Goal: Feedback & Contribution: Contribute content

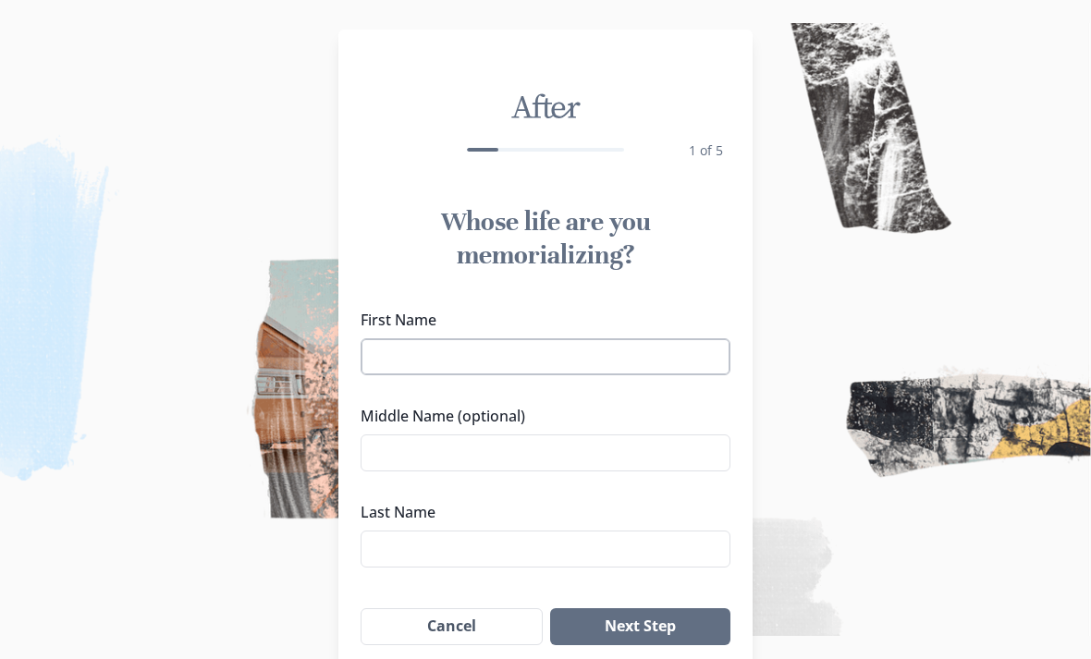
click at [666, 350] on input "First Name" at bounding box center [546, 356] width 370 height 37
type input "[PERSON_NAME]"
click at [581, 439] on input "Middle Name (optional)" at bounding box center [546, 452] width 370 height 37
type input "[PERSON_NAME]"
click at [494, 507] on label "Last Name" at bounding box center [540, 512] width 359 height 22
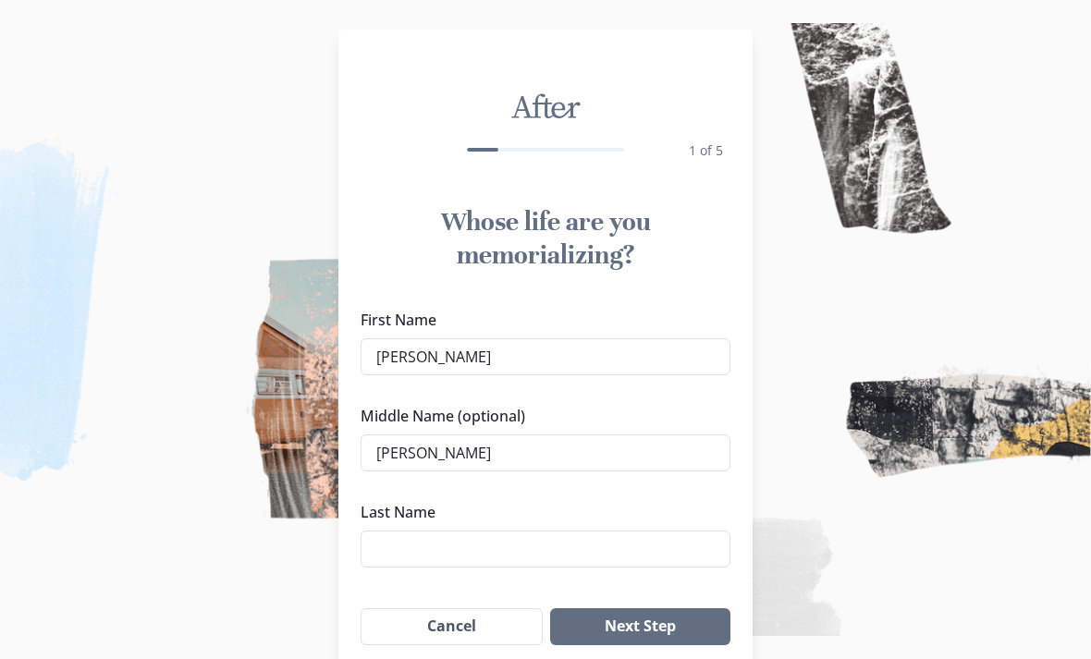
click at [494, 531] on input "Last Name" at bounding box center [546, 549] width 370 height 37
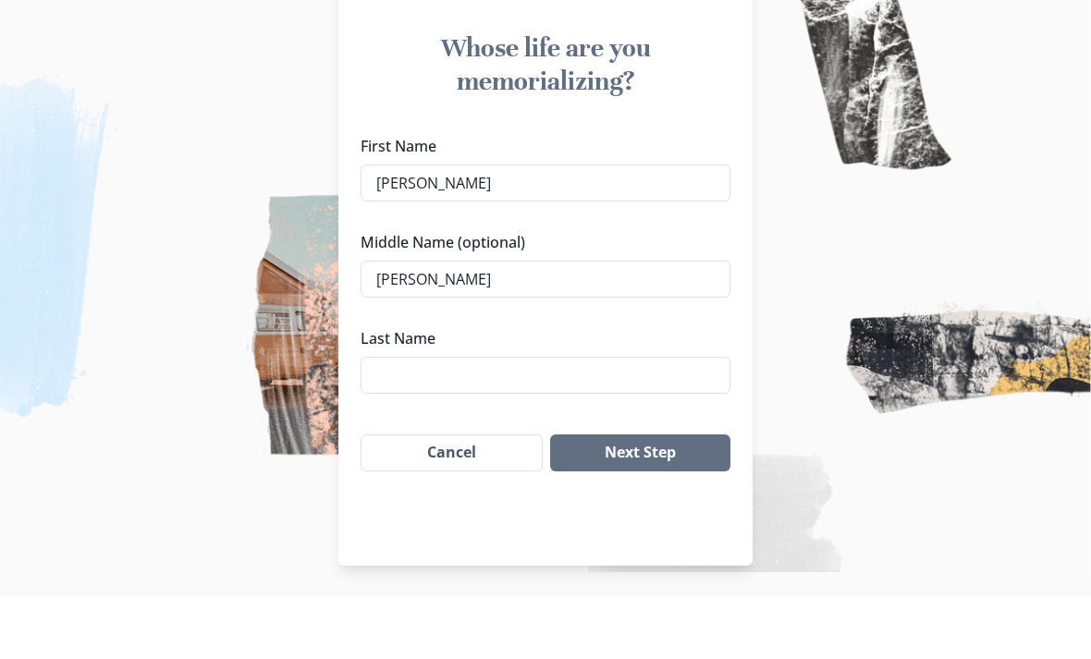
click at [497, 546] on div "After 1 of 5 Whose life are you memorializing? First Name [PERSON_NAME] Middle …" at bounding box center [545, 275] width 414 height 710
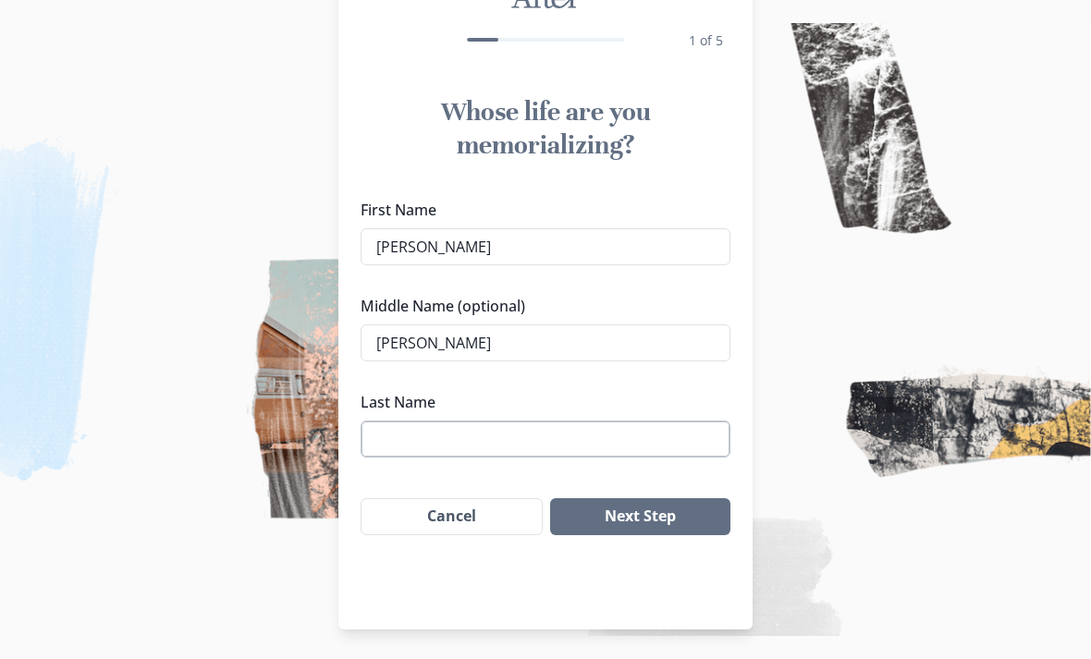
click at [593, 440] on input "Last Name" at bounding box center [546, 439] width 370 height 37
type input "[PERSON_NAME]"
click at [647, 504] on button "Next Step" at bounding box center [640, 516] width 180 height 37
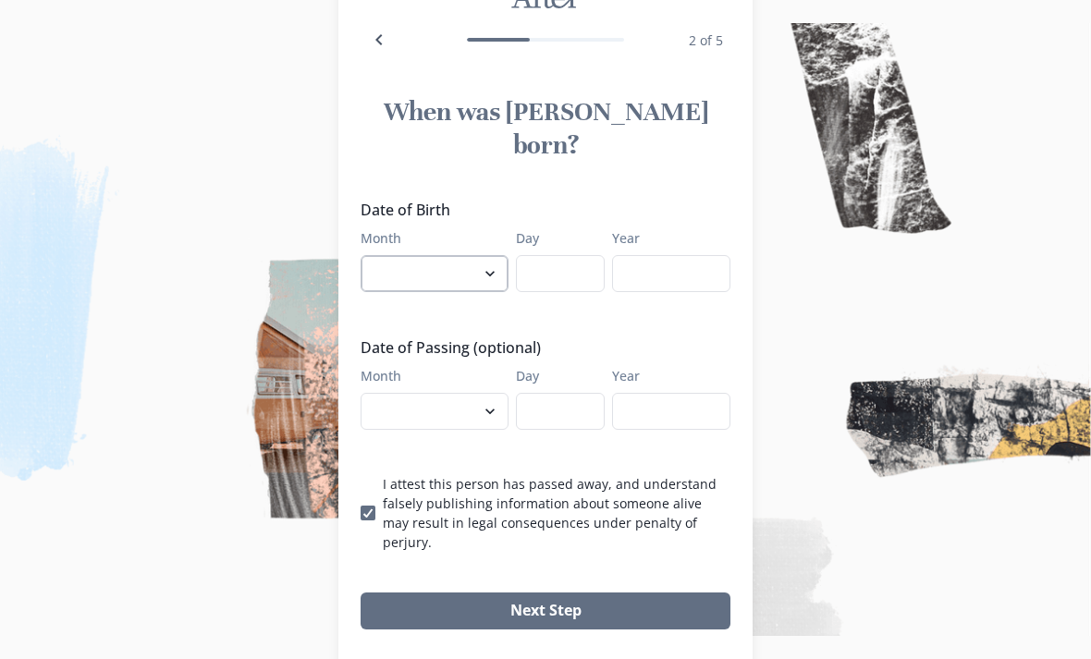
click at [472, 255] on select "January February March April May June July August September October November De…" at bounding box center [435, 273] width 148 height 37
select select "5"
click at [561, 255] on input "Day" at bounding box center [560, 273] width 89 height 37
type input "23"
click at [674, 255] on input "Year" at bounding box center [671, 273] width 118 height 37
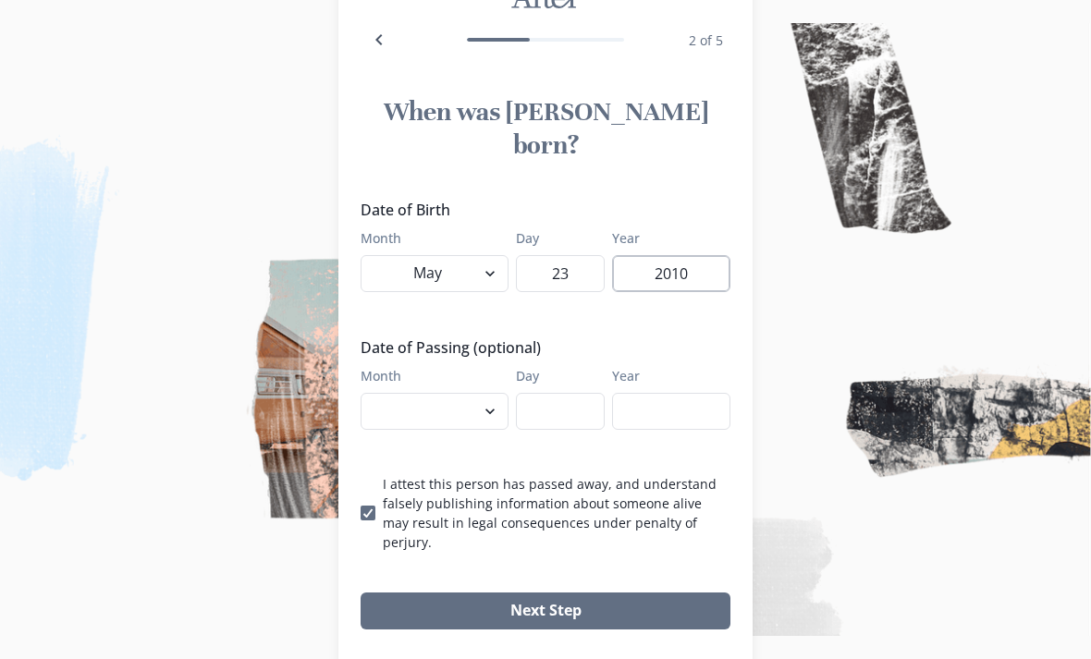
type input "2010"
click at [446, 393] on select "January February March April May June July August September October November De…" at bounding box center [435, 411] width 148 height 37
select select "5"
click at [584, 393] on input "Day" at bounding box center [560, 411] width 89 height 37
type input "5"
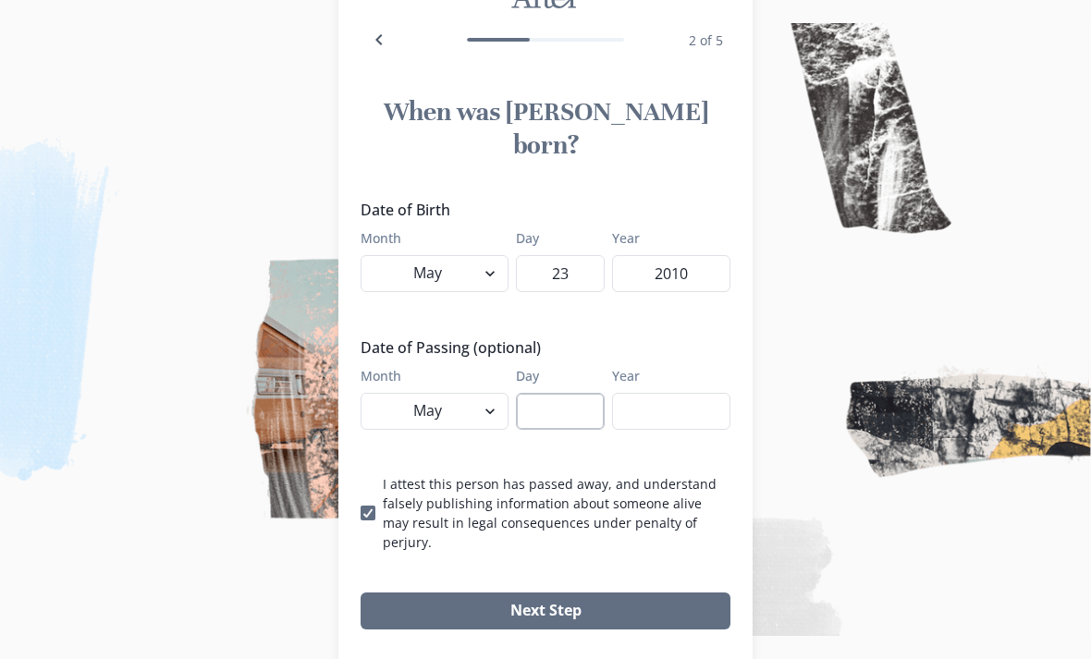
type input "5"
type input "69"
click at [700, 393] on input "Year" at bounding box center [671, 411] width 118 height 37
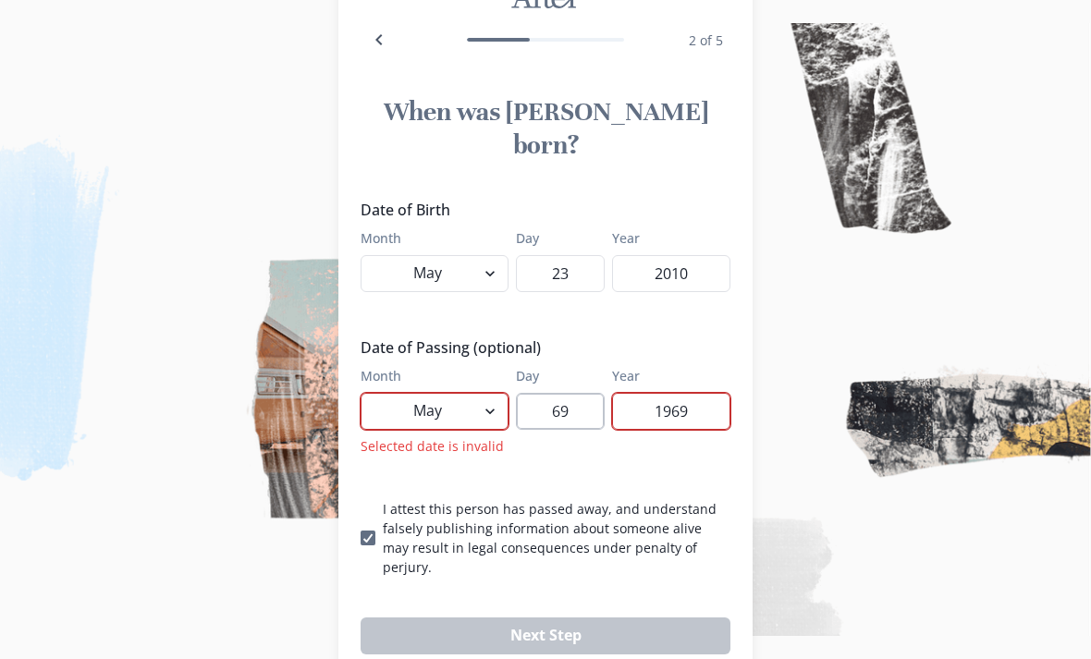
type input "1969"
click at [593, 393] on input "69" at bounding box center [560, 411] width 89 height 37
type input "6"
type input "1"
click at [714, 393] on input "1969" at bounding box center [671, 411] width 118 height 37
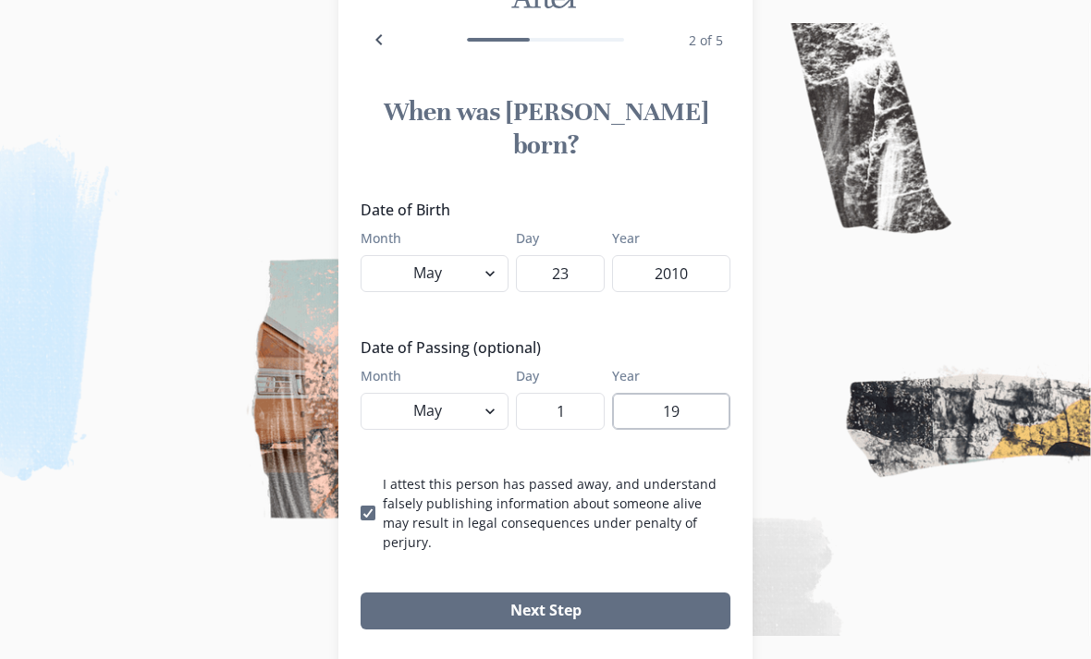
type input "1"
type input "2020"
click at [671, 578] on div "Next Step" at bounding box center [545, 611] width 414 height 67
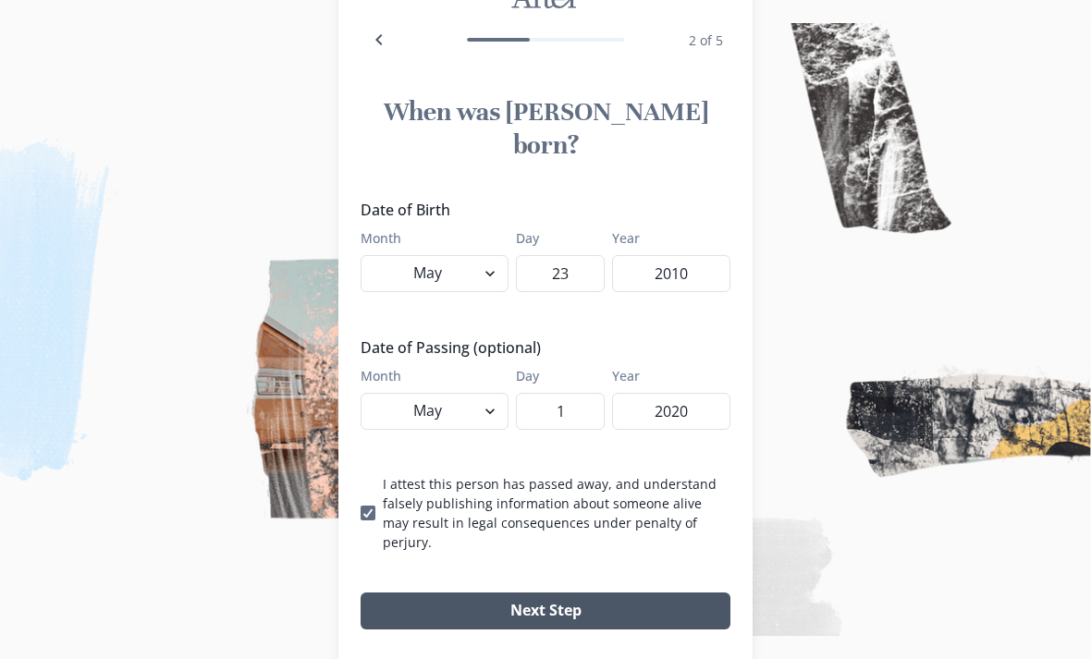
click at [694, 593] on button "Next Step" at bounding box center [546, 611] width 370 height 37
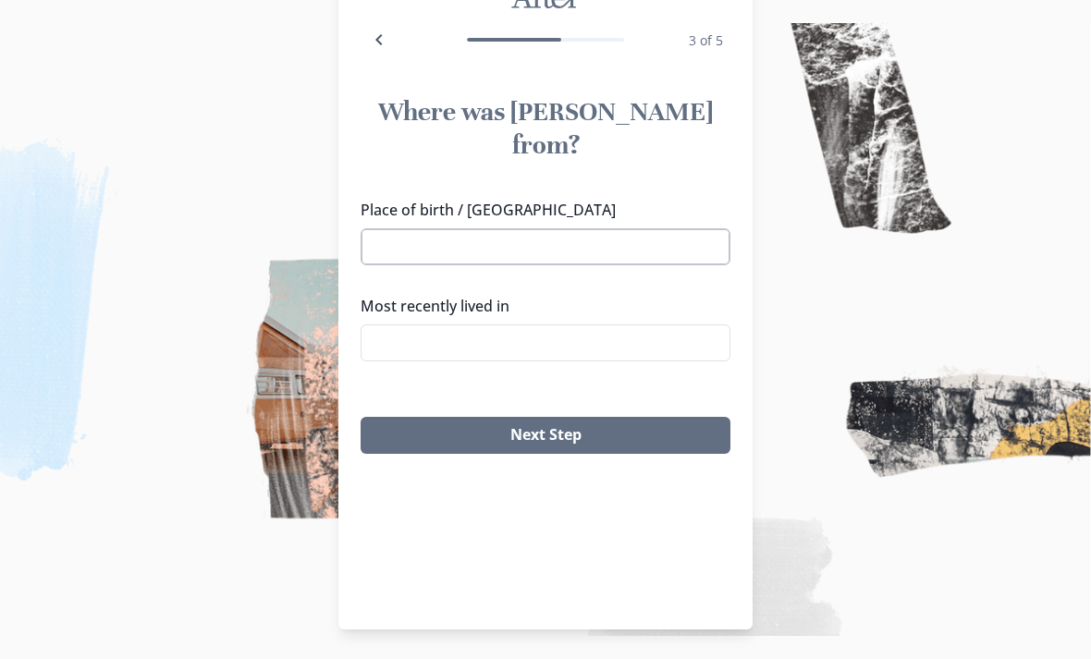
click at [676, 228] on input "Place of birth / [GEOGRAPHIC_DATA]" at bounding box center [546, 246] width 370 height 37
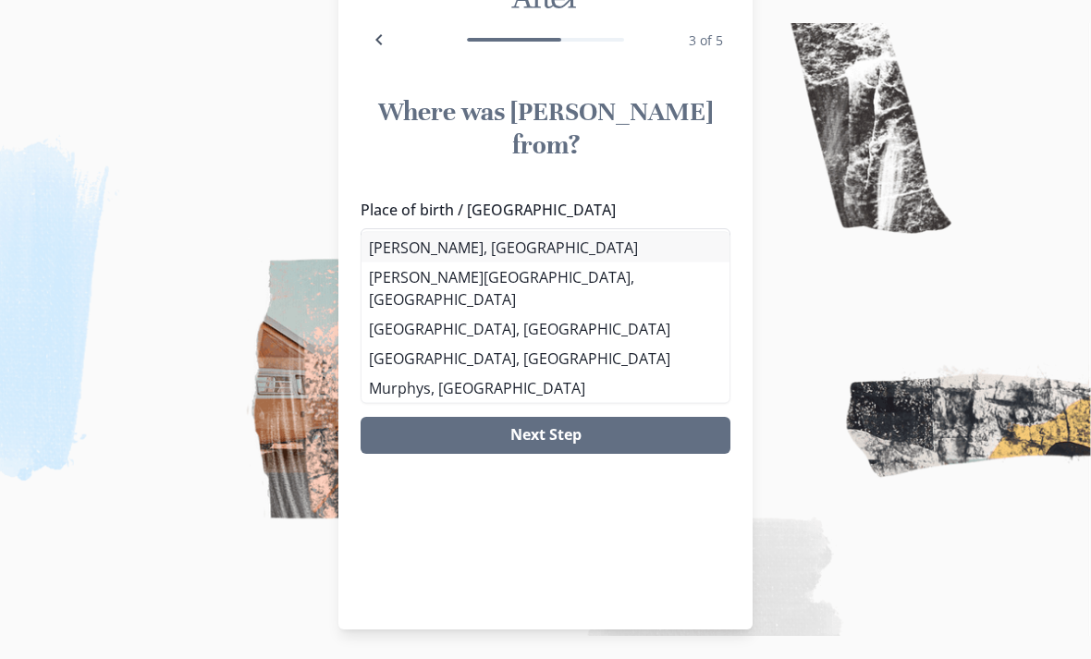
click at [427, 259] on li "[PERSON_NAME], [GEOGRAPHIC_DATA]" at bounding box center [545, 248] width 368 height 30
type input "[PERSON_NAME], [GEOGRAPHIC_DATA]"
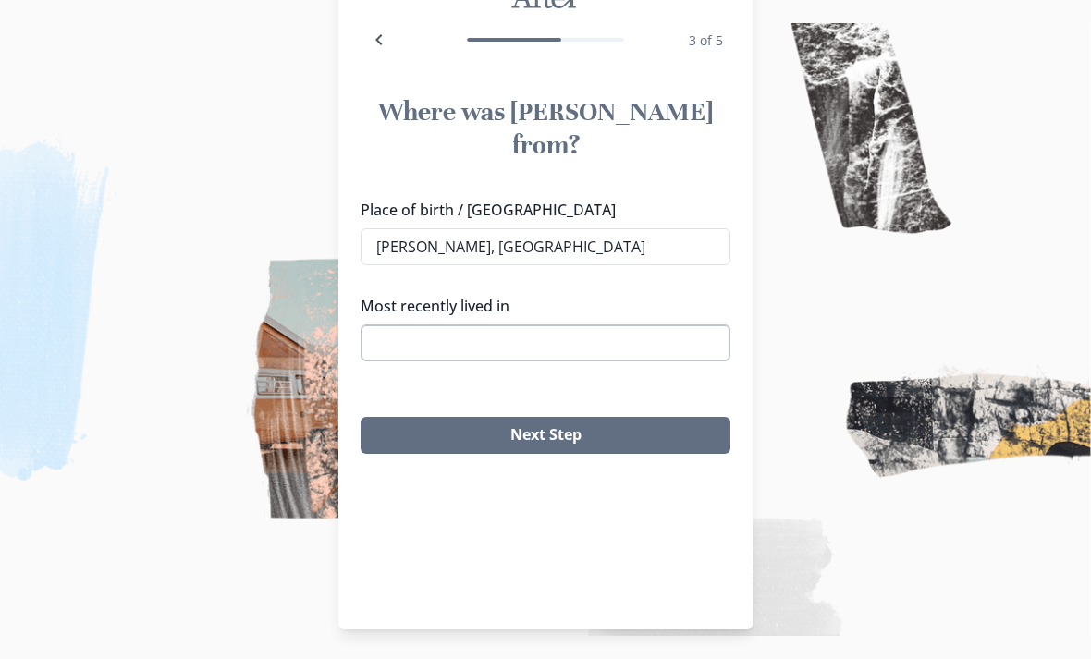
click at [505, 324] on input "Most recently lived in" at bounding box center [546, 342] width 370 height 37
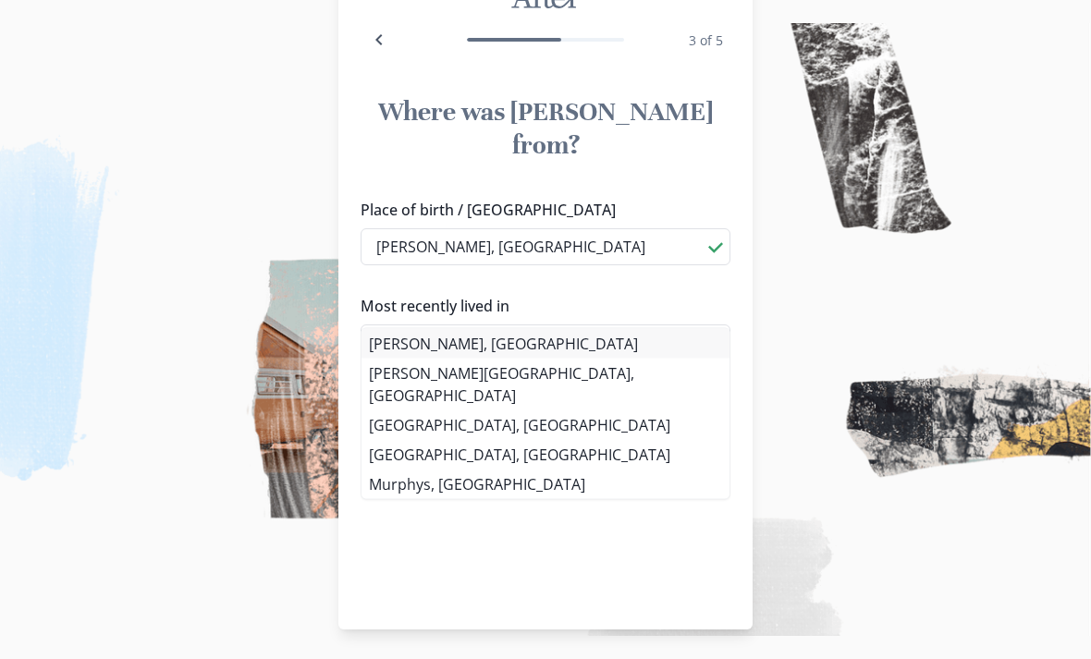
click at [441, 345] on li "[PERSON_NAME], [GEOGRAPHIC_DATA]" at bounding box center [545, 344] width 368 height 30
type input "[PERSON_NAME], [GEOGRAPHIC_DATA]"
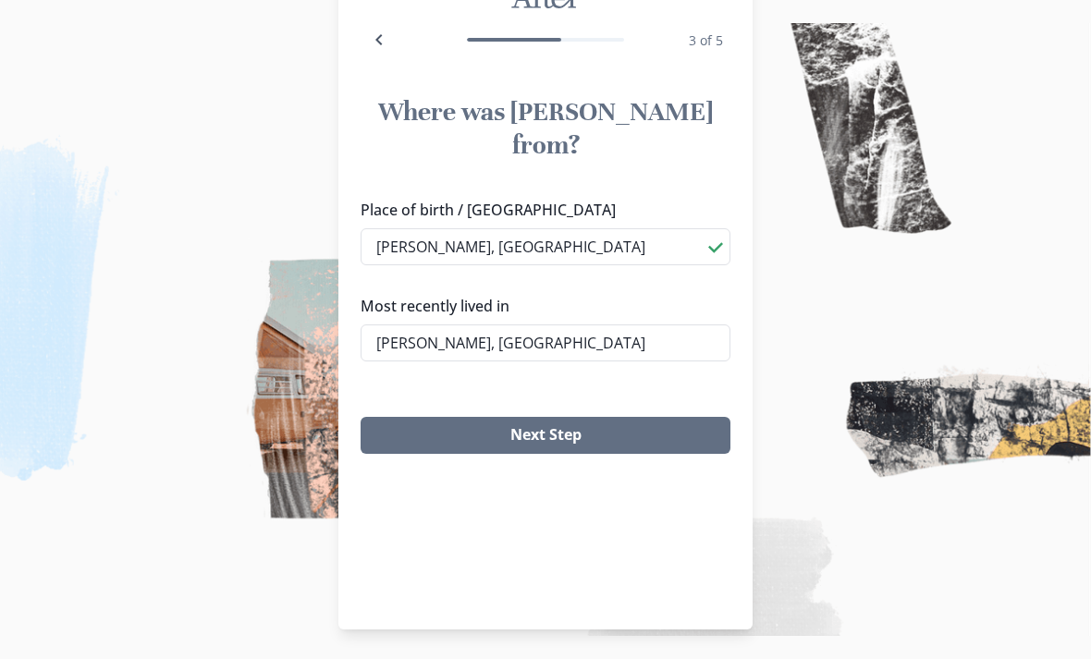
click at [514, 417] on button "Next Step" at bounding box center [546, 435] width 370 height 37
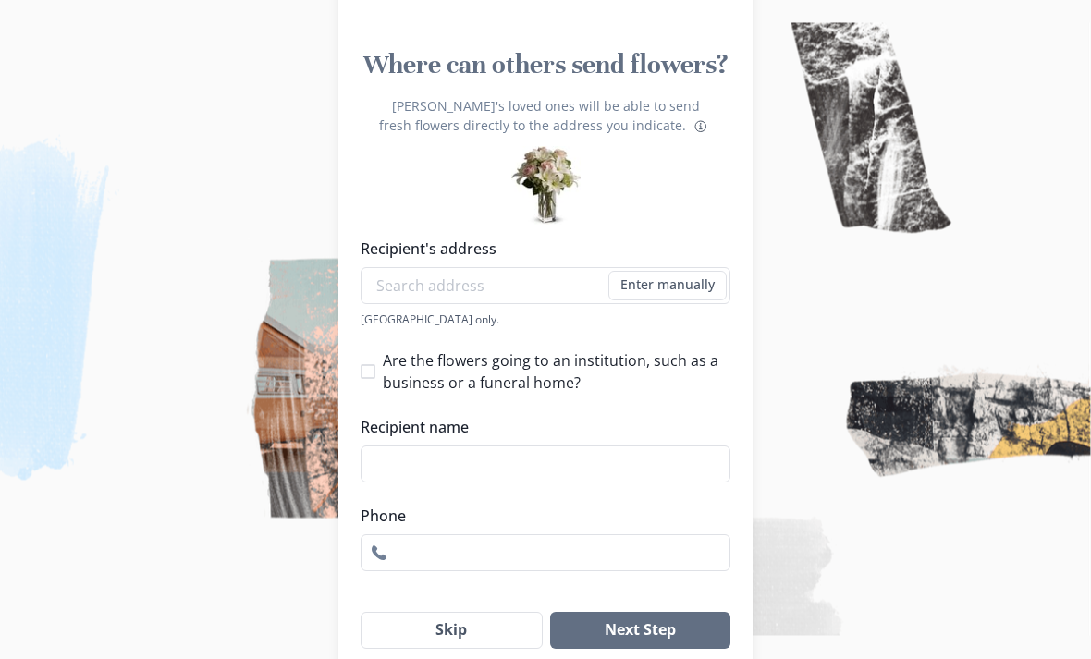
scroll to position [152, 0]
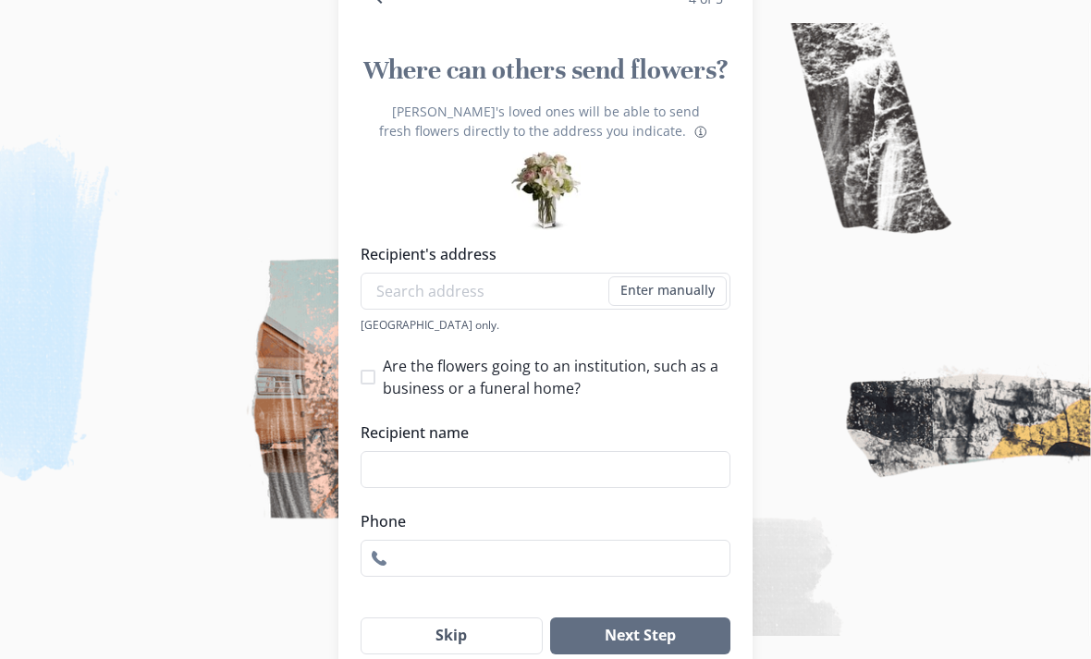
click at [625, 399] on span "Are the flowers going to an institution, such as a business or a funeral home?" at bounding box center [557, 377] width 348 height 44
click at [361, 377] on input "Are the flowers going to an institution, such as a business or a funeral home?" at bounding box center [360, 376] width 1 height 1
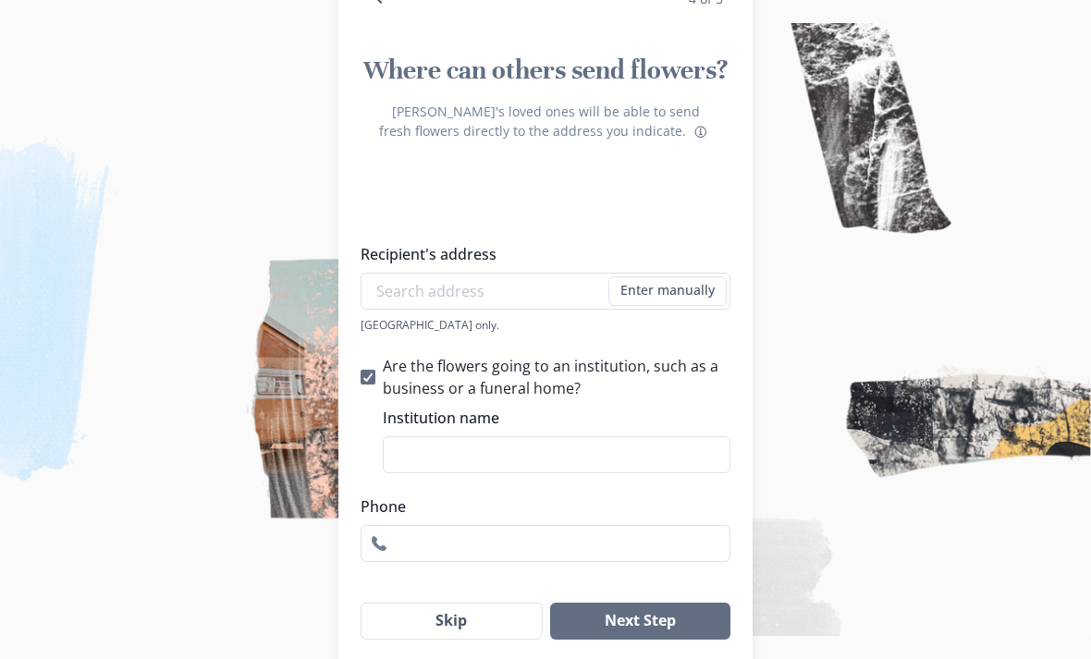
click at [660, 376] on span "Are the flowers going to an institution, such as a business or a funeral home?" at bounding box center [557, 377] width 348 height 44
click at [361, 376] on input "Are the flowers going to an institution, such as a business or a funeral home?" at bounding box center [360, 376] width 1 height 1
checkbox input "false"
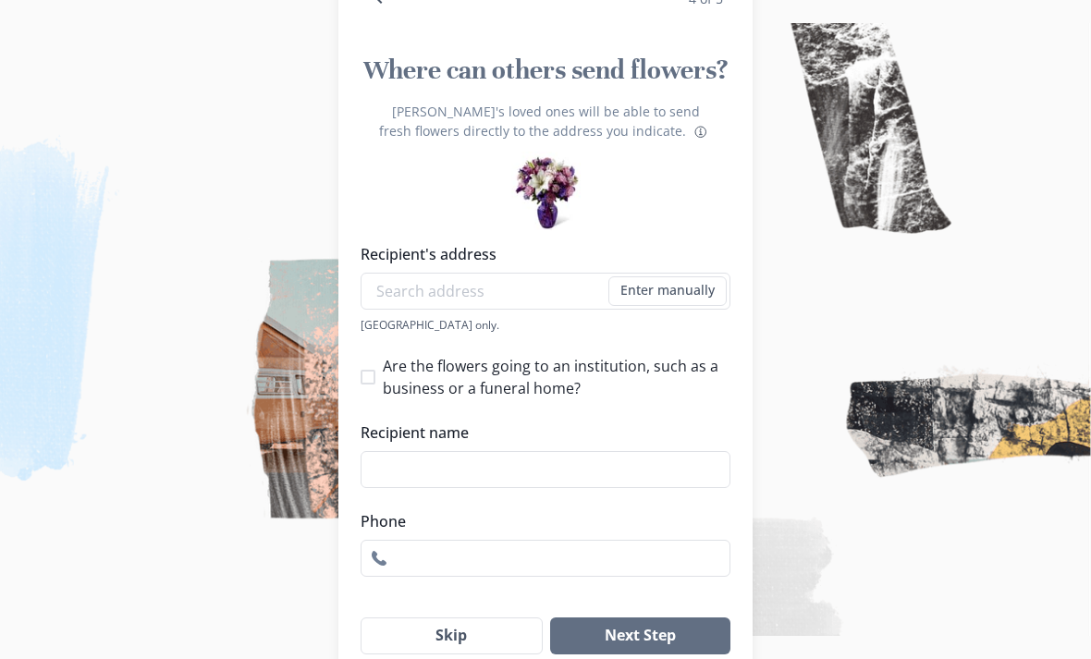
click at [479, 644] on button "Skip" at bounding box center [452, 636] width 182 height 37
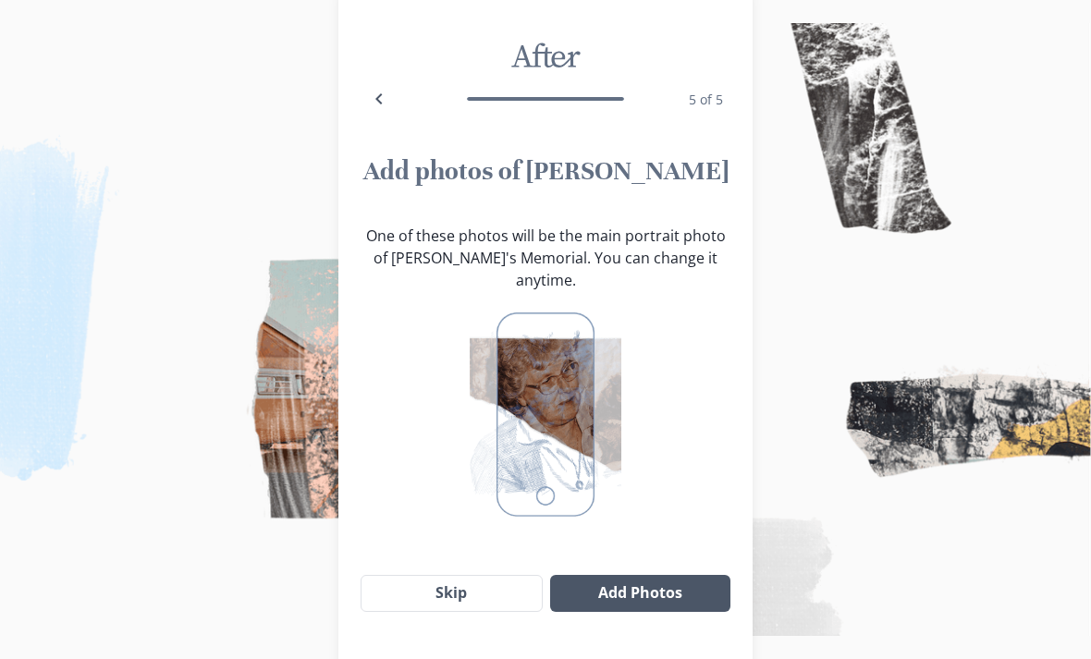
click at [683, 586] on button "Add Photos" at bounding box center [640, 593] width 180 height 37
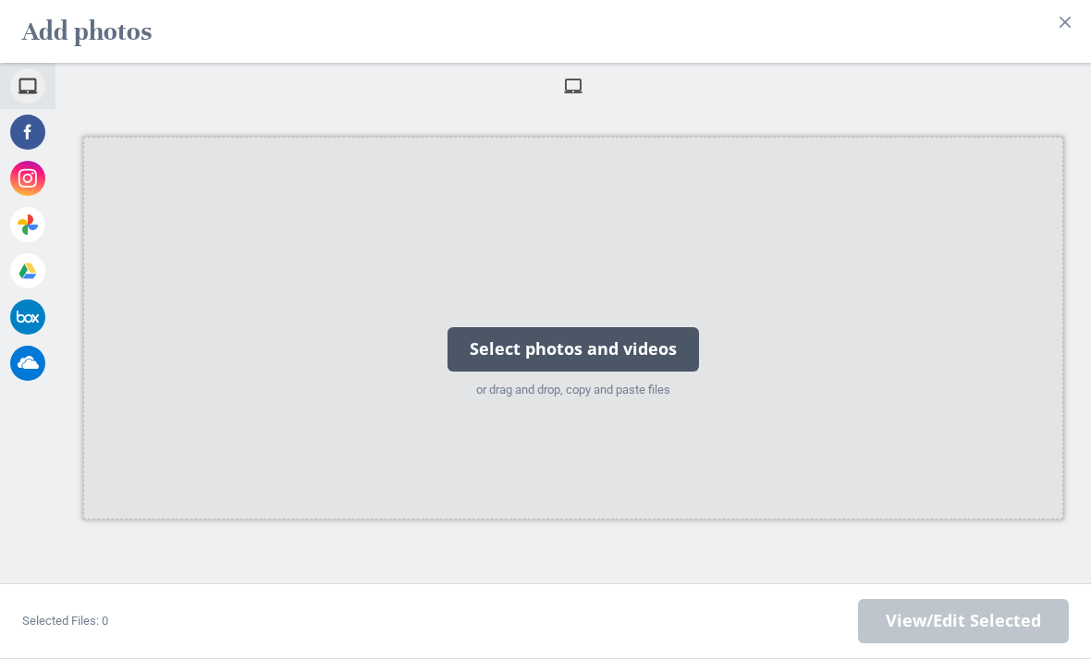
click at [667, 372] on div "Select photos and videos" at bounding box center [572, 349] width 251 height 44
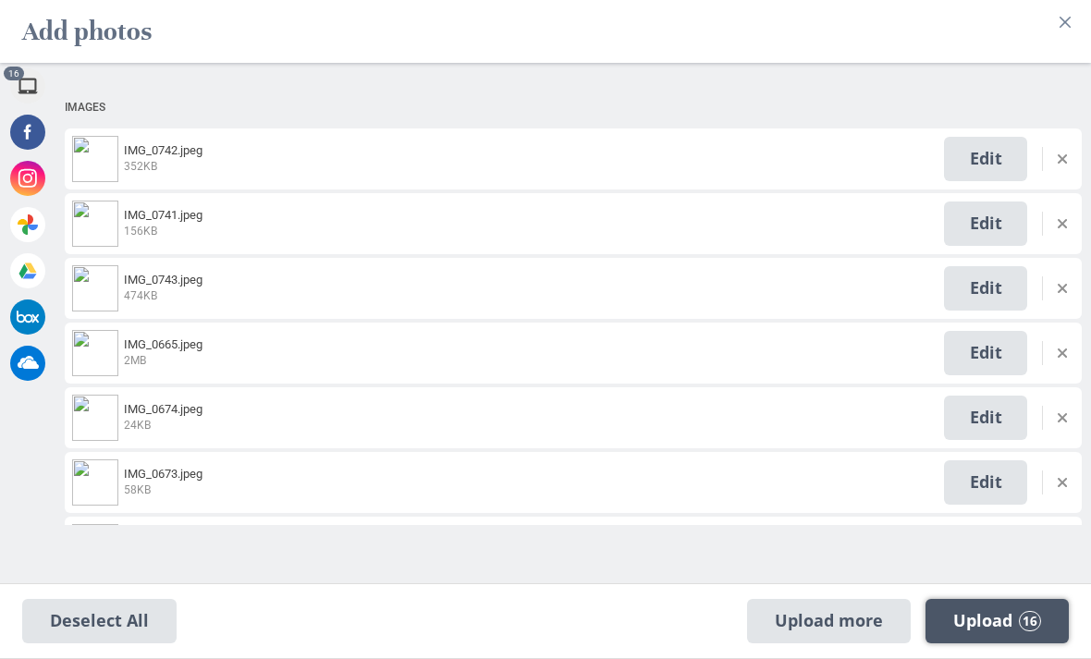
click at [993, 631] on span "Upload 16" at bounding box center [997, 621] width 88 height 20
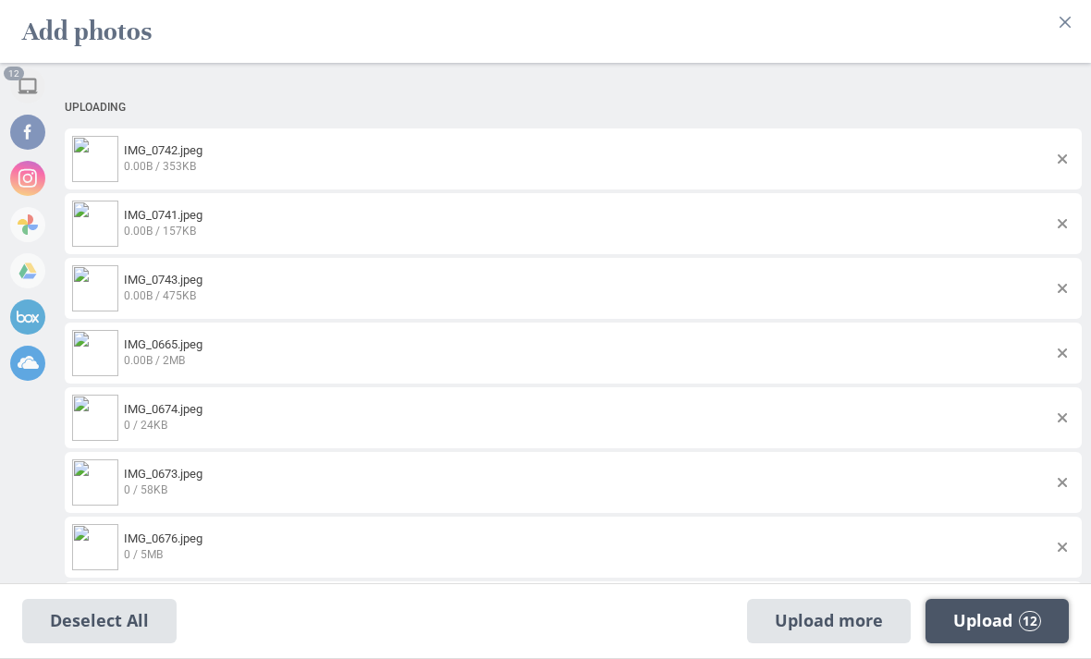
click at [1026, 631] on span "12" at bounding box center [1030, 621] width 22 height 20
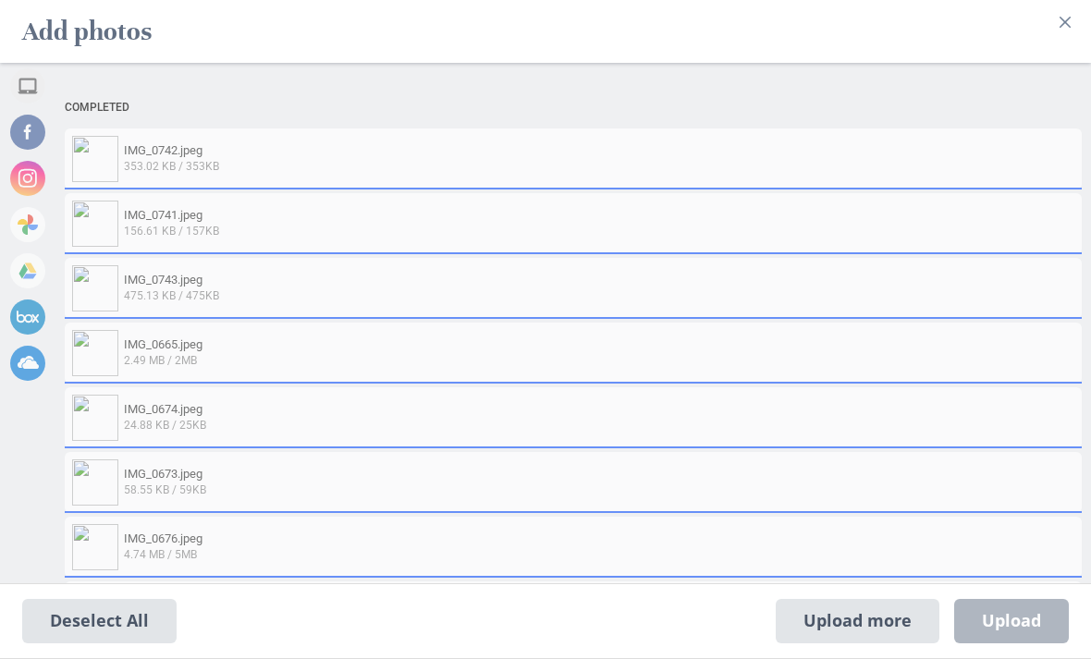
click at [1034, 643] on div "Upload more Upload 0" at bounding box center [922, 621] width 293 height 44
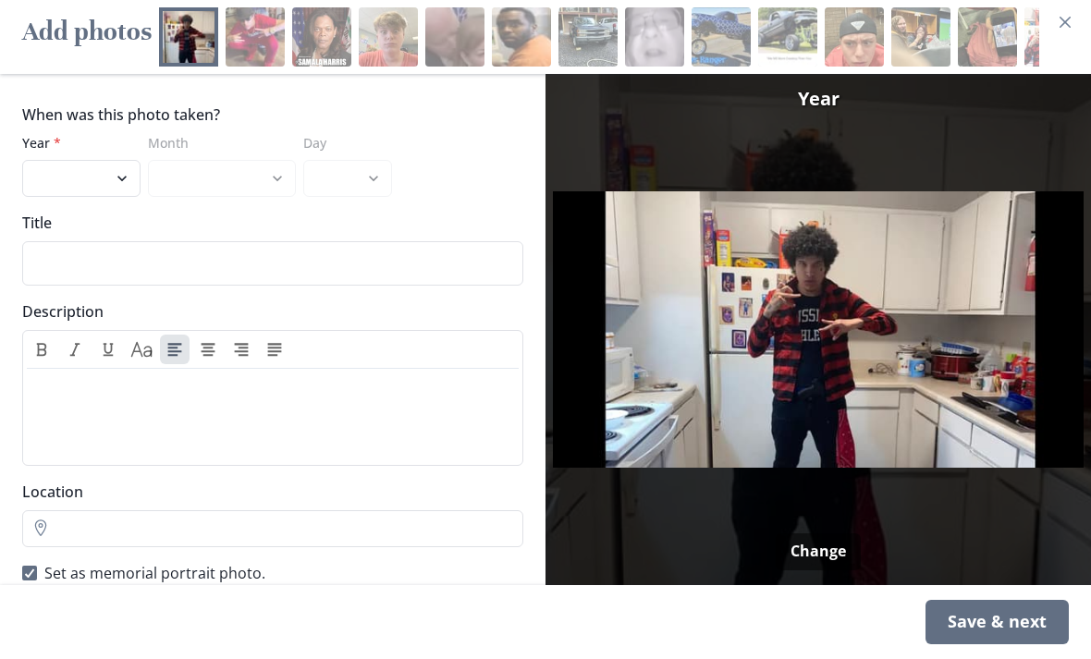
click at [1045, 644] on div "Save & next" at bounding box center [996, 622] width 143 height 44
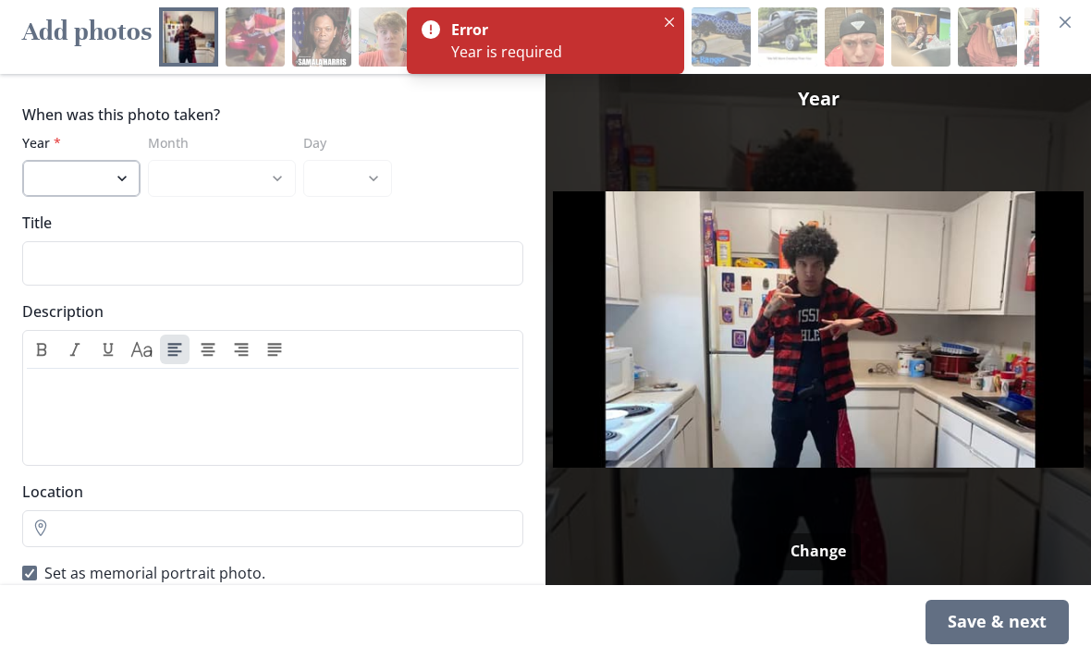
click at [117, 197] on select "2020 2019 2018 2017 2016 2015 2014 2013 2012 2011 2010" at bounding box center [81, 178] width 118 height 37
select select "2020"
click at [1045, 644] on div "Save & next" at bounding box center [996, 622] width 143 height 44
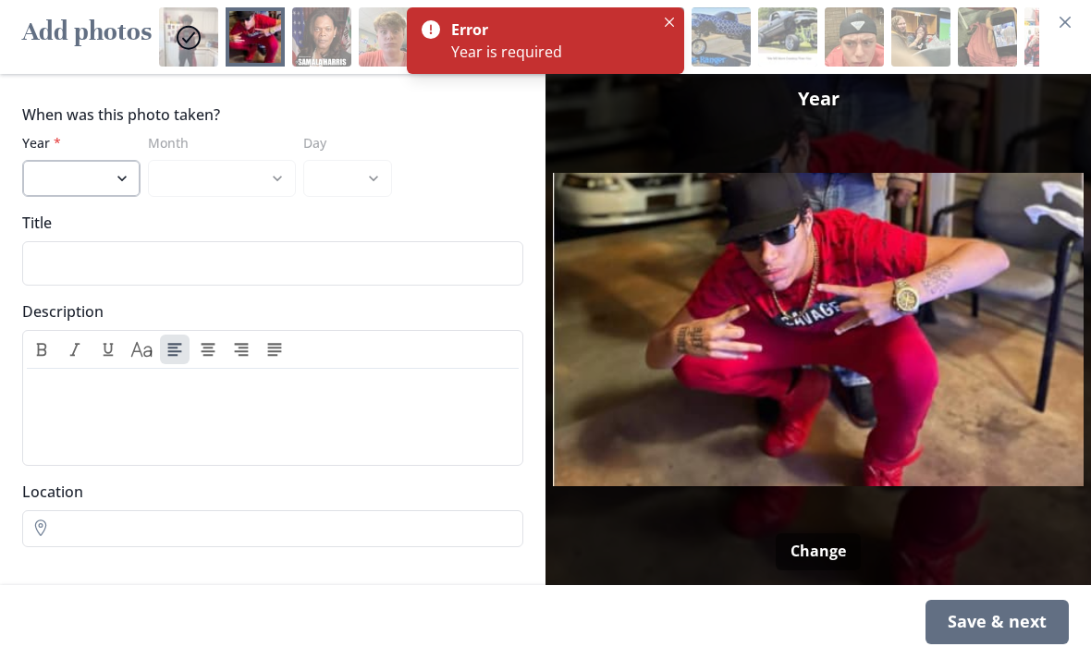
click at [120, 197] on select "2020 2019 2018 2017 2016 2015 2014 2013 2012 2011 2010" at bounding box center [81, 178] width 118 height 37
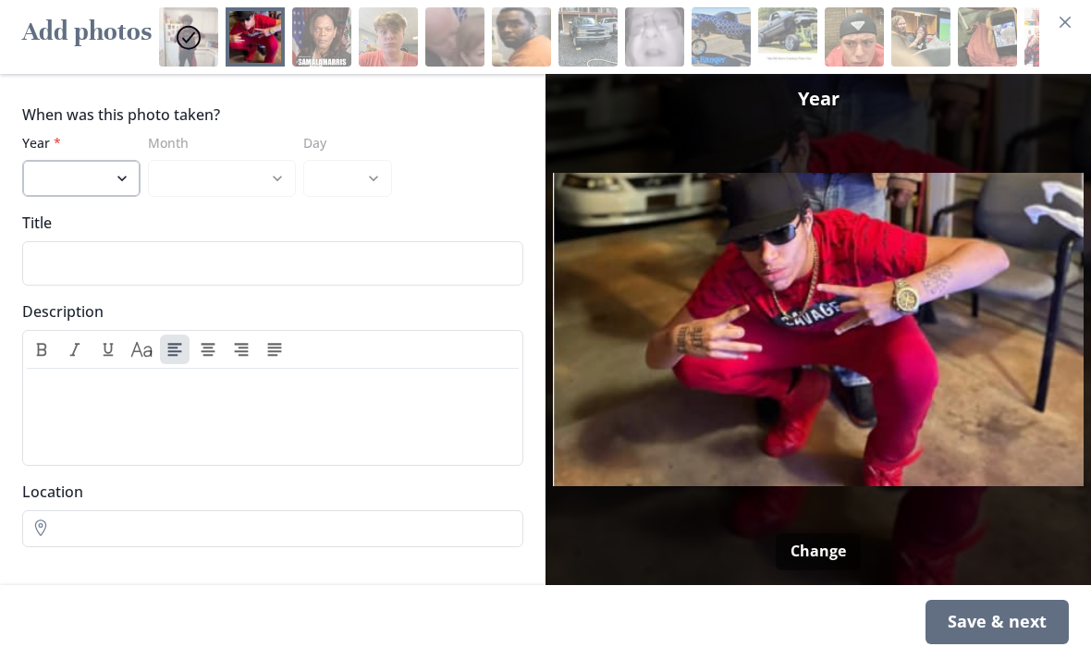
select select "2020"
click at [1040, 644] on div "Save & next" at bounding box center [996, 622] width 143 height 44
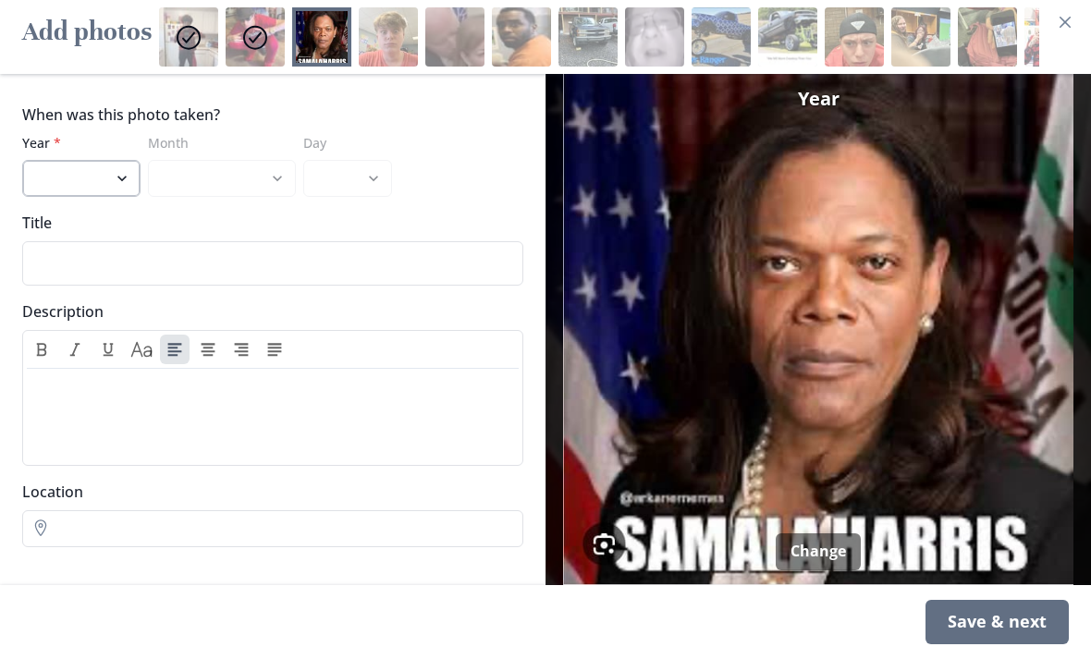
click at [120, 197] on select "2020 2019 2018 2017 2016 2015 2014 2013 2012 2011 2010" at bounding box center [81, 178] width 118 height 37
select select "2020"
click at [1043, 644] on div "Save & next" at bounding box center [996, 622] width 143 height 44
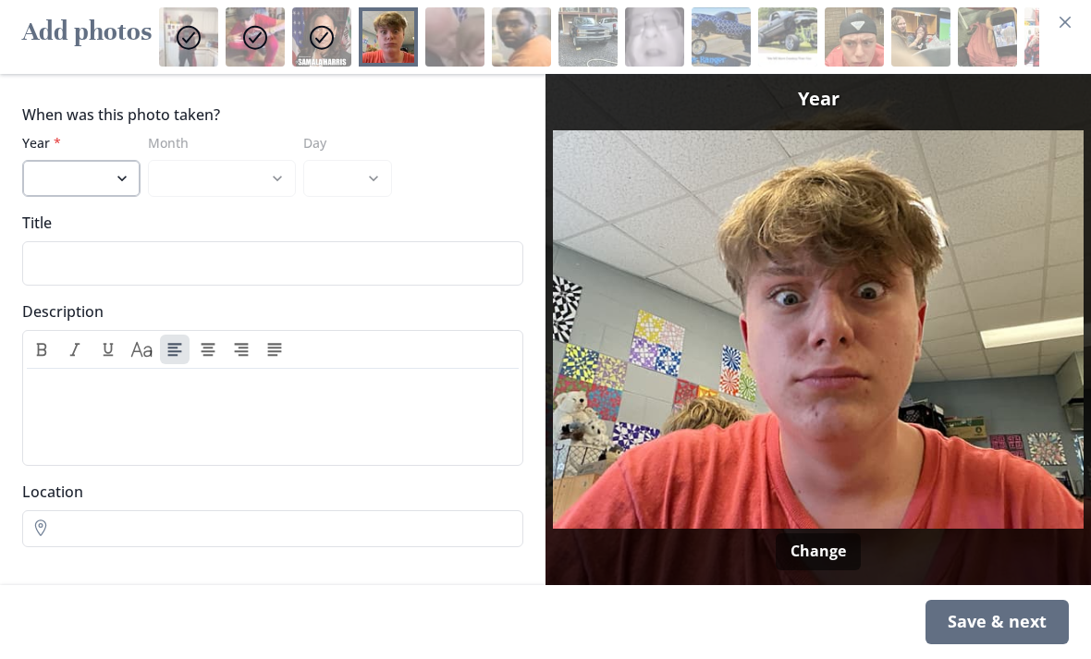
click at [111, 197] on select "2020 2019 2018 2017 2016 2015 2014 2013 2012 2011 2010" at bounding box center [81, 178] width 118 height 37
select select "2020"
click at [1041, 644] on div "Save & next" at bounding box center [996, 622] width 143 height 44
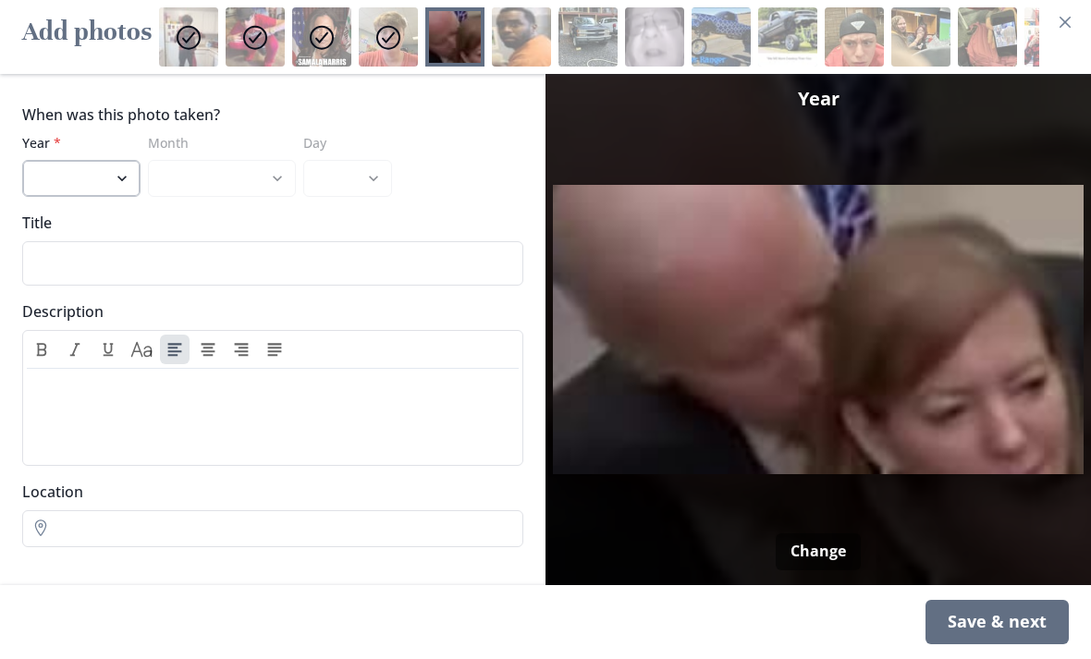
click at [129, 197] on select "2020 2019 2018 2017 2016 2015 2014 2013 2012 2011 2010" at bounding box center [81, 178] width 118 height 37
select select "2020"
click at [1030, 644] on div "Save & next" at bounding box center [996, 622] width 143 height 44
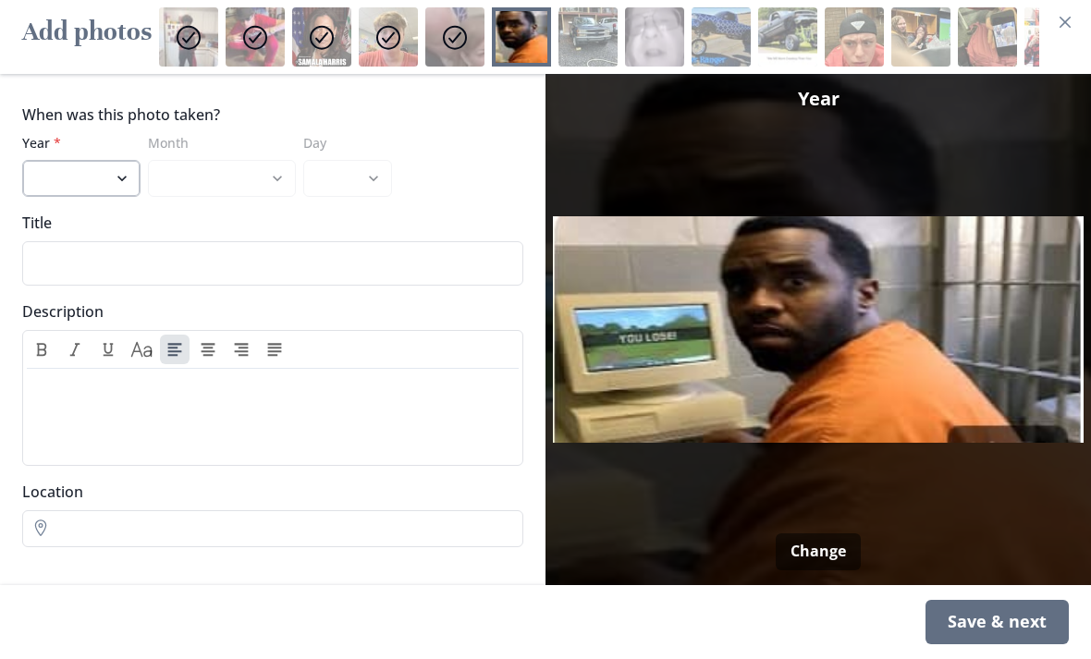
click at [121, 197] on select "2020 2019 2018 2017 2016 2015 2014 2013 2012 2011 2010" at bounding box center [81, 178] width 118 height 37
select select "2020"
click at [1031, 644] on div "Save & next" at bounding box center [996, 622] width 143 height 44
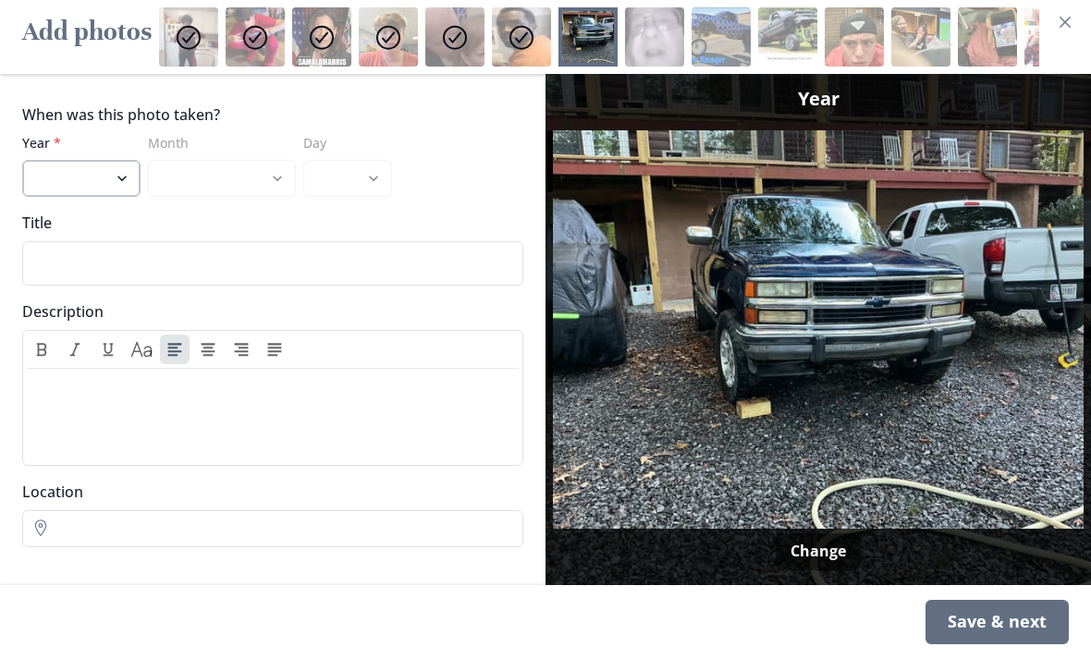
click at [123, 197] on select "2020 2019 2018 2017 2016 2015 2014 2013 2012 2011 2010" at bounding box center [81, 178] width 118 height 37
select select "2020"
click at [1011, 644] on div "Save & next" at bounding box center [996, 622] width 143 height 44
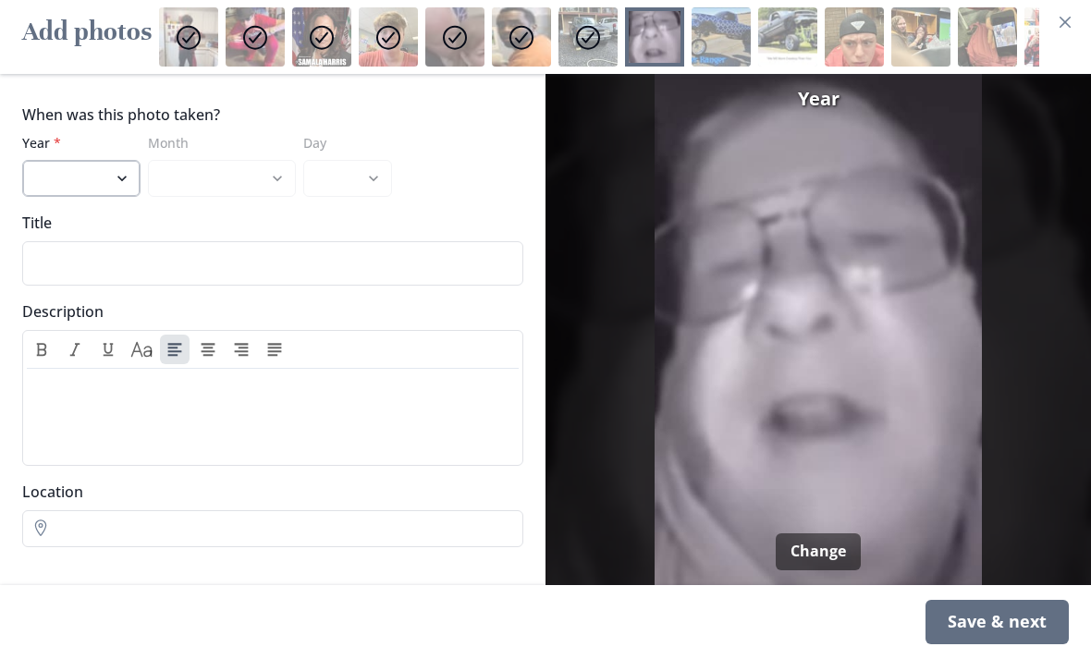
click at [126, 197] on select "2020 2019 2018 2017 2016 2015 2014 2013 2012 2011 2010" at bounding box center [81, 178] width 118 height 37
select select "2020"
click at [1016, 644] on div "Save & next" at bounding box center [996, 622] width 143 height 44
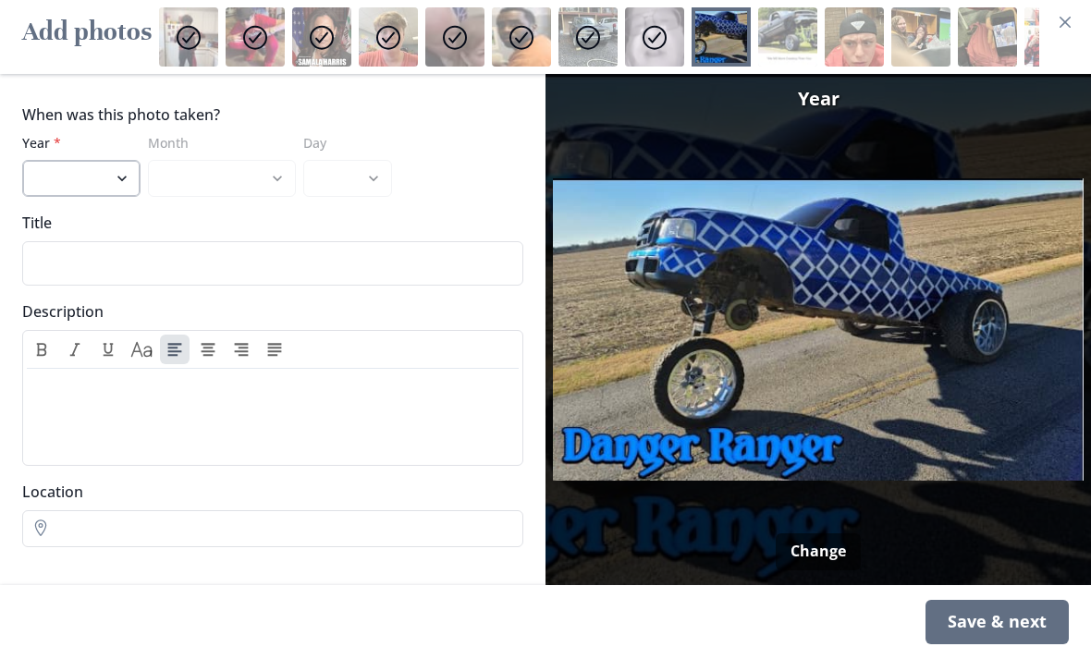
click at [126, 197] on select "2020 2019 2018 2017 2016 2015 2014 2013 2012 2011 2010" at bounding box center [81, 178] width 118 height 37
select select "2020"
click at [1021, 644] on div "Save & next" at bounding box center [996, 622] width 143 height 44
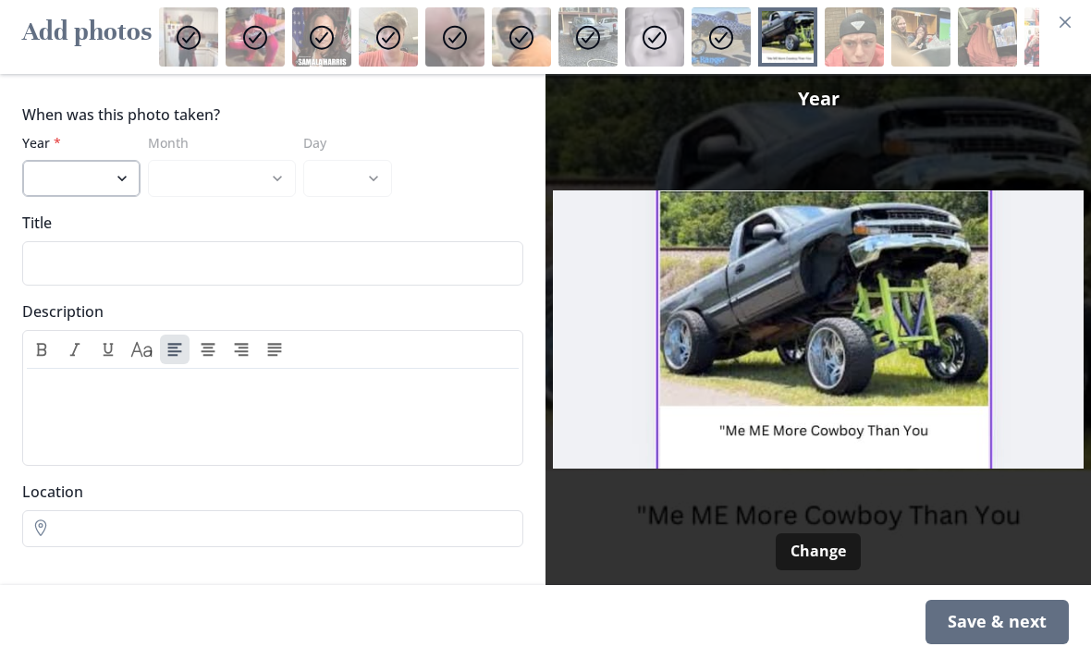
click at [111, 197] on select "2020 2019 2018 2017 2016 2015 2014 2013 2012 2011 2010" at bounding box center [81, 178] width 118 height 37
select select "2020"
click at [1013, 644] on div "Save & next" at bounding box center [996, 622] width 143 height 44
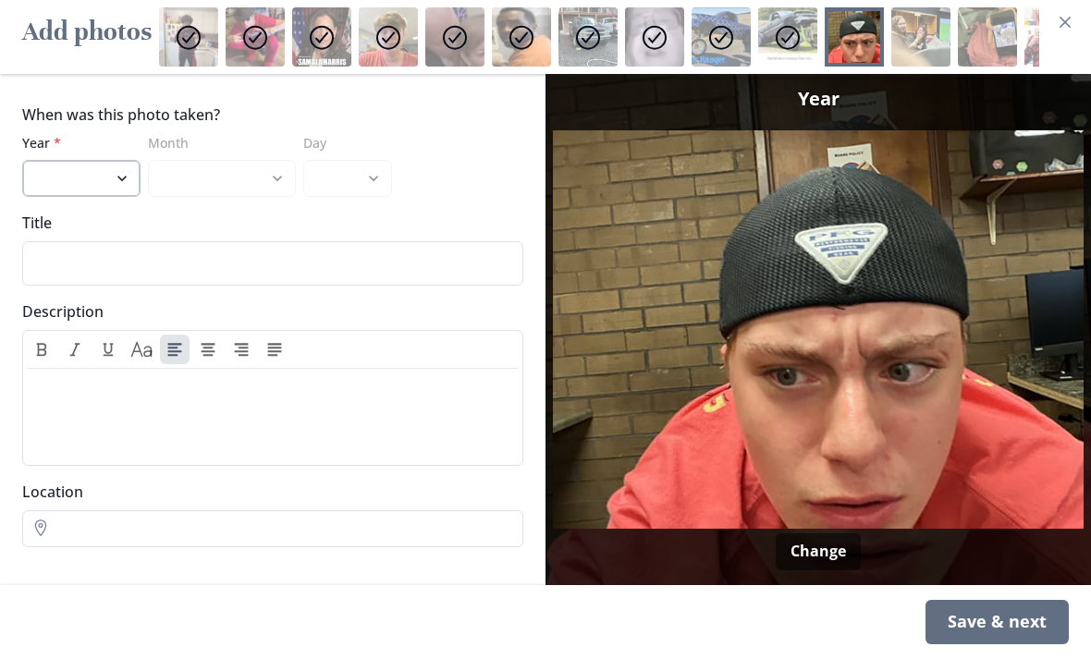
click at [125, 197] on select "2020 2019 2018 2017 2016 2015 2014 2013 2012 2011 2010" at bounding box center [81, 178] width 118 height 37
select select "2020"
click at [993, 585] on img at bounding box center [818, 329] width 531 height 511
click at [1015, 644] on div "Save & next" at bounding box center [996, 622] width 143 height 44
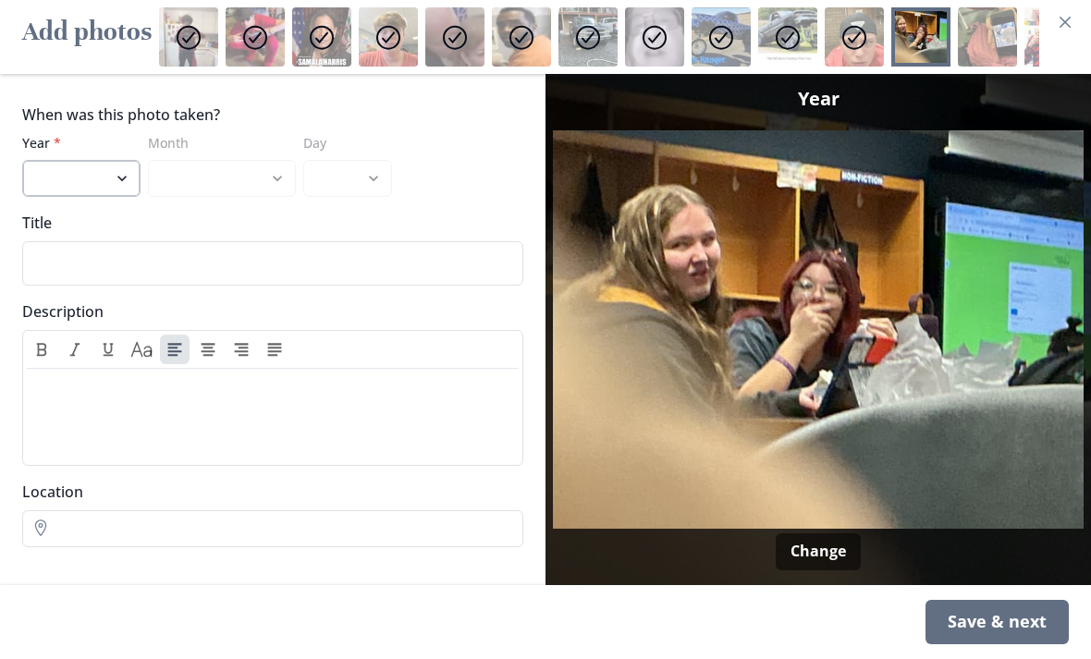
click at [140, 197] on select "2020 2019 2018 2017 2016 2015 2014 2013 2012 2011 2010" at bounding box center [81, 178] width 118 height 37
select select "2020"
click at [1032, 644] on div "Save & next" at bounding box center [996, 622] width 143 height 44
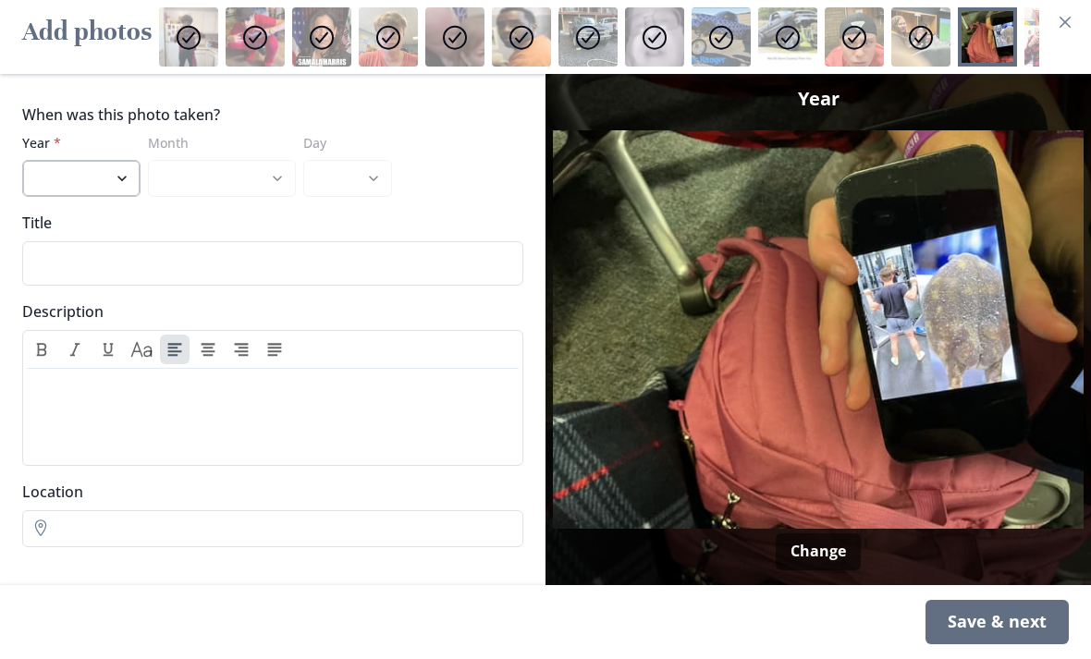
click at [129, 197] on select "2020 2019 2018 2017 2016 2015 2014 2013 2012 2011 2010" at bounding box center [81, 178] width 118 height 37
select select "2020"
click at [1017, 644] on div "Save & next" at bounding box center [996, 622] width 143 height 44
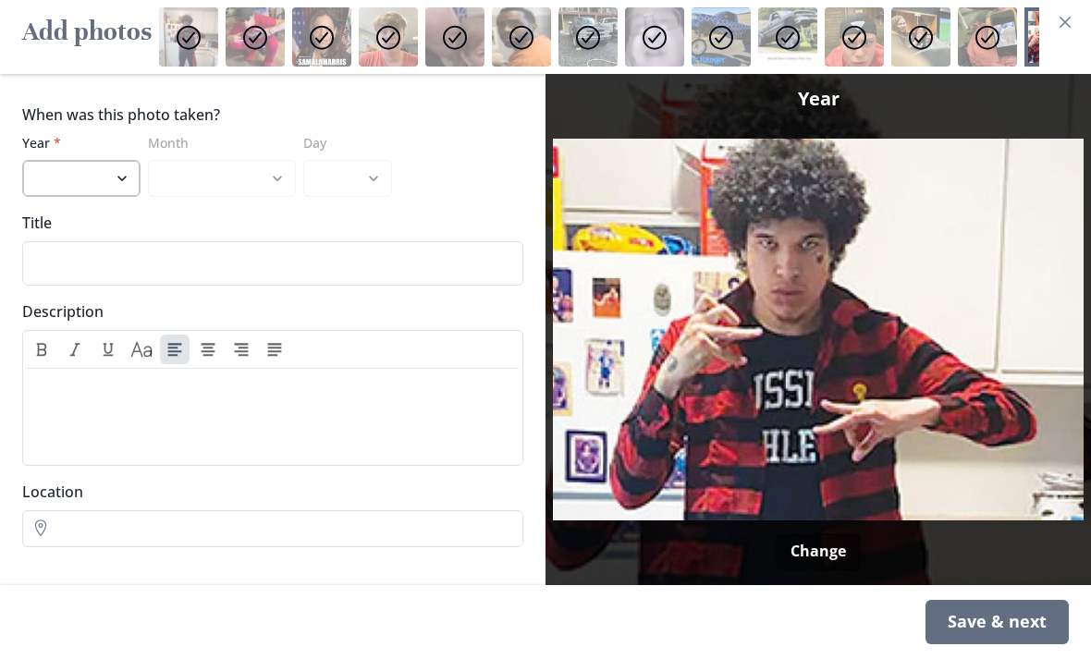
click at [131, 197] on select "2020 2019 2018 2017 2016 2015 2014 2013 2012 2011 2010" at bounding box center [81, 178] width 118 height 37
select select "2020"
click at [1009, 644] on div "Save & next" at bounding box center [996, 622] width 143 height 44
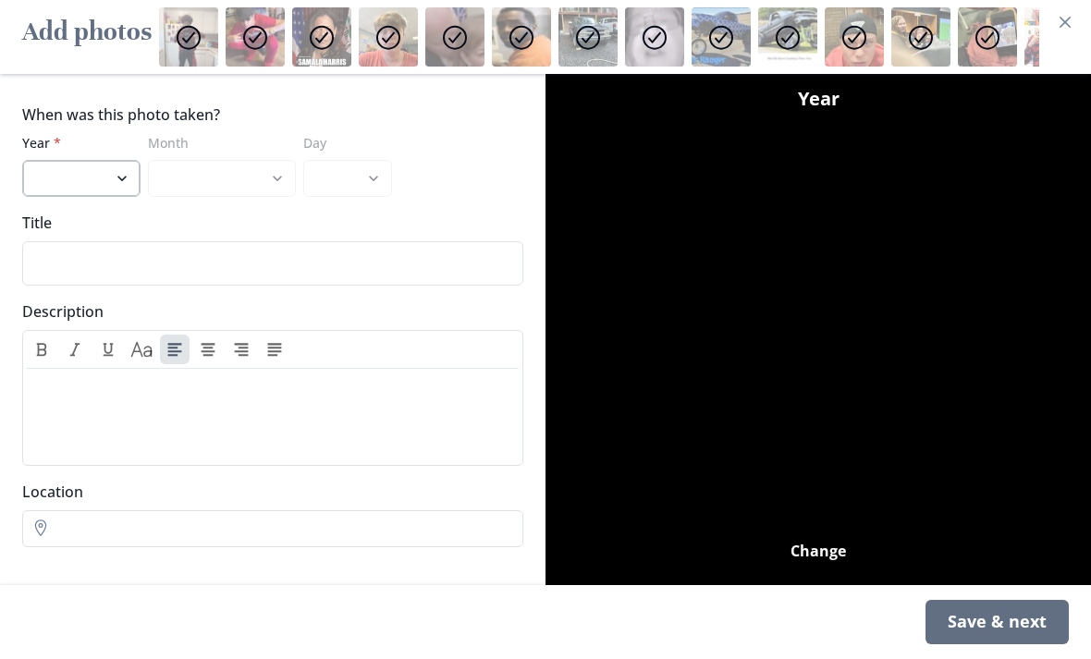
click at [120, 197] on select "2020 2019 2018 2017 2016 2015 2014 2013 2012 2011 2010" at bounding box center [81, 178] width 118 height 37
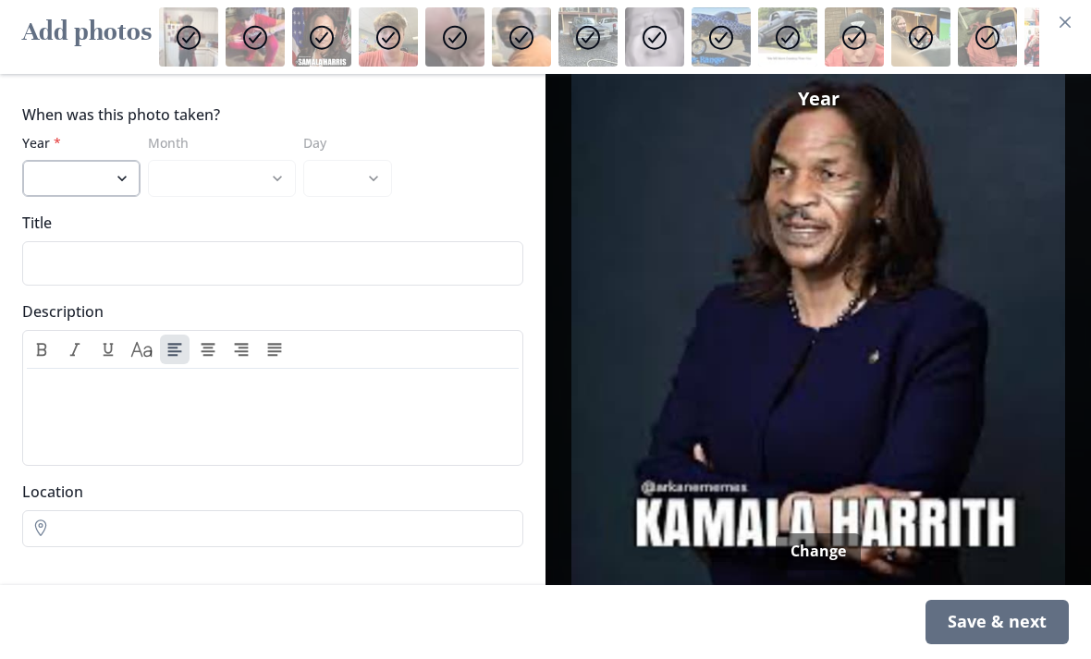
select select "2020"
click at [1014, 644] on div "Save & next" at bounding box center [996, 622] width 143 height 44
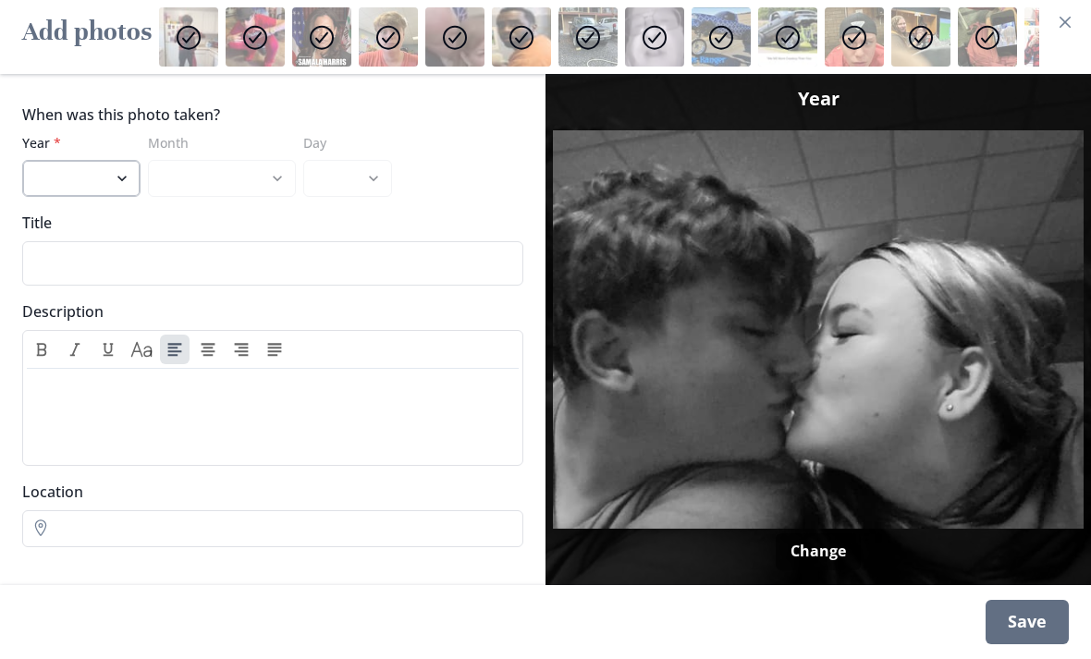
click at [139, 197] on select "2020 2019 2018 2017 2016 2015 2014 2013 2012 2011 2010" at bounding box center [81, 178] width 118 height 37
select select "2020"
click at [1040, 644] on div "Save" at bounding box center [1026, 622] width 83 height 44
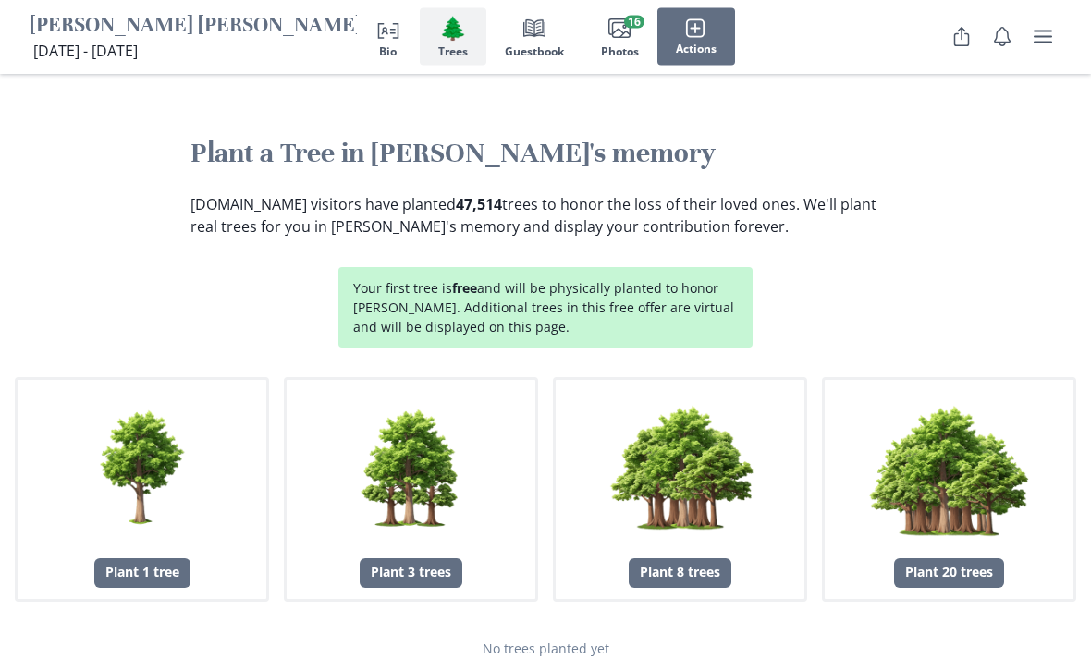
scroll to position [1987, 0]
click at [966, 558] on div "Plant 20 trees" at bounding box center [949, 573] width 110 height 30
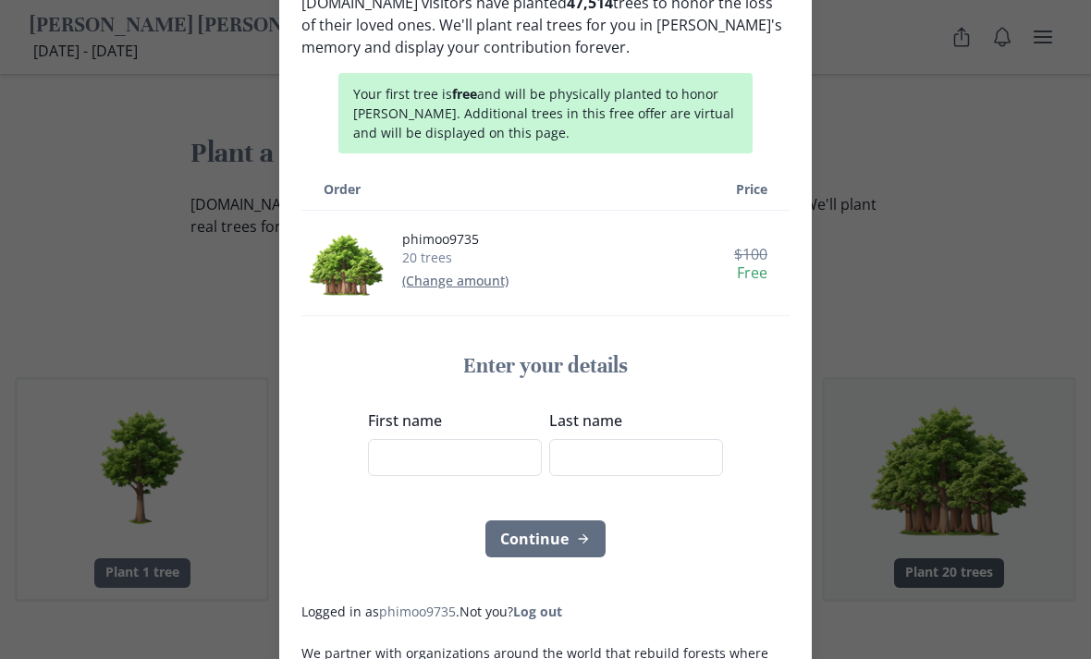
scroll to position [141, 0]
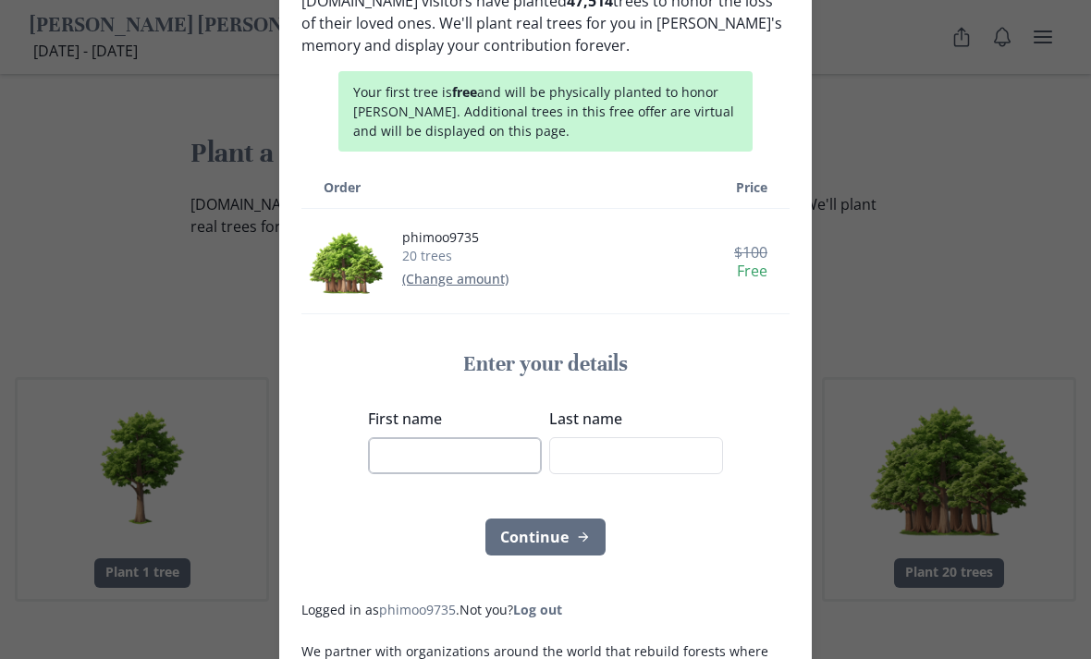
click at [427, 437] on input "First name" at bounding box center [455, 455] width 174 height 37
type input "Branson"
click at [691, 437] on input "Last name" at bounding box center [636, 455] width 174 height 37
type input "[PERSON_NAME]"
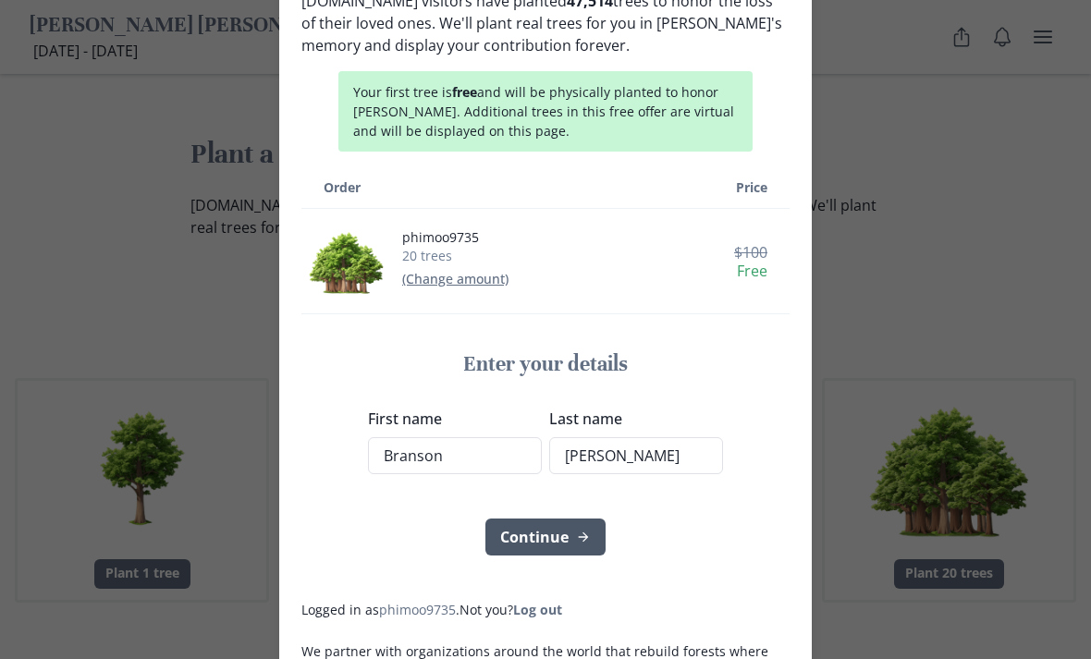
click at [565, 519] on button "Continue" at bounding box center [545, 537] width 120 height 37
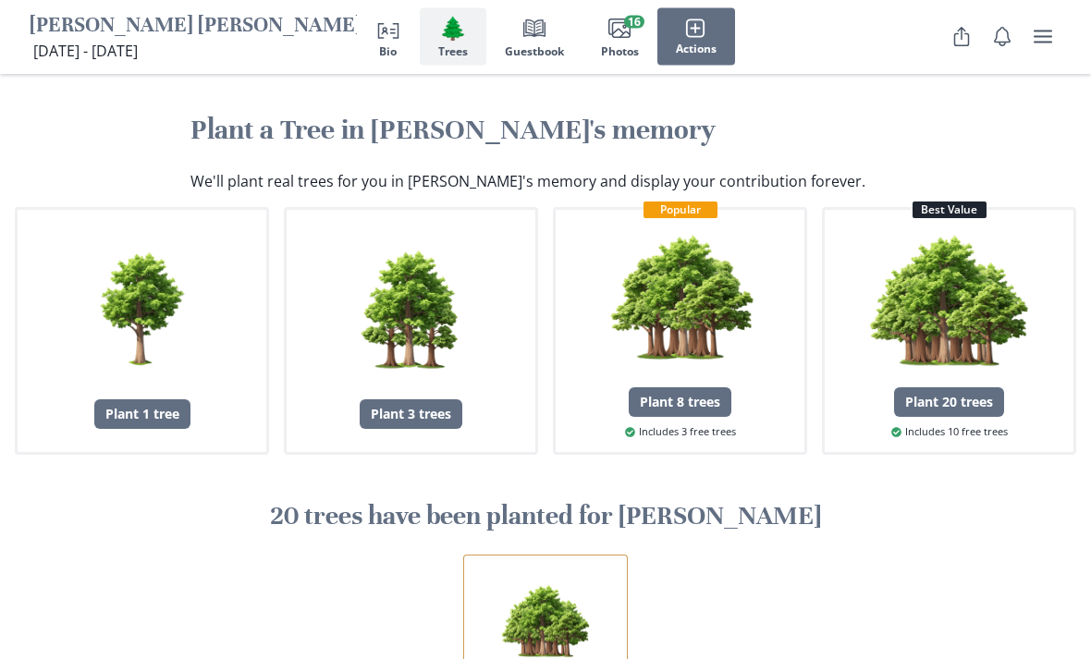
scroll to position [1987, 0]
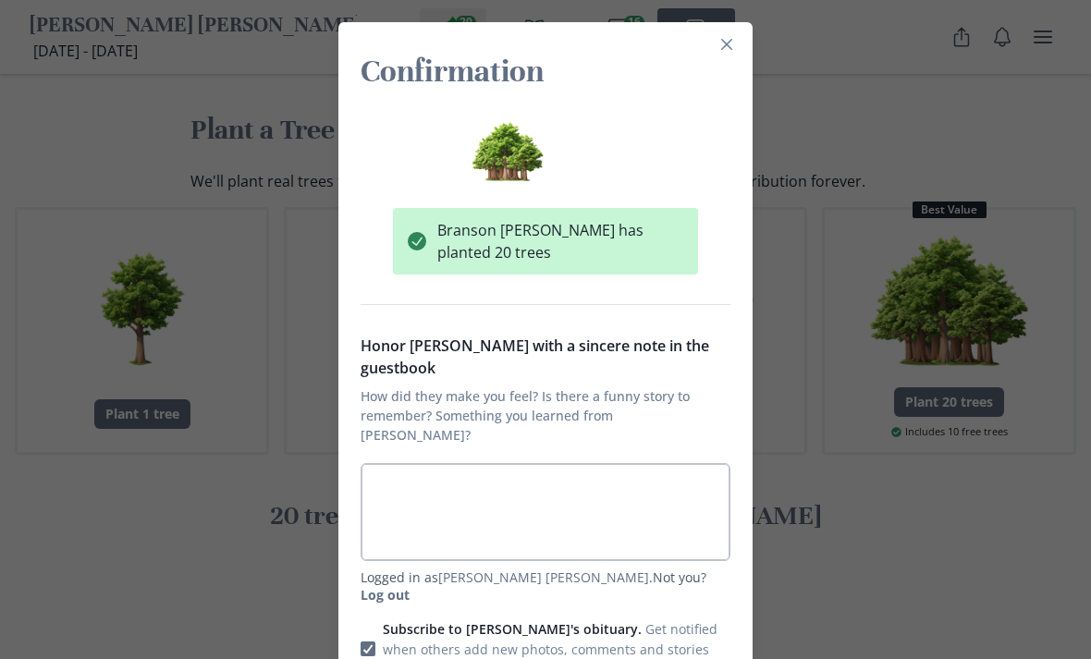
click at [679, 463] on textarea "Honor [PERSON_NAME] with a sincere note in the guestbook How did they make you …" at bounding box center [546, 512] width 370 height 98
type textarea "I"
type textarea "x"
type textarea "I"
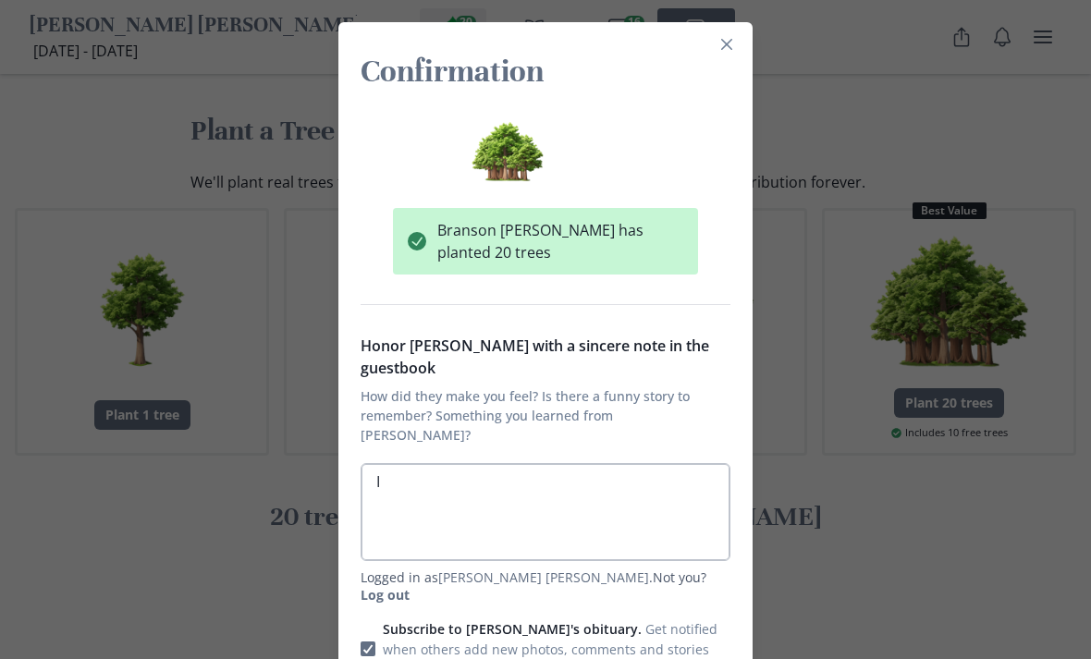
type textarea "x"
type textarea "I h"
type textarea "x"
type textarea "I ha"
type textarea "x"
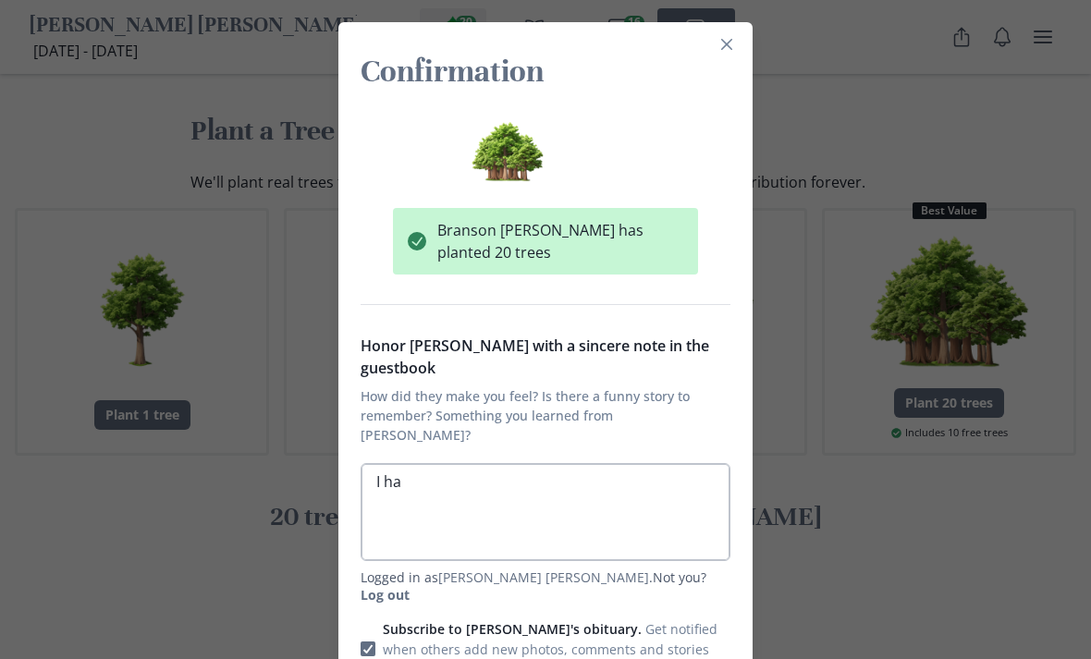
type textarea "I hat"
type textarea "x"
type textarea "I hate"
type textarea "x"
type textarea "I hate"
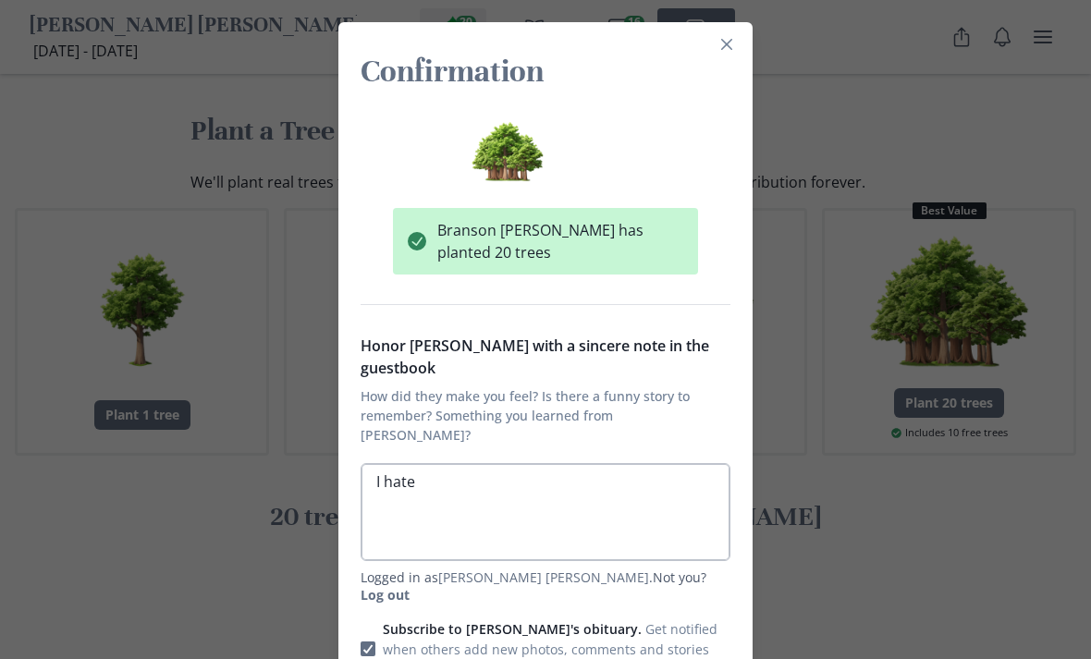
type textarea "x"
type textarea "I hate t"
type textarea "x"
type textarea "I hate th"
type textarea "x"
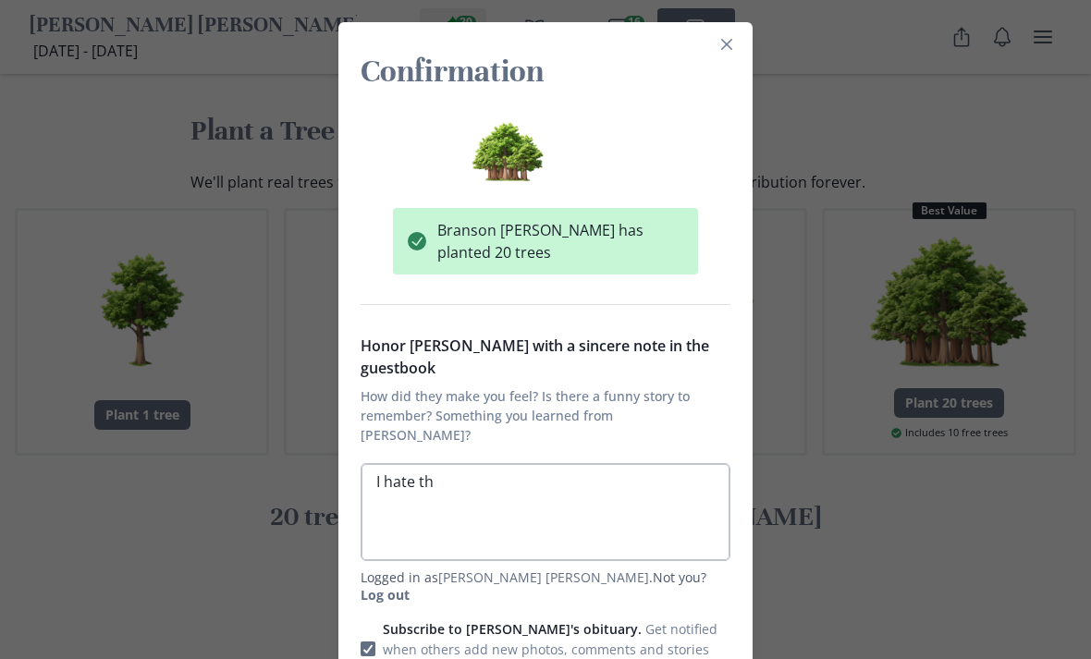
type textarea "I hate tha"
type textarea "x"
type textarea "I hate that"
type textarea "x"
type textarea "I hate that"
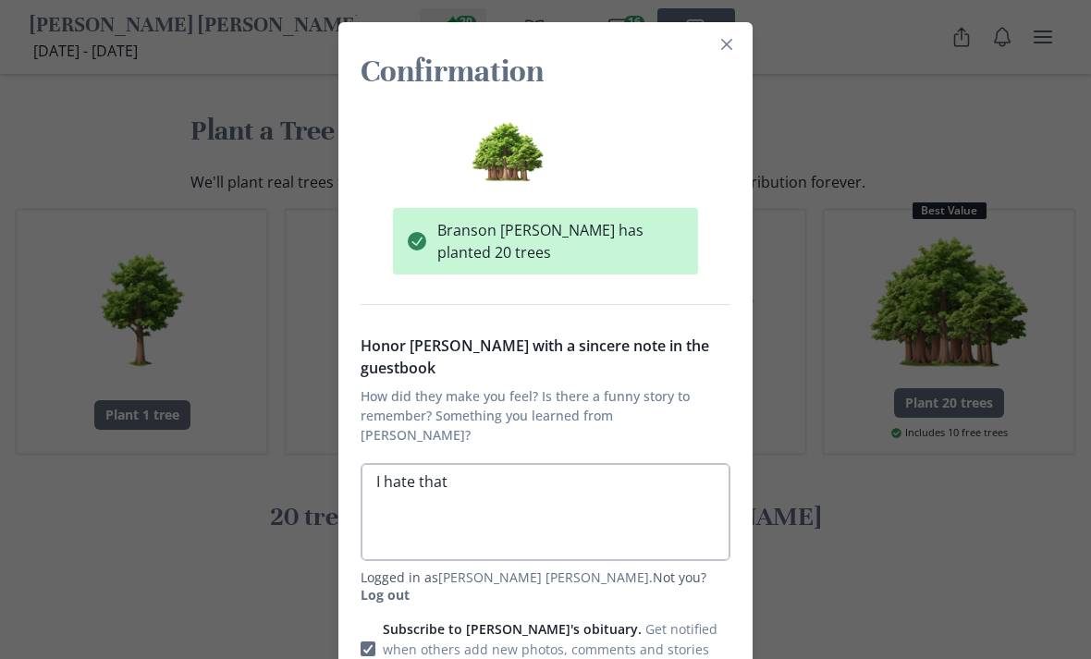
type textarea "x"
type textarea "I hate that g"
type textarea "x"
type textarea "I hate that gu"
type textarea "x"
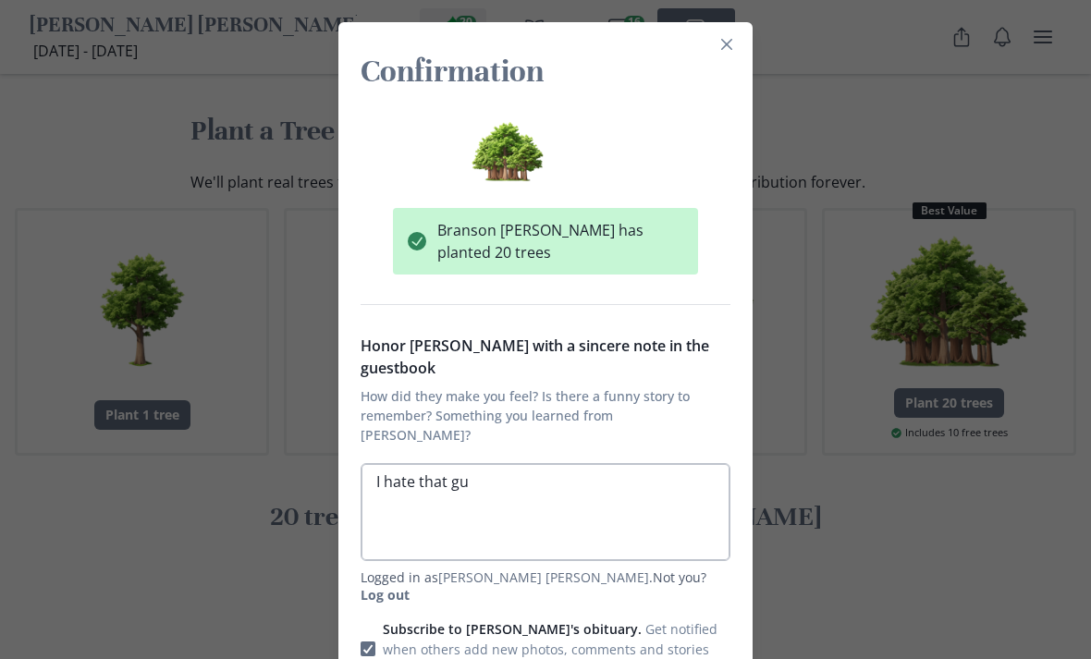
type textarea "I hate that guy"
type textarea "x"
type textarea "I hate that guy"
type textarea "x"
type textarea "I hate that [PERSON_NAME]"
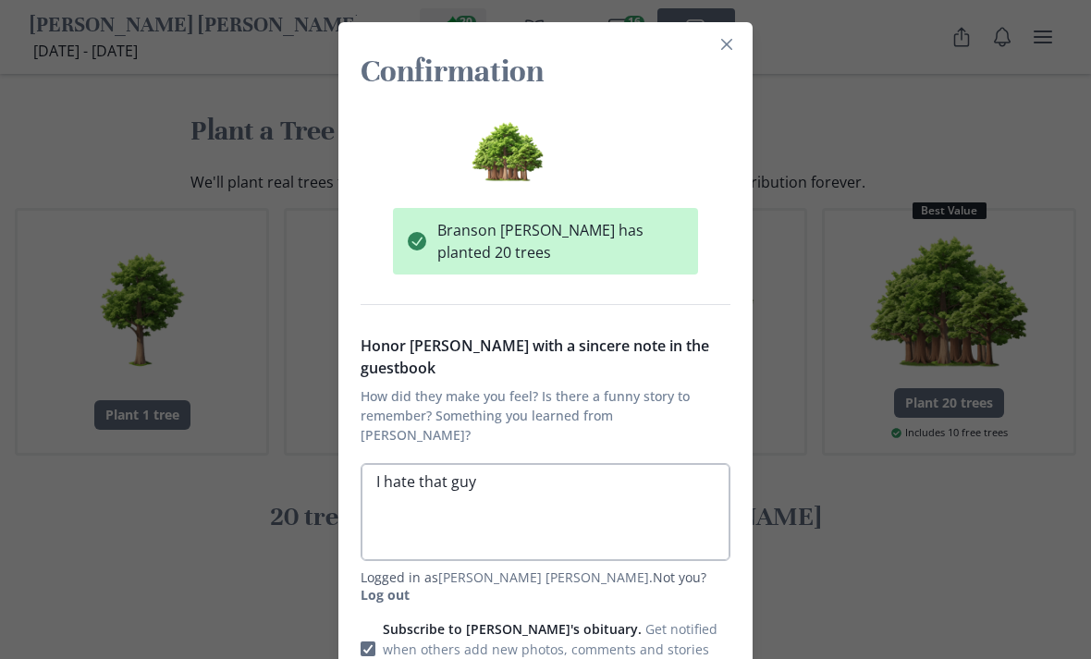
type textarea "x"
type textarea "I hate that guy he"
type textarea "x"
type textarea "I hate that guy he"
type textarea "x"
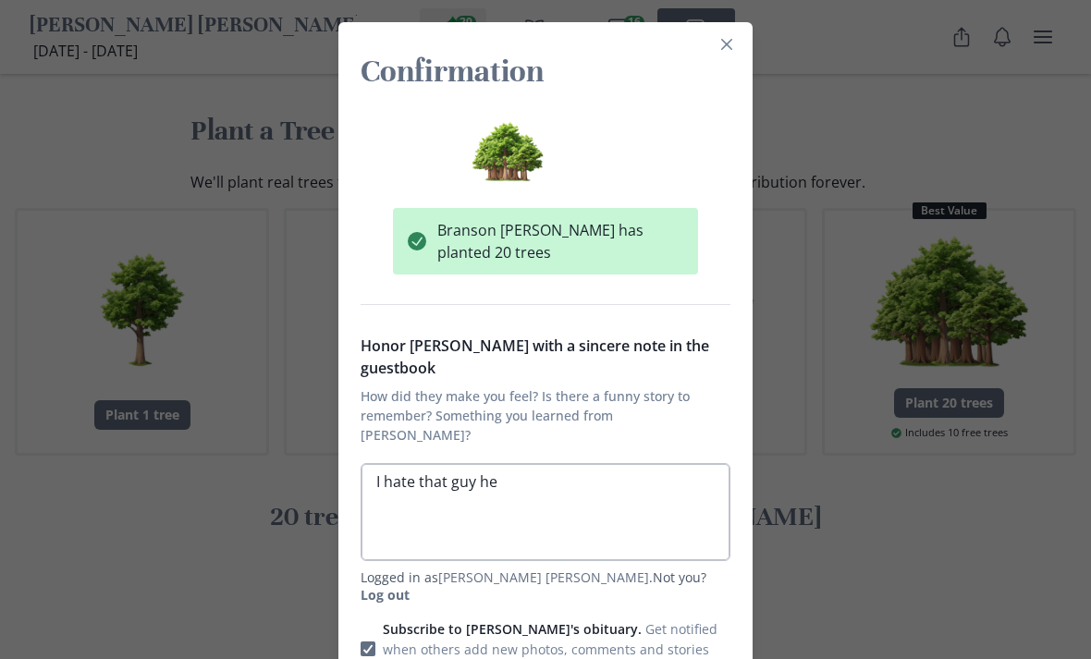
type textarea "I hate that guy he k"
type textarea "x"
type textarea "I hate that guy he ki"
type textarea "x"
type textarea "I hate that guy he kin"
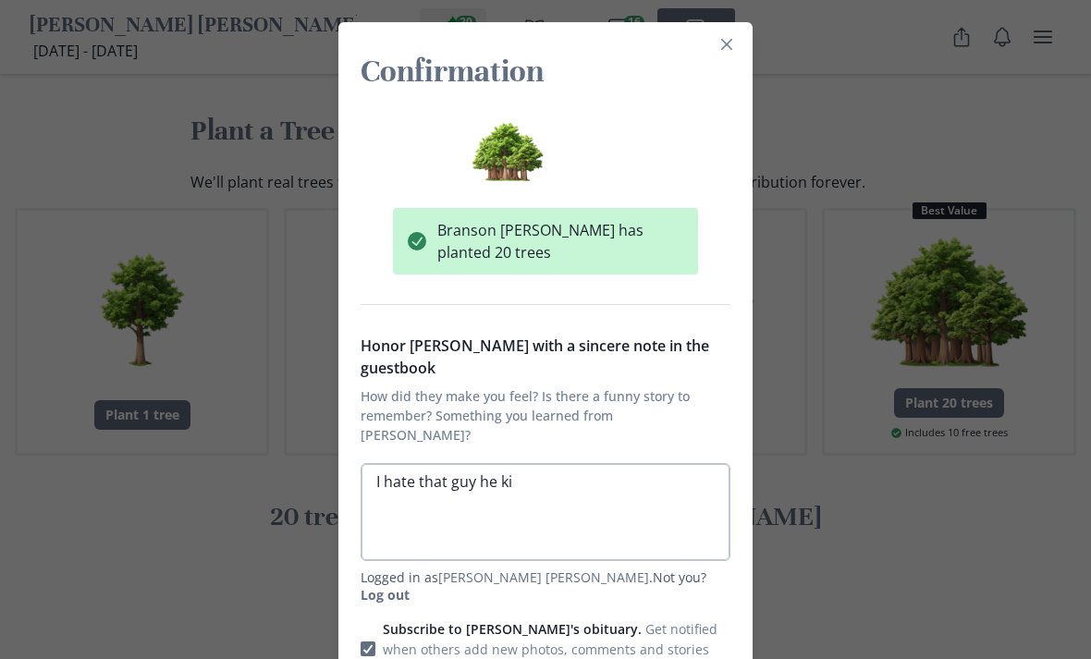
type textarea "x"
type textarea "I hate that guy he kind"
type textarea "x"
type textarea "I hate that guy he kinda"
type textarea "x"
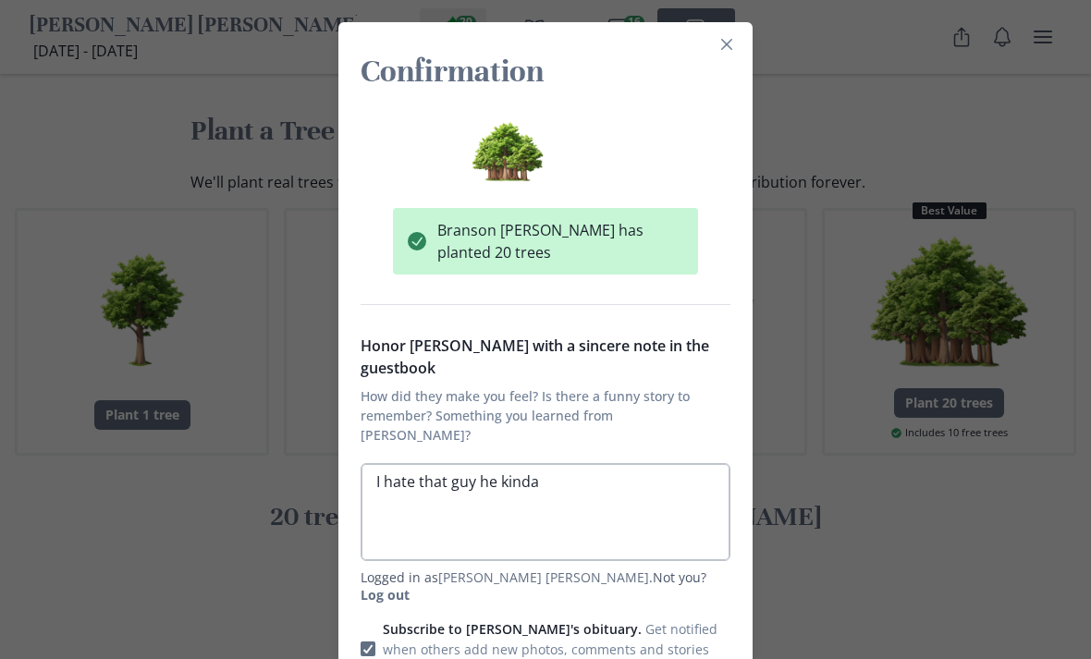
type textarea "I hate that guy he kinda"
type textarea "x"
type textarea "I hate that guy he kinda s"
type textarea "x"
type textarea "I hate that guy he kinda su"
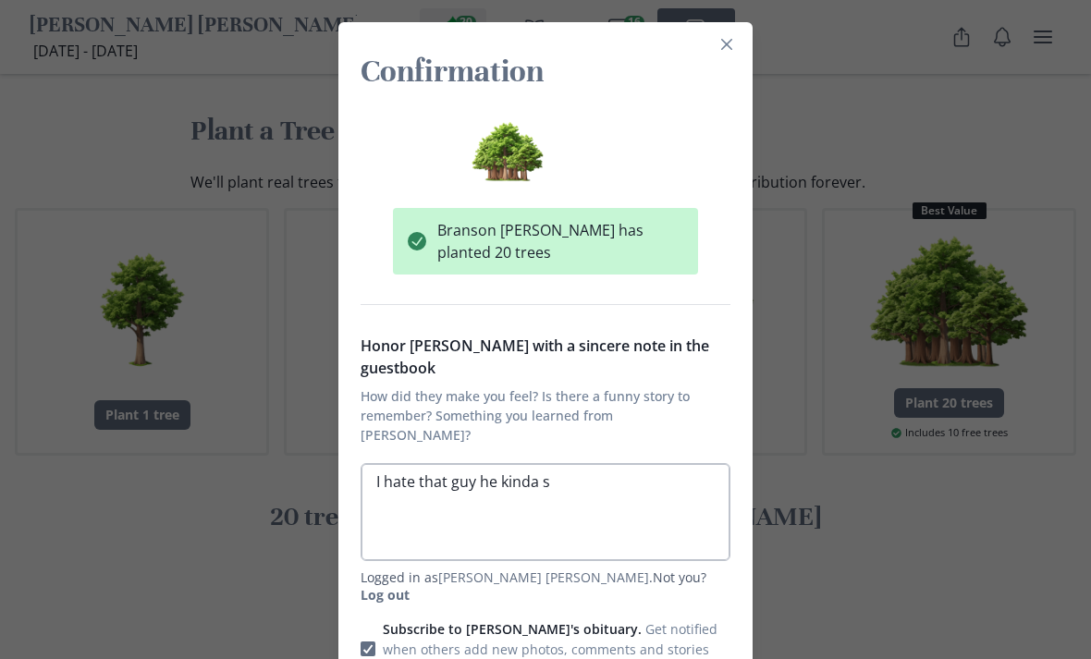
type textarea "x"
type textarea "I hate that guy he kinda suc"
type textarea "x"
type textarea "I hate that guy he kinda suck"
type textarea "x"
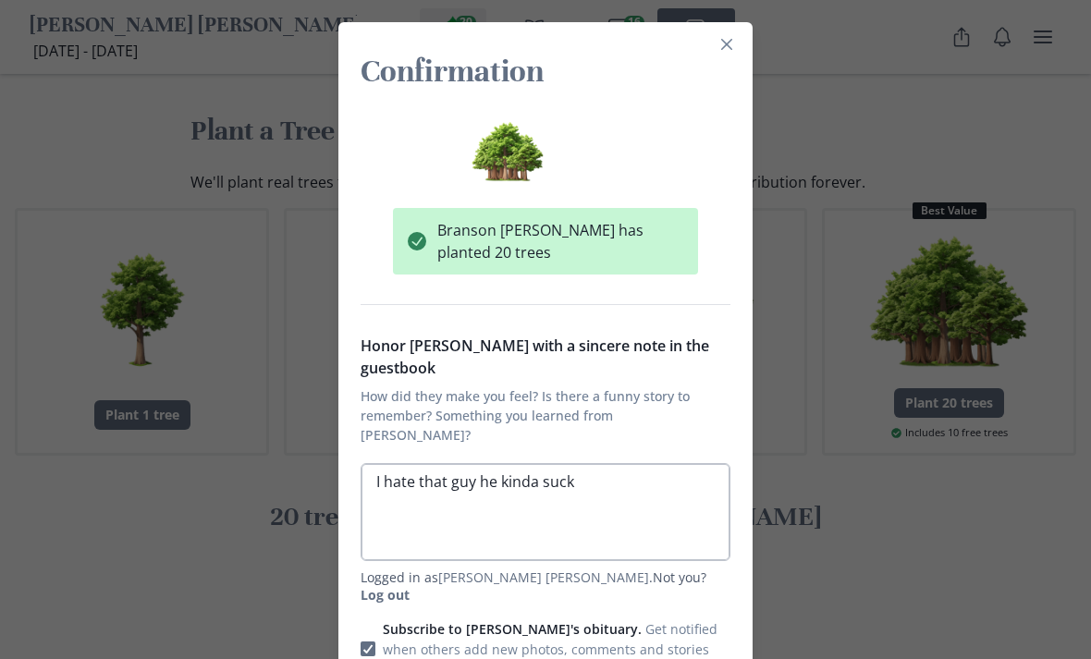
type textarea "I hate that guy he kinda sucke"
type textarea "x"
type textarea "I hate that guy he kinda sucked"
type textarea "x"
type textarea "I hate that guy he kinda sucked"
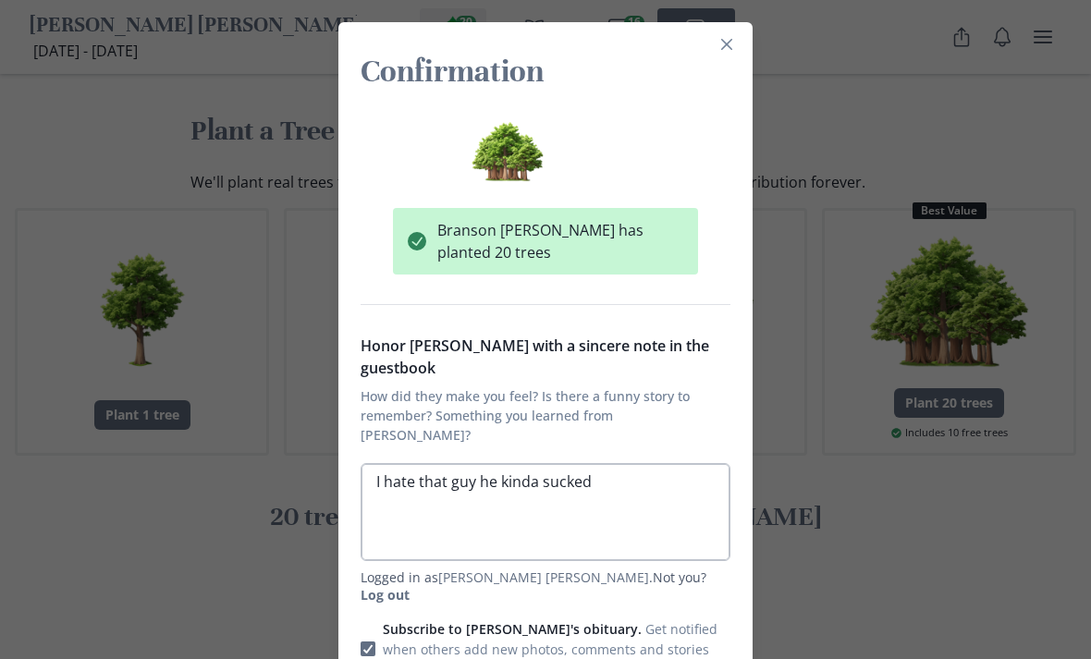
type textarea "x"
type textarea "I hate that guy he kinda sucked b"
type textarea "x"
type textarea "I hate that guy he kinda sucked bi"
type textarea "x"
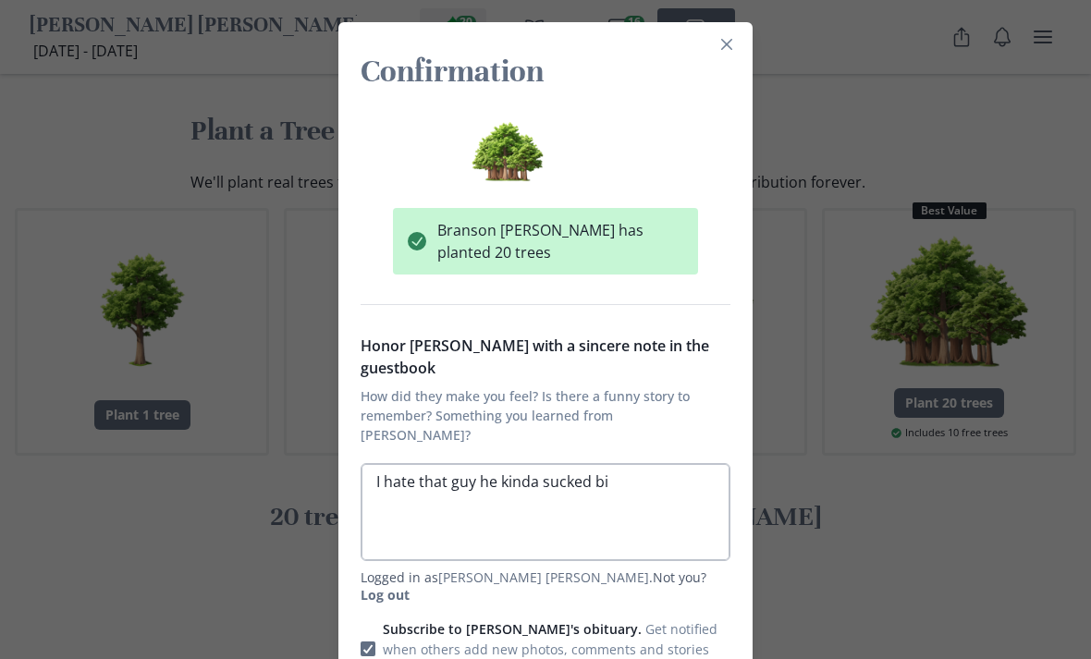
type textarea "I hate that guy he kinda sucked bit"
type textarea "x"
type textarea "I hate that guy he kinda sucked bitc"
type textarea "x"
type textarea "I hate that guy he kinda sucked bitch"
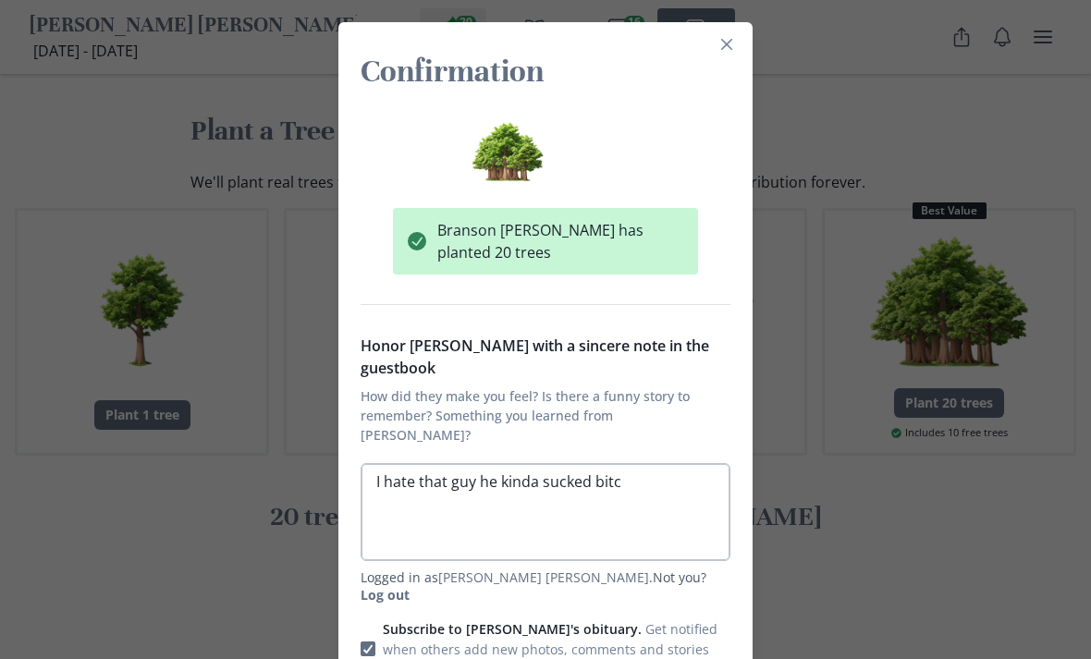
type textarea "x"
type textarea "I hate that guy he kinda sucked bitch."
type textarea "x"
type textarea "I hate that guy he kinda sucked bitch."
type textarea "x"
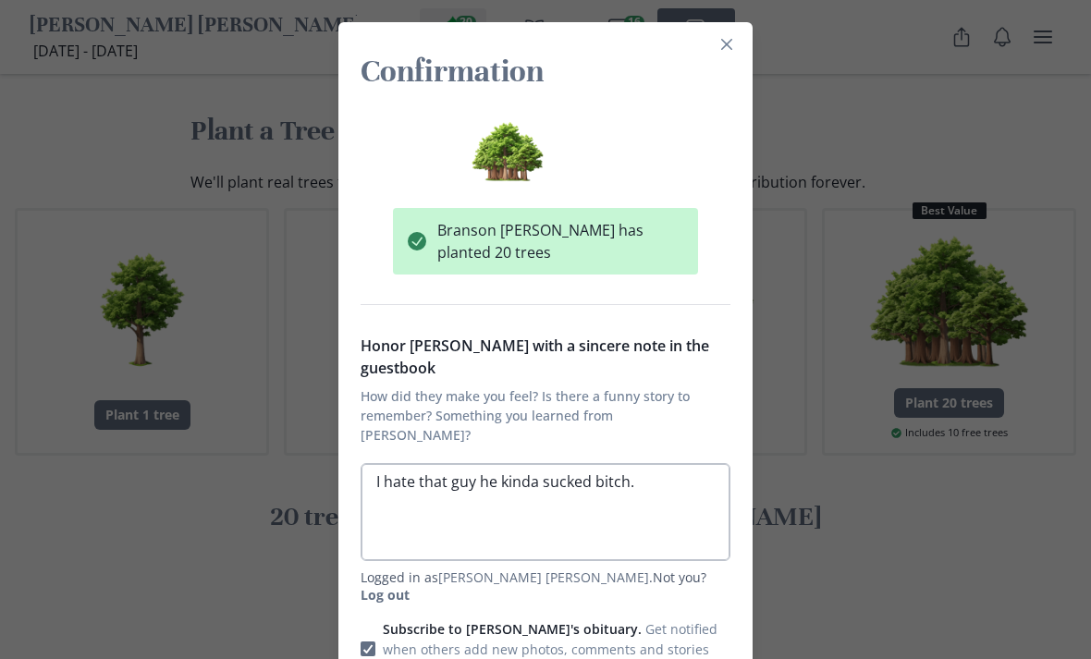
type textarea "I hate that guy he kinda sucked bitch. -"
type textarea "x"
type textarea "I hate that guy he kinda sucked bitch. -0"
type textarea "x"
type textarea "I hate that guy he kinda sucked bitch. -0"
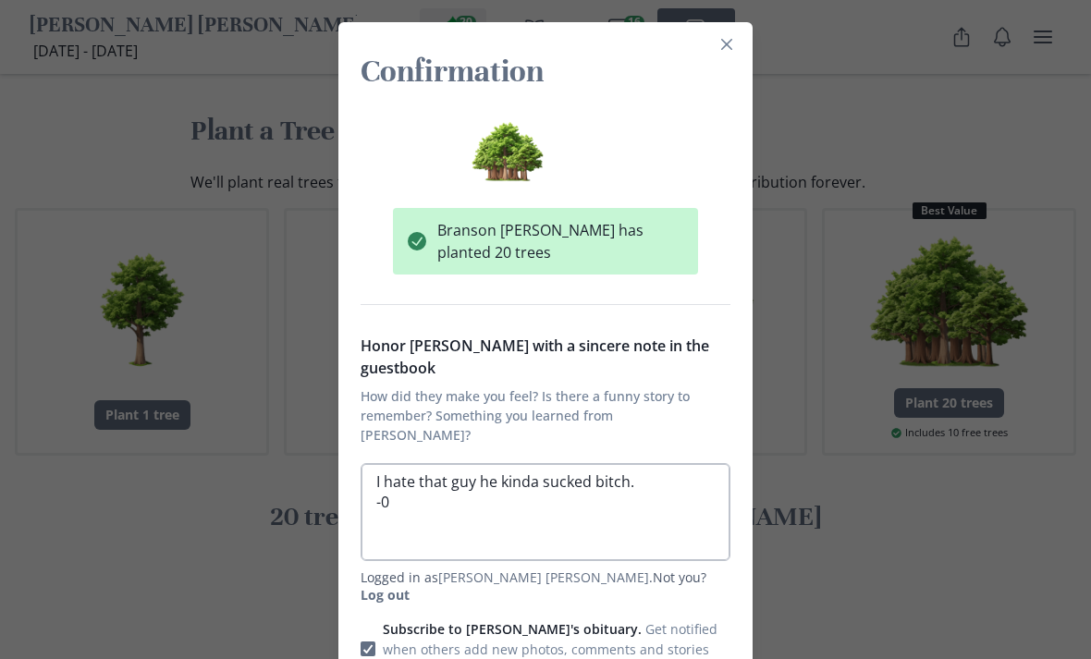
type textarea "x"
type textarea "I hate that guy he kinda sucked bitch. -0"
type textarea "x"
type textarea "I hate that guy he kinda sucked bitch. -"
type textarea "x"
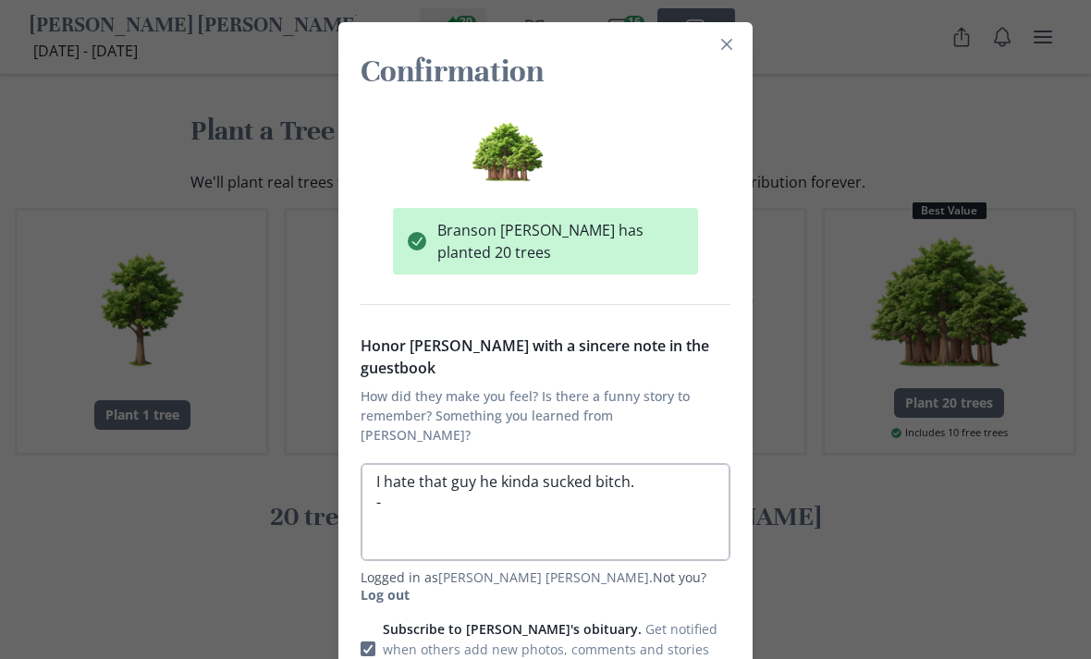
type textarea "I hate that guy he kinda sucked bitch. -"
type textarea "x"
type textarea "I hate that guy he kinda sucked bitch. - B"
type textarea "x"
type textarea "I hate that guy he kinda sucked bitch. - Br"
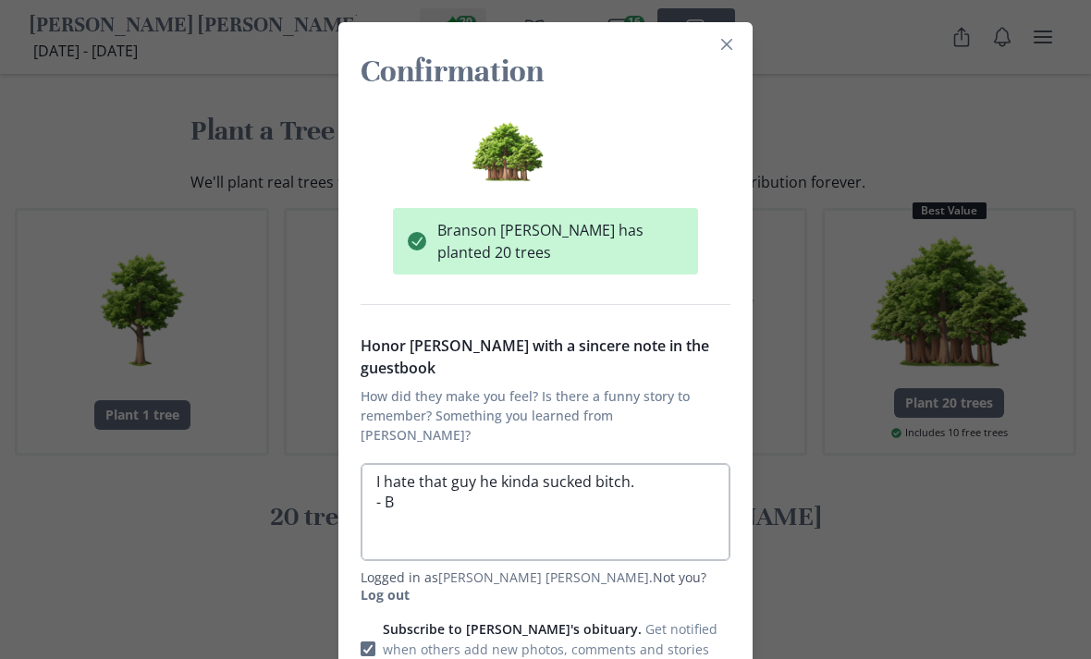
type textarea "x"
type textarea "I hate that guy he kinda sucked bitch. - [GEOGRAPHIC_DATA]"
type textarea "x"
type textarea "I hate that guy he kinda sucked bitch. - [GEOGRAPHIC_DATA]"
type textarea "x"
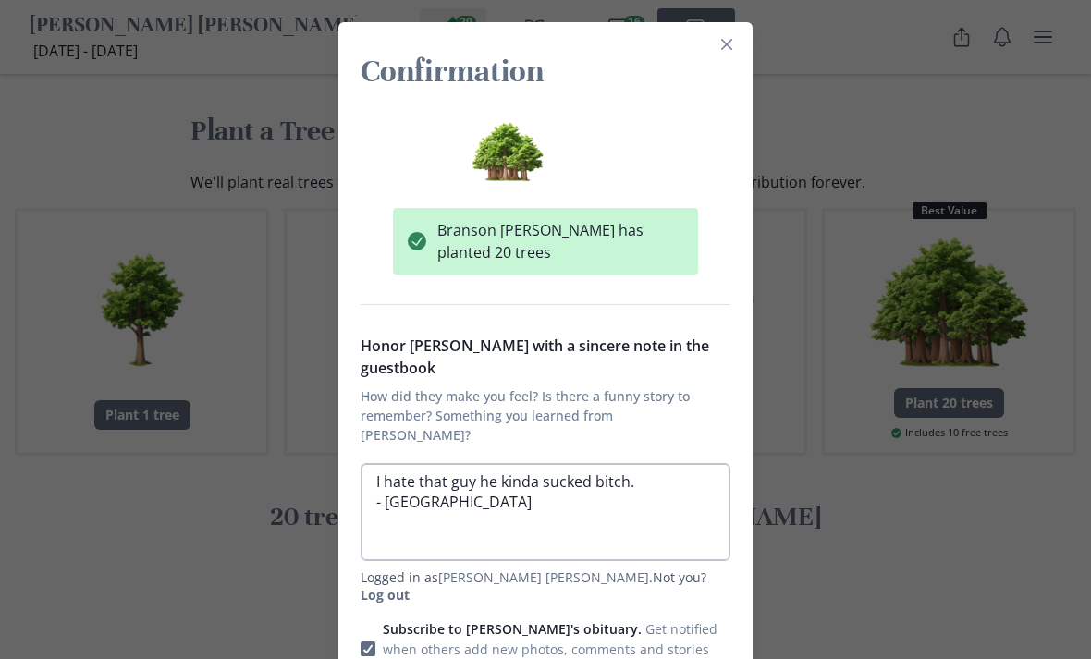
type textarea "I hate that guy he kinda sucked bitch. - [GEOGRAPHIC_DATA]"
type textarea "x"
type textarea "I hate that guy he kinda sucked bitch. - [GEOGRAPHIC_DATA]"
type textarea "x"
type textarea "I hate that guy he kinda sucked bitch. - [GEOGRAPHIC_DATA]"
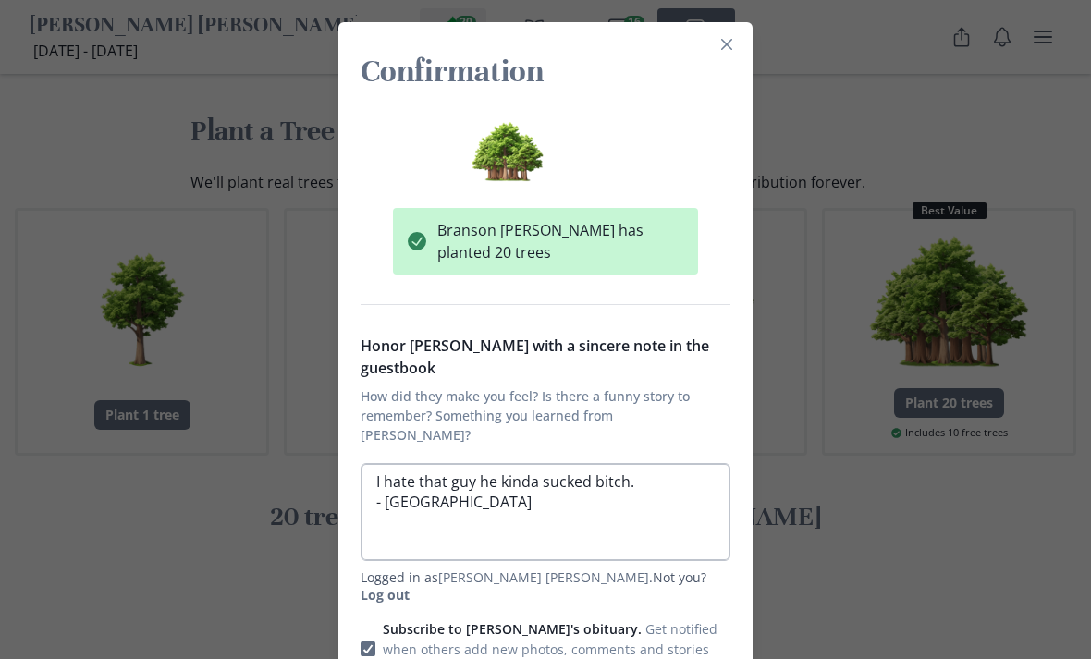
type textarea "x"
type textarea "I hate that guy he kinda sucked bitch. - [GEOGRAPHIC_DATA]"
type textarea "x"
type textarea "I hate that guy he kinda sucked bitch. - Branson k"
type textarea "x"
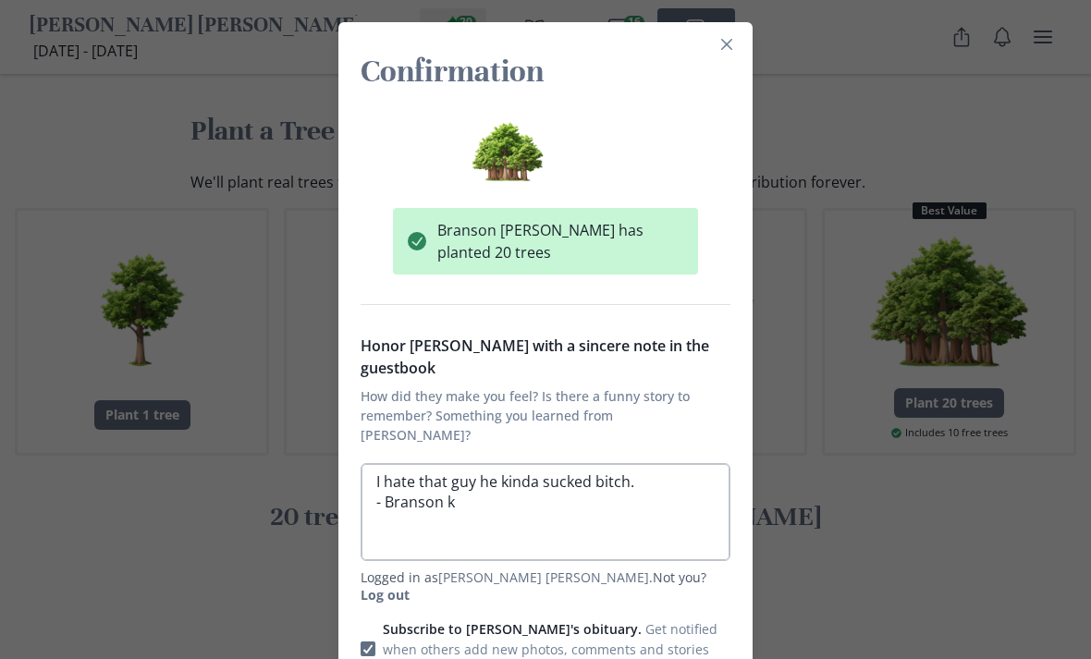
type textarea "I hate that guy he kinda sucked bitch. - [GEOGRAPHIC_DATA]"
type textarea "x"
type textarea "I hate that guy he kinda sucked bitch. - Branson c"
type textarea "x"
type textarea "I hate that guy he kinda sucked bitch. - [PERSON_NAME]"
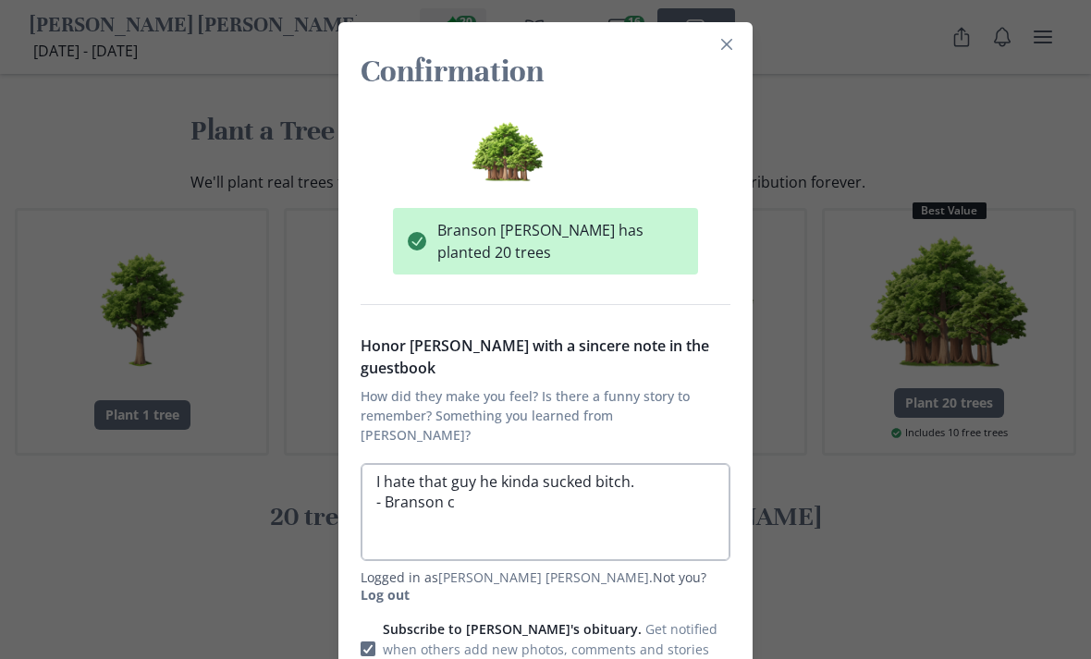
type textarea "x"
type textarea "I hate that guy he kinda sucked bitch. - Branson cro"
type textarea "x"
type textarea "I hate that guy he kinda sucked bitch. - Branson croc"
type textarea "x"
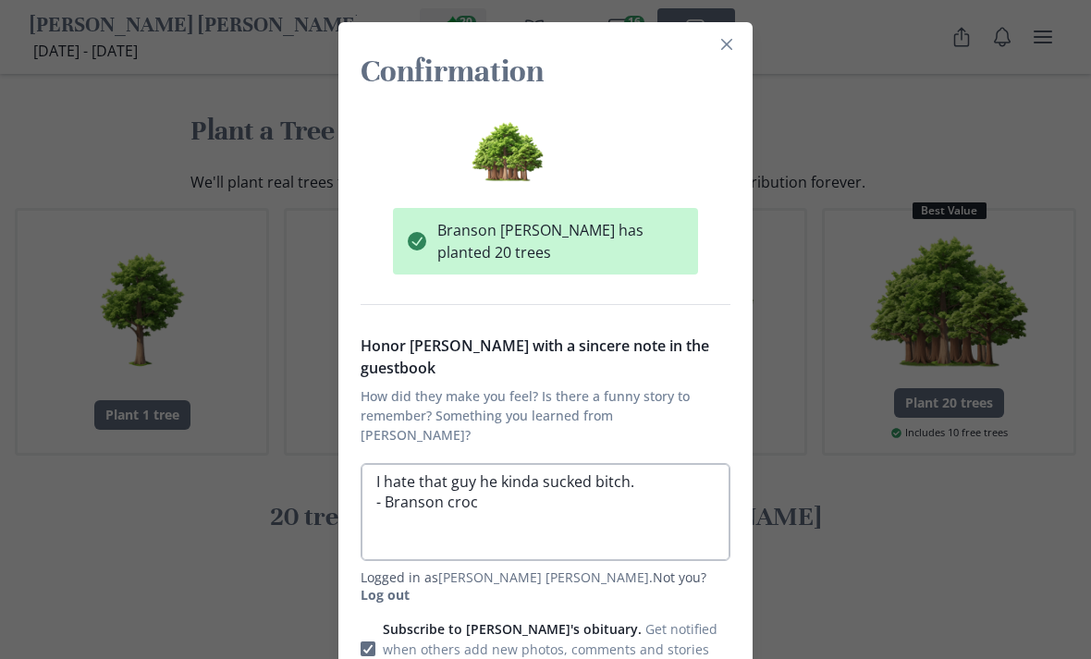
type textarea "I hate that guy he kinda sucked bitch. - Branson crock"
type textarea "x"
type textarea "I hate that guy he kinda sucked bitch. - Branson crocke"
type textarea "x"
type textarea "I hate that guy he kinda sucked bitch. - Branson [PERSON_NAME]"
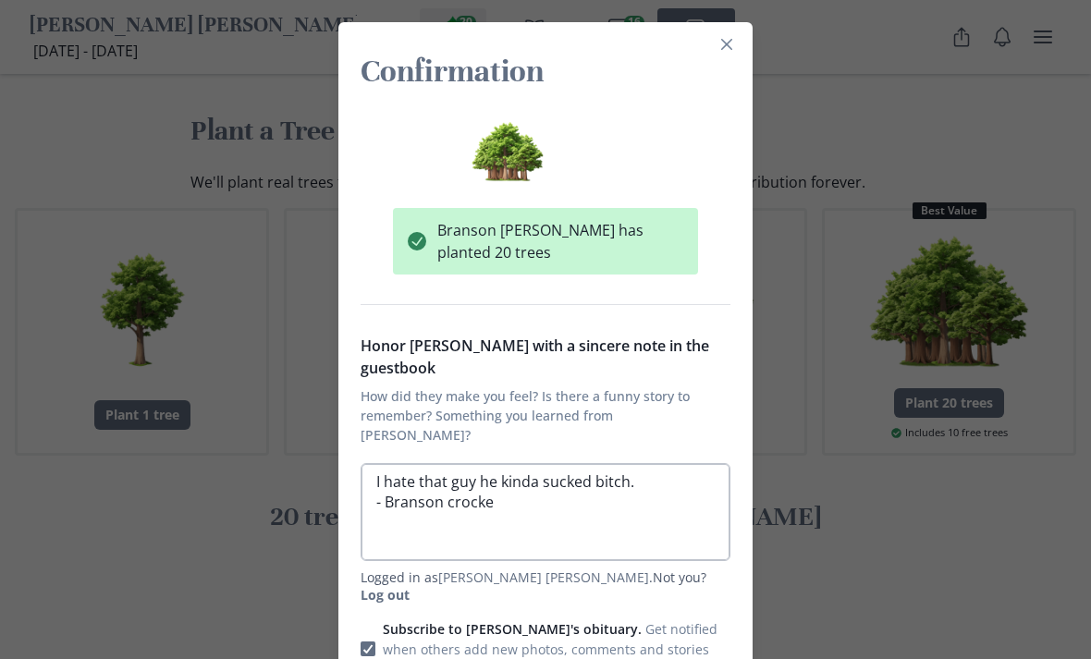
type textarea "x"
type textarea "I hate that guy he kinda sucked bitch. - Branson [PERSON_NAME]"
type textarea "x"
type textarea "I hate that guy he kinda sucked bitch. - Branson [PERSON_NAME]"
type textarea "x"
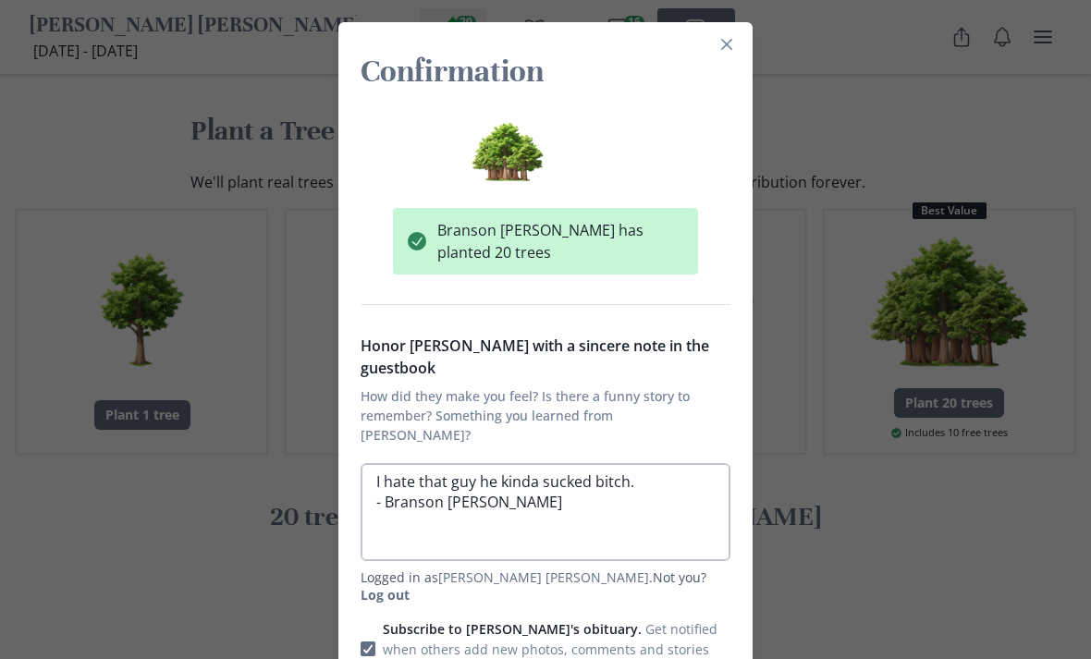
type textarea "I hate that guy he kinda sucked bitch. - Branson [PERSON_NAME] f"
type textarea "x"
type textarea "I hate that guy he kinda sucked bitch. - Branson [PERSON_NAME] fi"
type textarea "x"
type textarea "I hate that guy he kinda sucked bitch. - Branson [PERSON_NAME] fir"
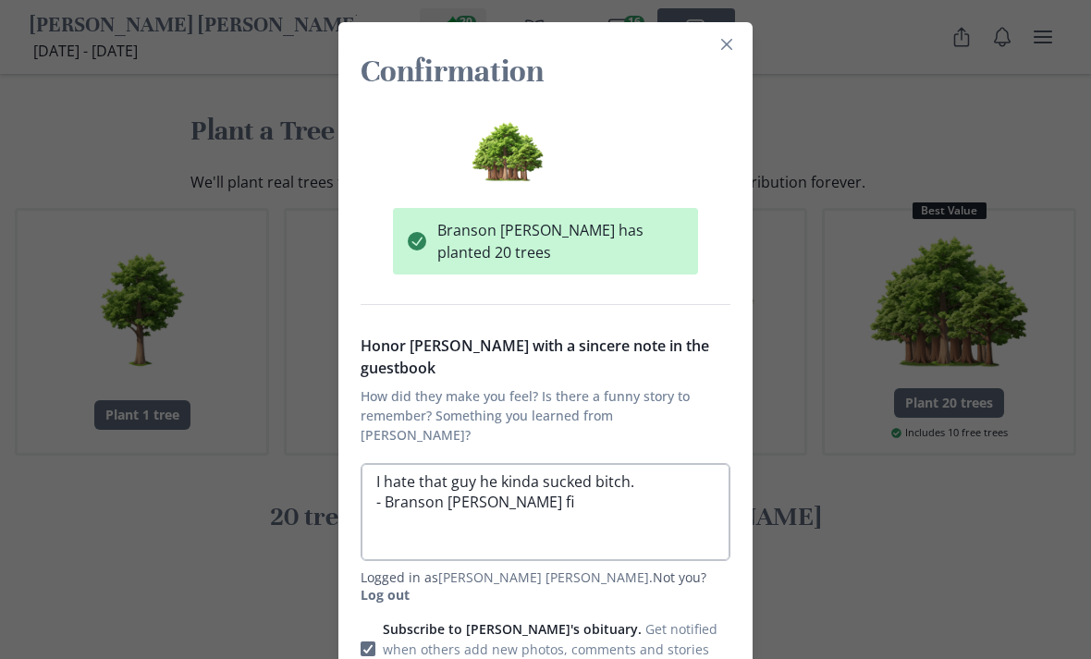
type textarea "x"
type textarea "I hate that guy he kinda sucked bitch. - Branson [PERSON_NAME] firs"
type textarea "x"
type textarea "I hate that guy he kinda sucked bitch. - [PERSON_NAME] [PERSON_NAME] first"
type textarea "x"
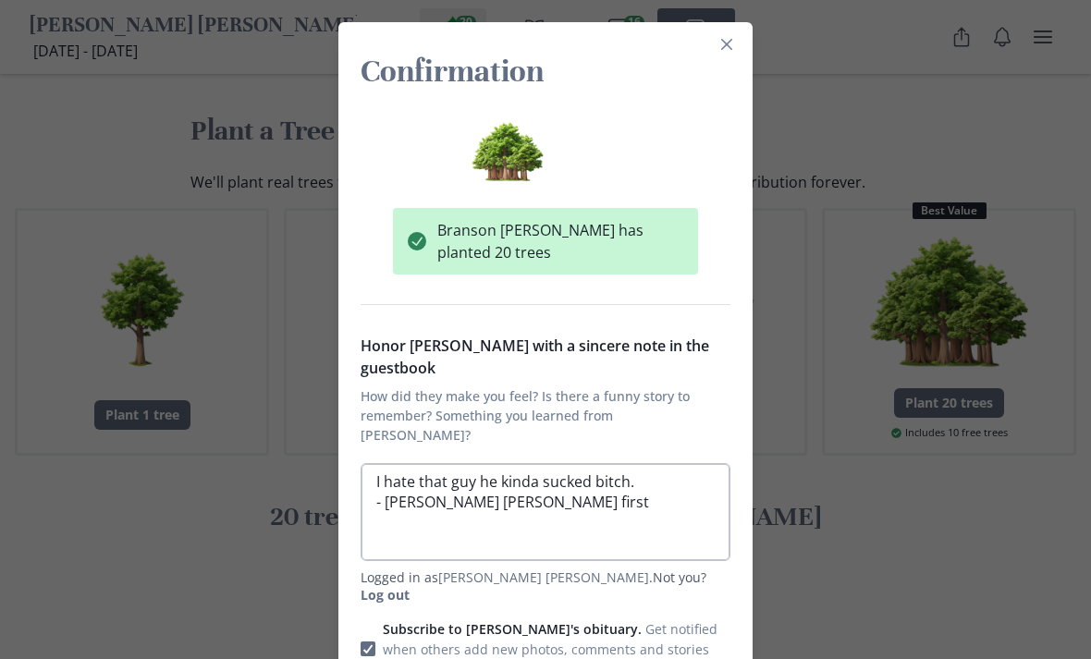
type textarea "I hate that guy he kinda sucked bitch. - [PERSON_NAME] [PERSON_NAME] first"
type textarea "x"
type textarea "I hate that guy he kinda sucked bitch. - Branson [PERSON_NAME] first p"
type textarea "x"
type textarea "I hate that guy he kinda sucked bitch. - [PERSON_NAME] [PERSON_NAME] first pe"
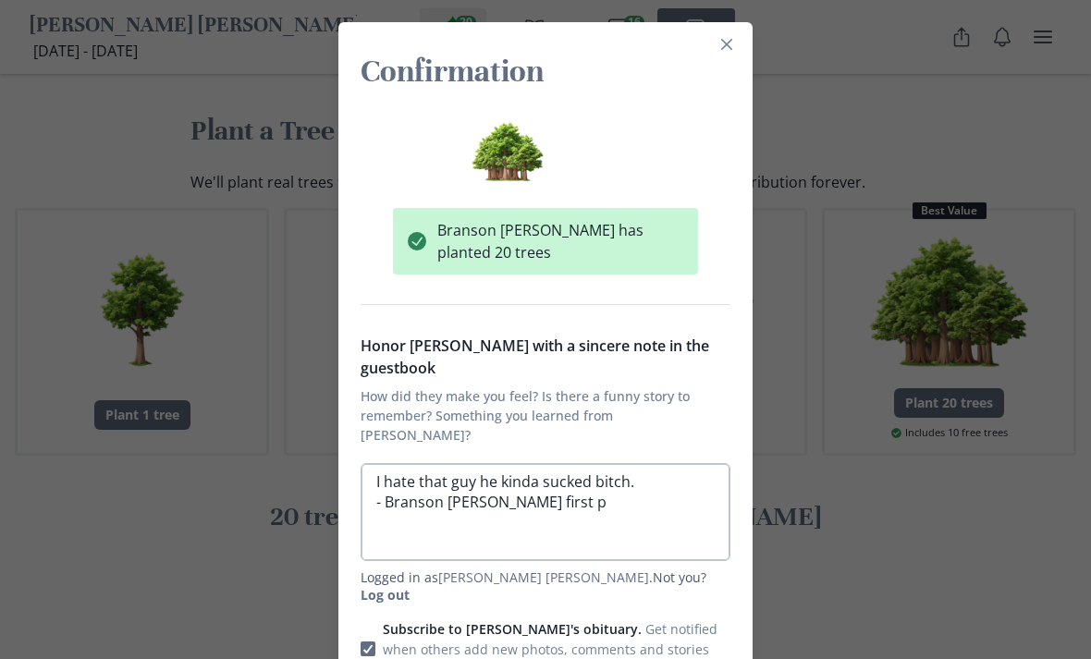
type textarea "x"
type textarea "I hate that guy he kinda sucked bitch. - [PERSON_NAME] [PERSON_NAME] first per"
type textarea "x"
type textarea "I hate that guy he kinda sucked bitch. - Branson [PERSON_NAME] first peri"
type textarea "x"
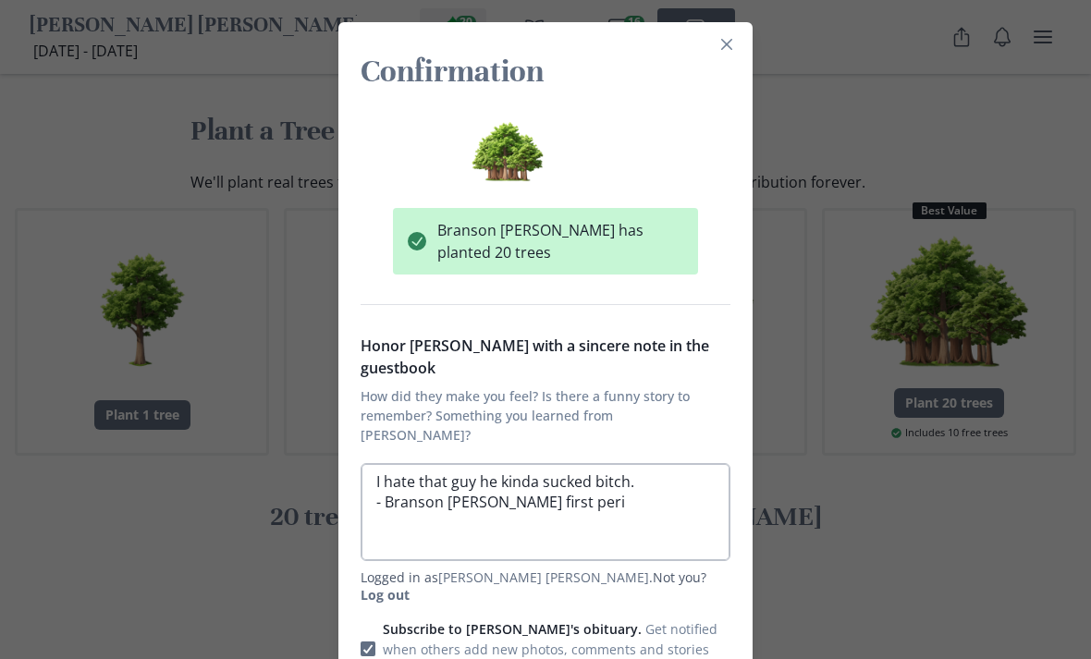
type textarea "I hate that guy he kinda sucked bitch. - [PERSON_NAME] [PERSON_NAME] first perio"
type textarea "x"
type textarea "I hate that guy he kinda sucked bitch. - Branson [PERSON_NAME] first period"
type textarea "x"
type textarea "I hate that guy he kinda sucked bitch. - Branson [PERSON_NAME] first period"
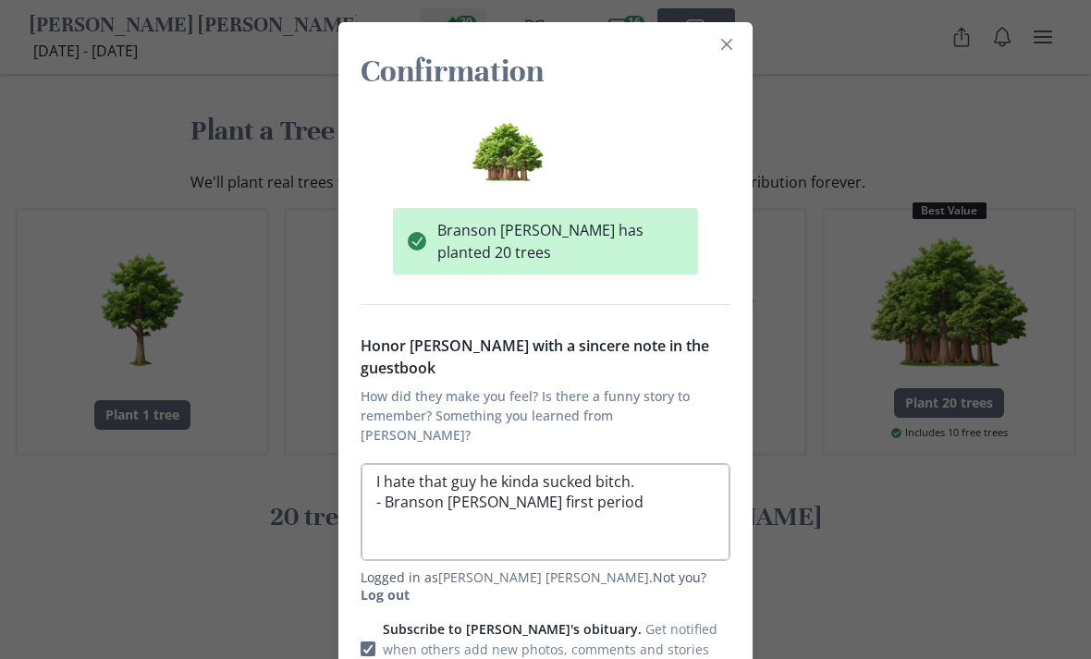
type textarea "x"
type textarea "I hate that guy he kinda sucked bitch. - Branson [PERSON_NAME] first period 9"
type textarea "x"
type textarea "I hate that guy he kinda sucked bitch. - Branson [PERSON_NAME] first period 9:"
type textarea "x"
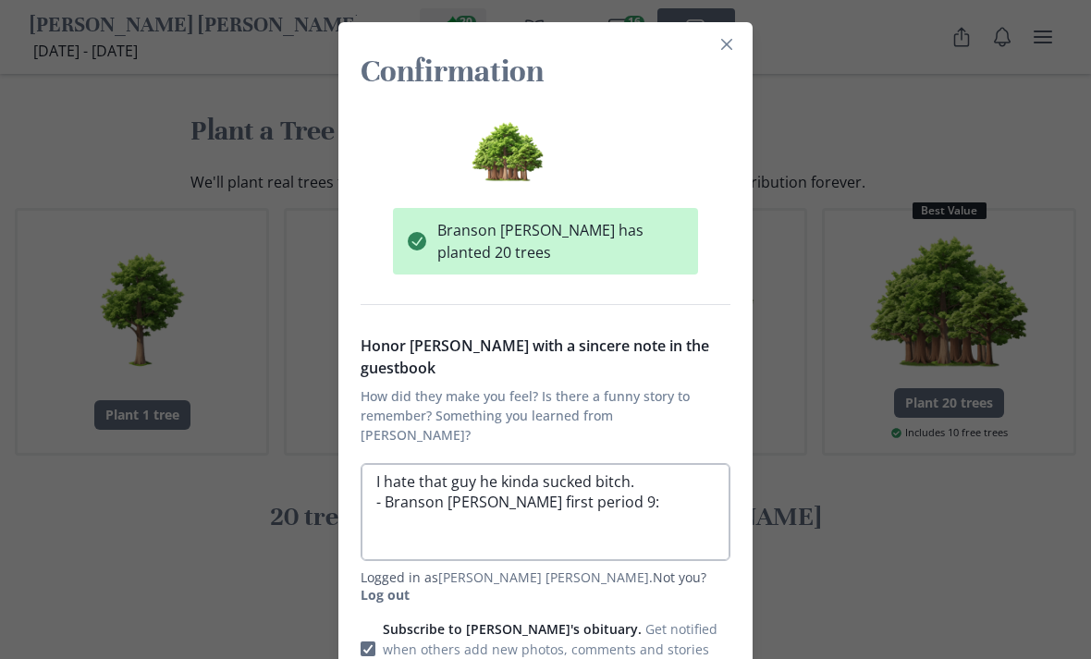
type textarea "I hate that guy he kinda sucked bitch. - Branson [PERSON_NAME] first period 9:1"
type textarea "x"
type textarea "I hate that guy he kinda sucked bitch. - Branson [PERSON_NAME] first period 9:14"
type textarea "x"
type textarea "I hate that guy he kinda sucked bitch. - Branson [PERSON_NAME] first period 9:14"
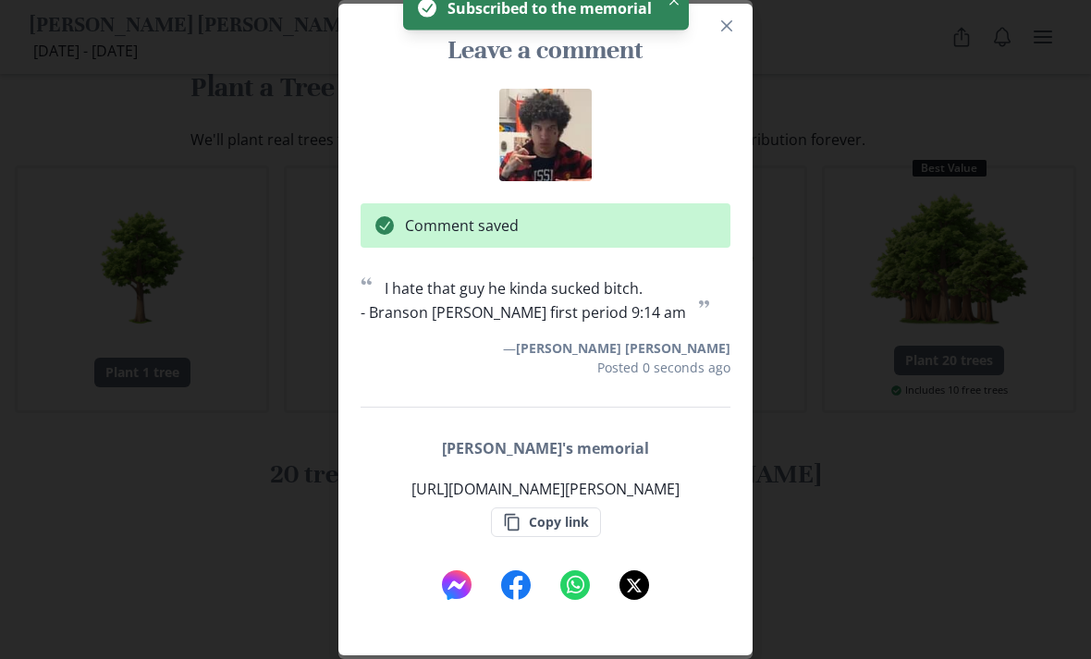
scroll to position [1987, 0]
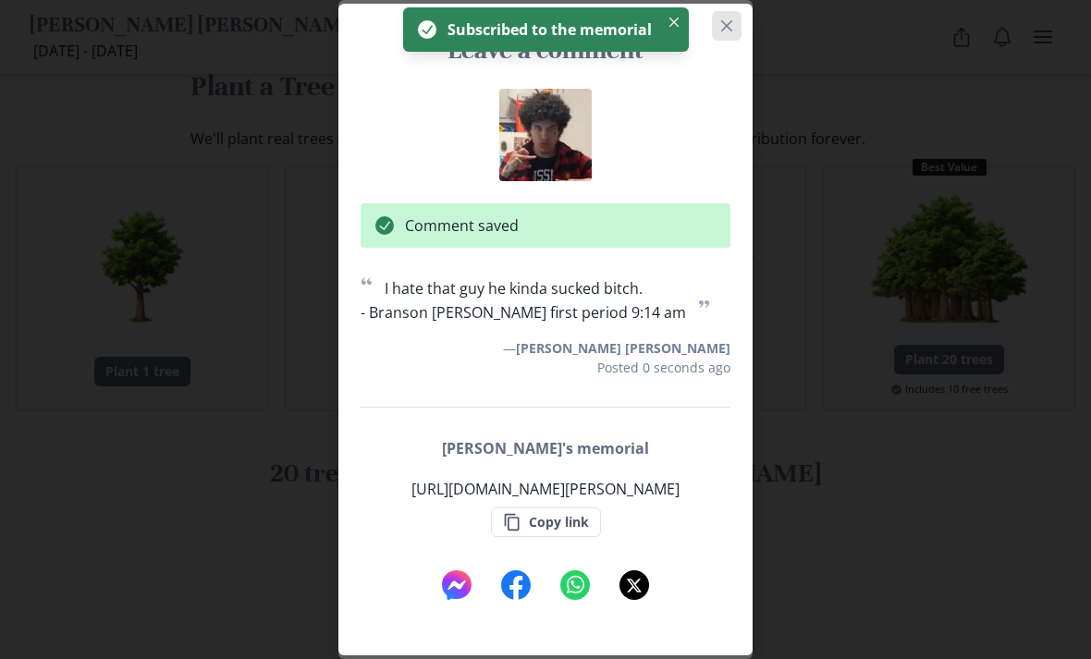
click at [722, 41] on button "Close" at bounding box center [727, 26] width 30 height 30
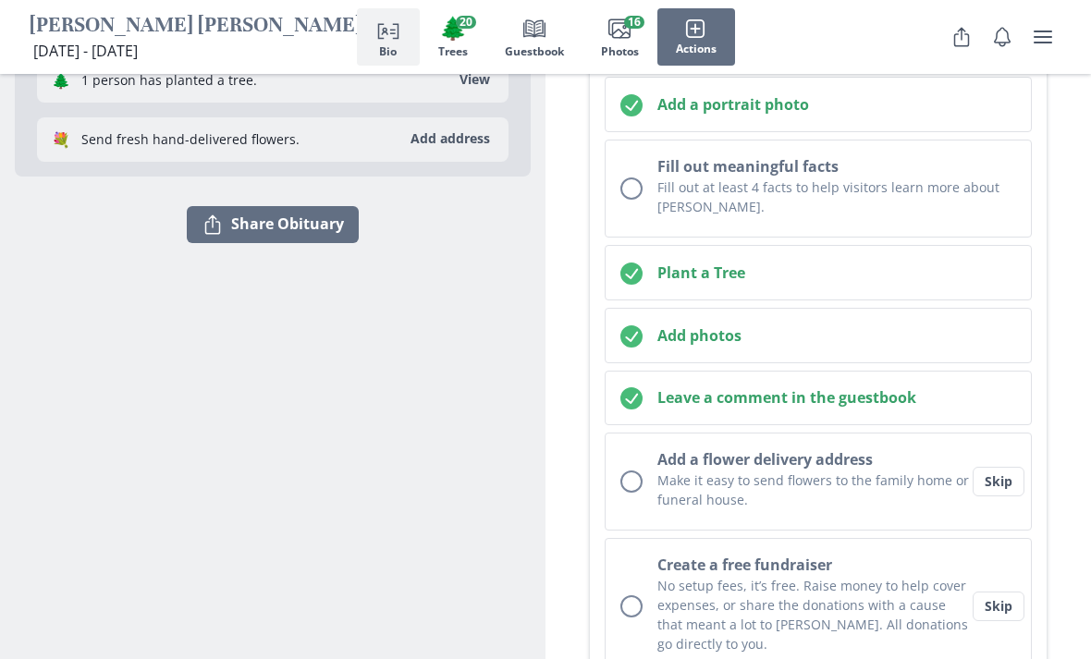
scroll to position [380, 0]
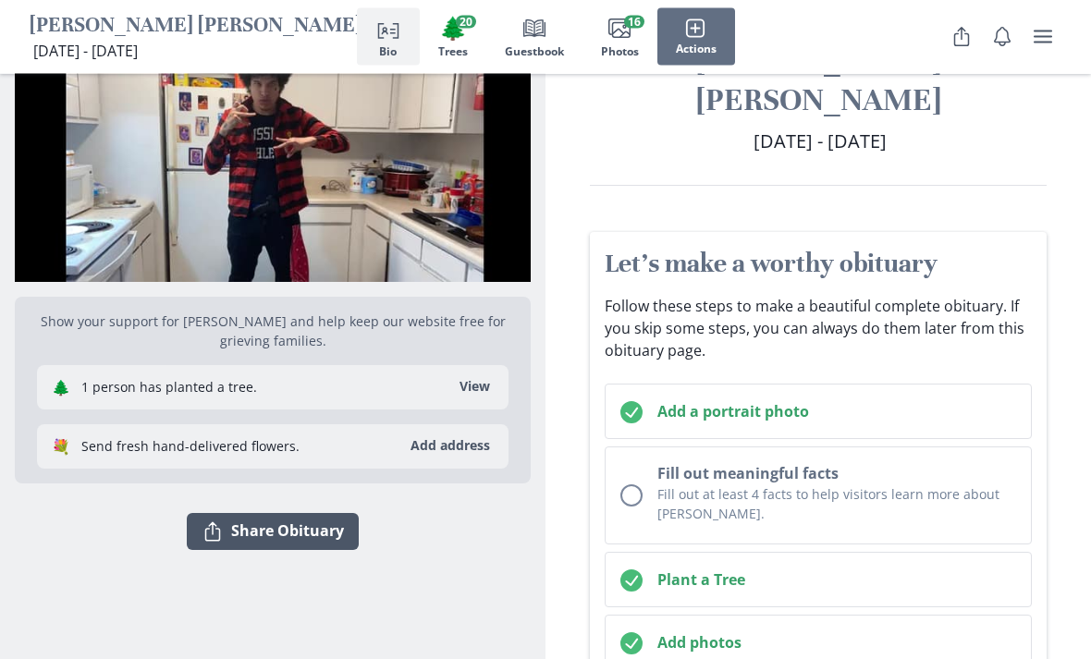
click at [245, 542] on button "Share Share Obituary" at bounding box center [273, 532] width 172 height 37
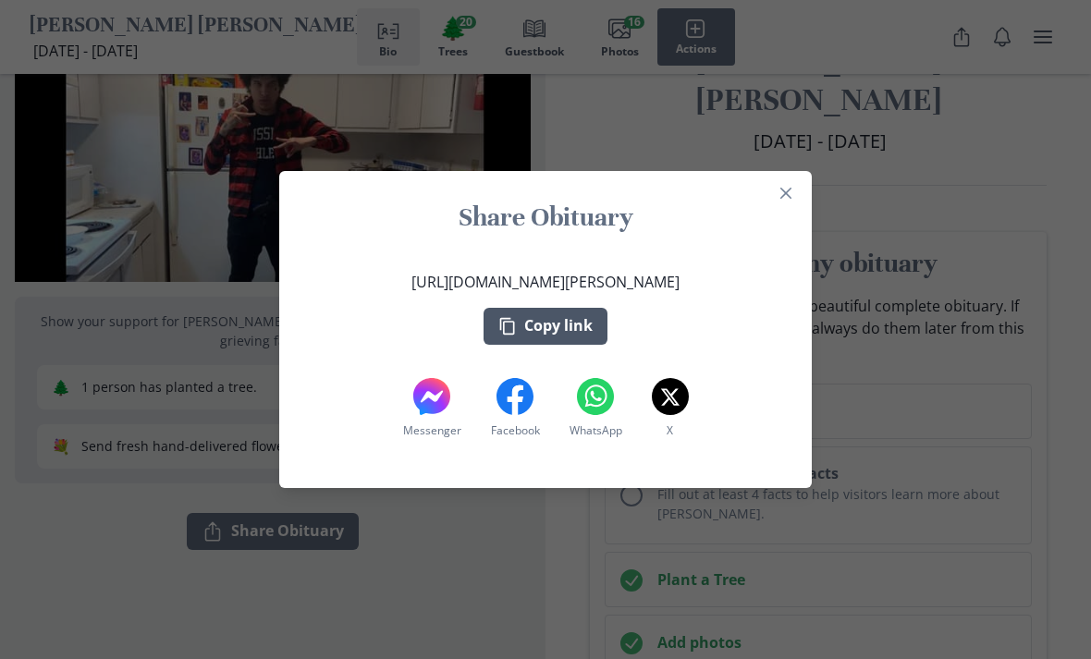
click at [584, 324] on button "Copy link" at bounding box center [545, 326] width 124 height 37
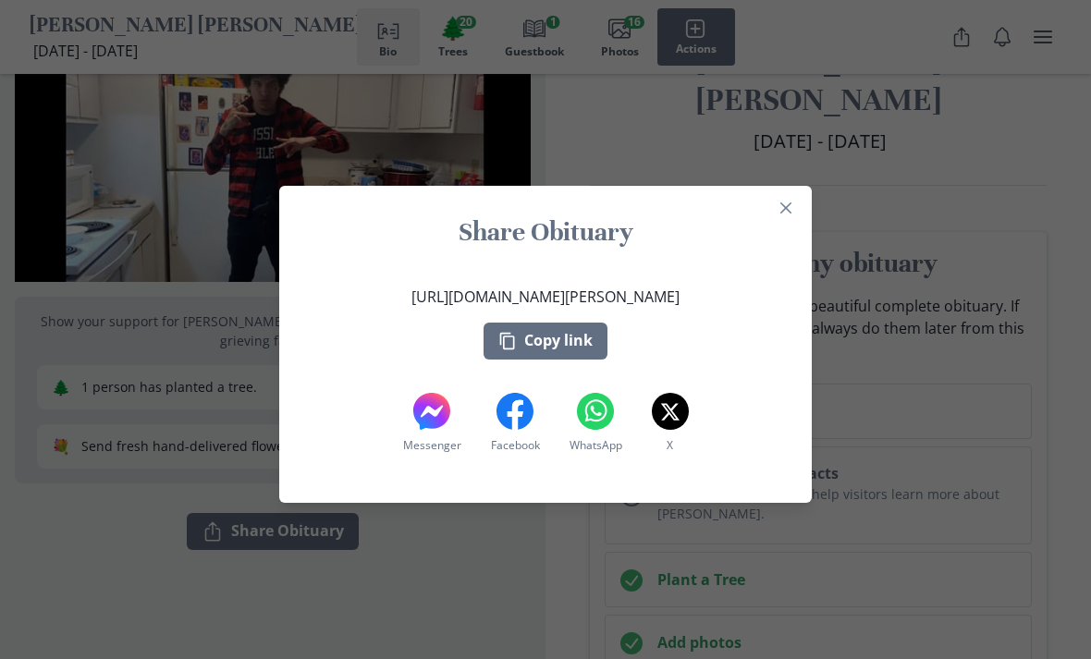
scroll to position [0, 0]
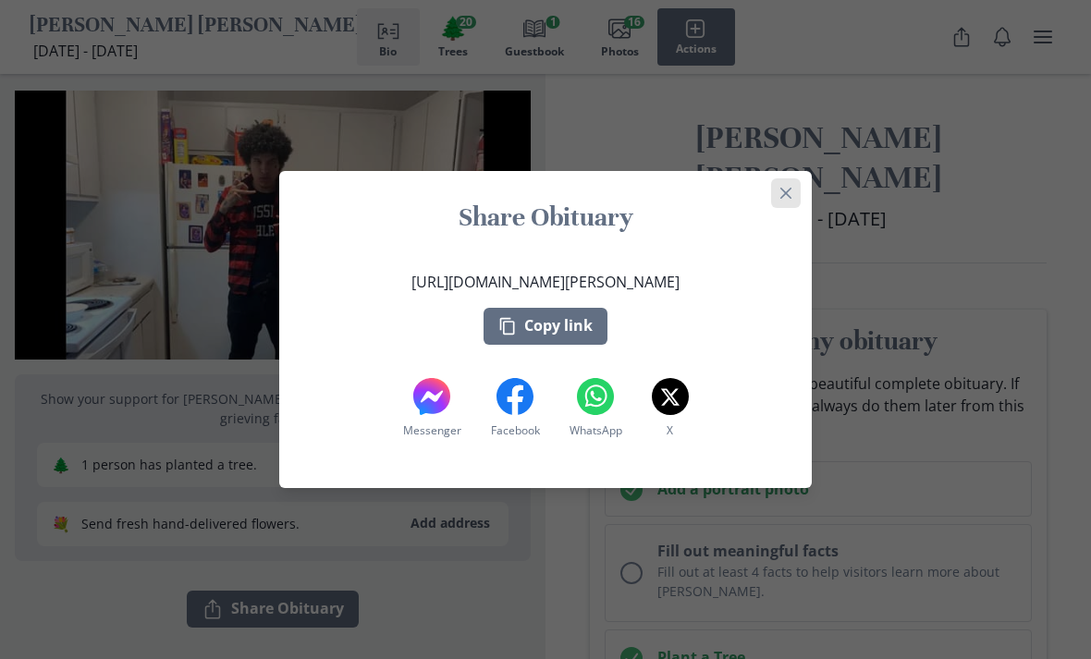
click at [791, 199] on button "Close" at bounding box center [786, 193] width 30 height 30
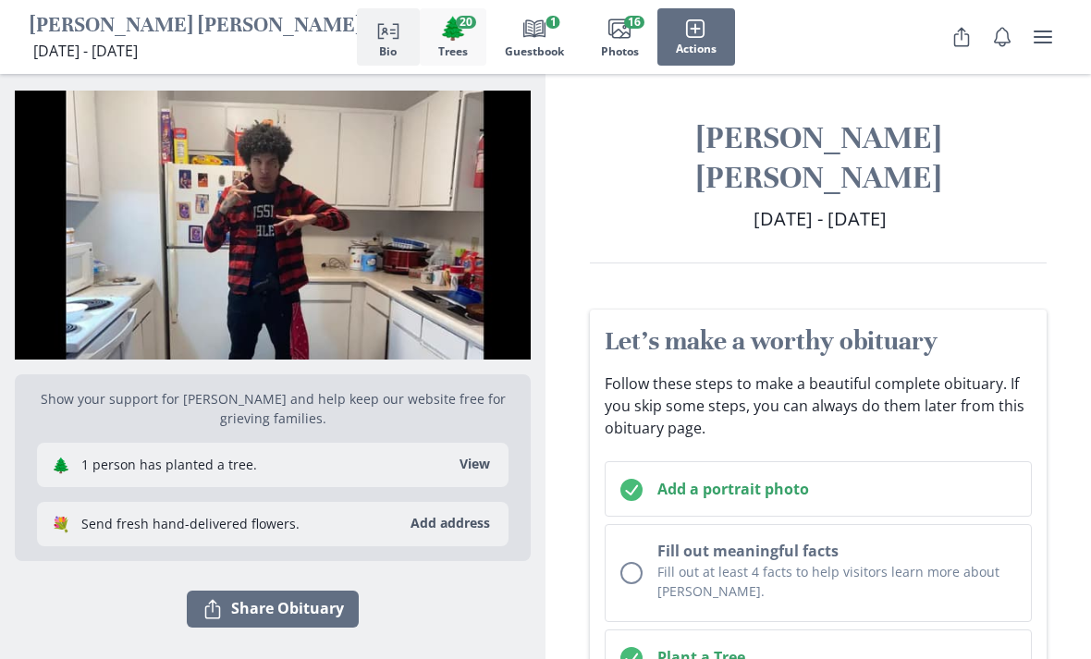
click at [464, 42] on button "🌲 Trees 20" at bounding box center [453, 36] width 67 height 57
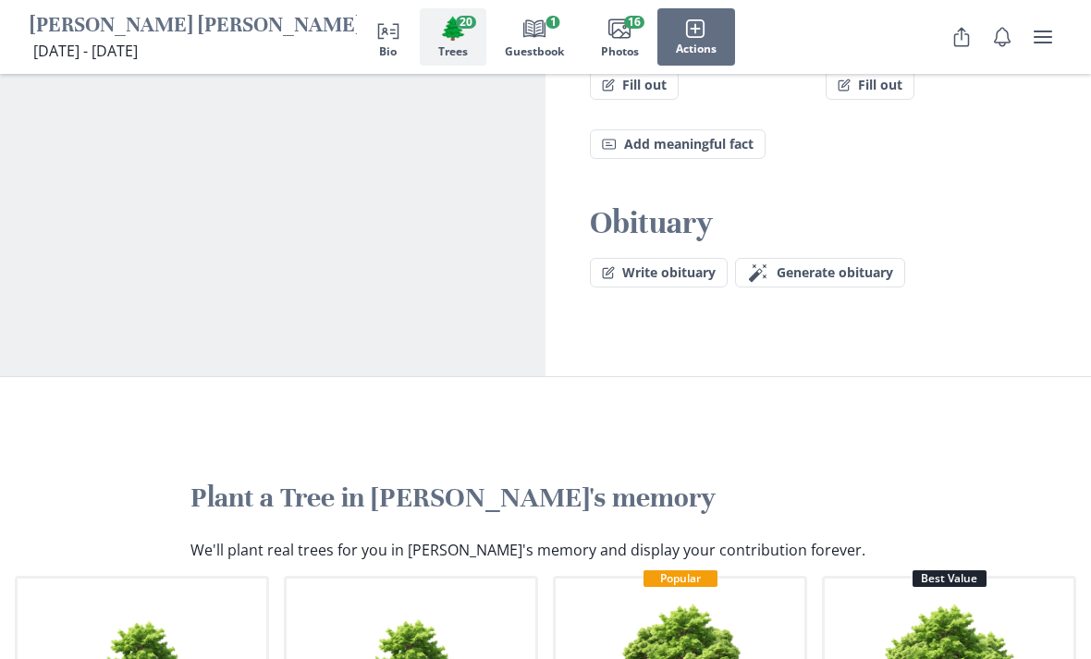
scroll to position [1809, 0]
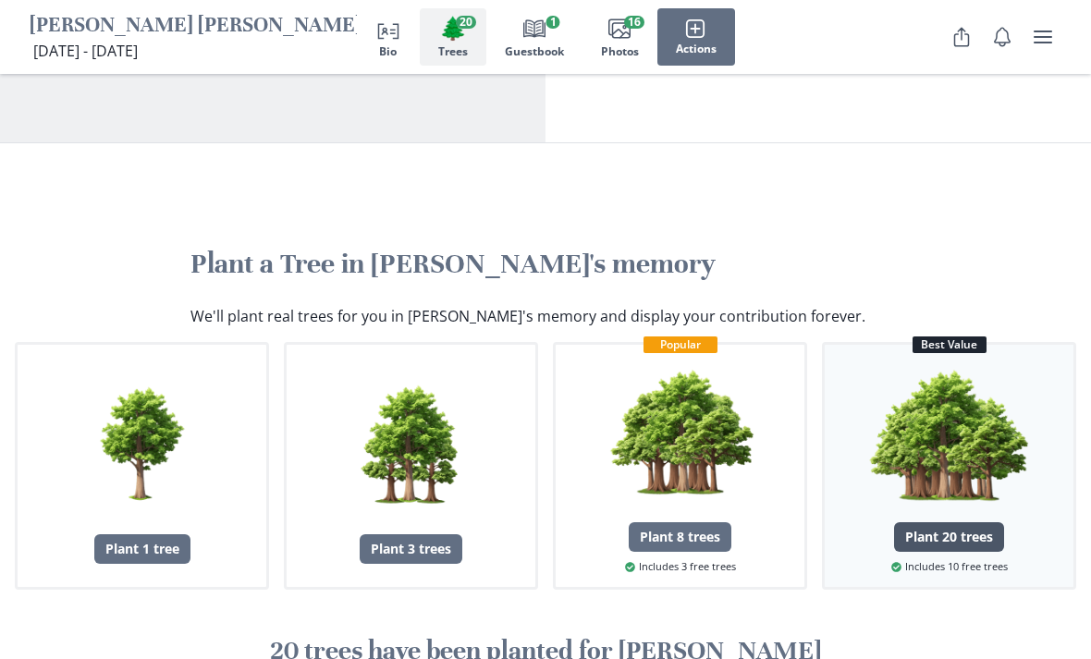
click at [984, 522] on div "Plant 20 trees" at bounding box center [949, 537] width 110 height 30
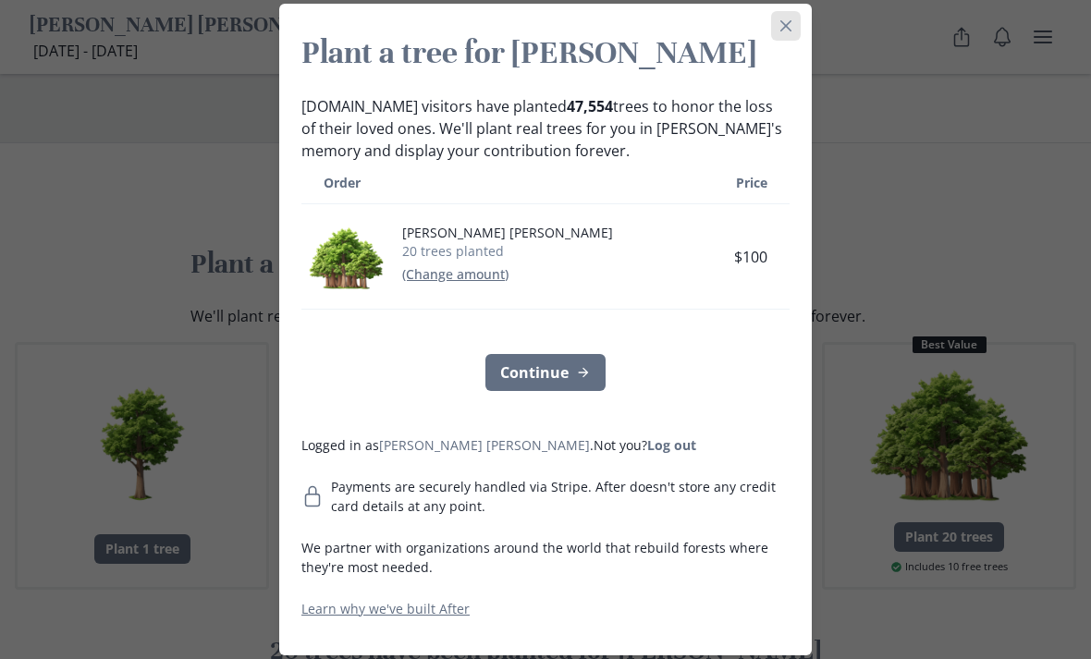
click at [787, 37] on button "Close" at bounding box center [786, 26] width 30 height 30
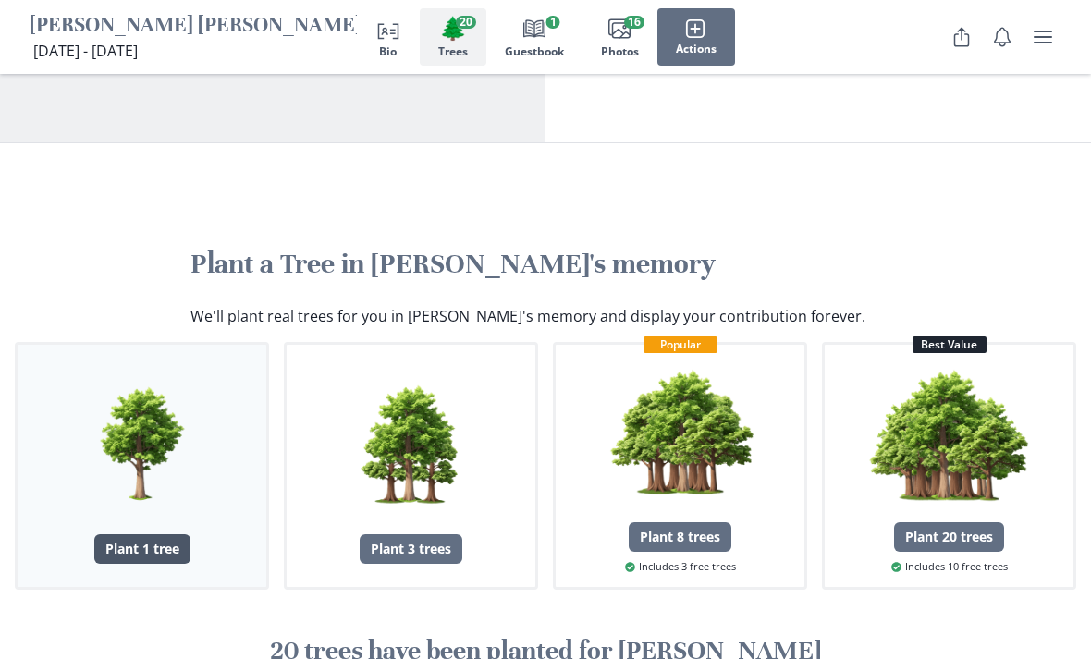
click at [125, 534] on div "Plant 1 tree" at bounding box center [142, 549] width 96 height 30
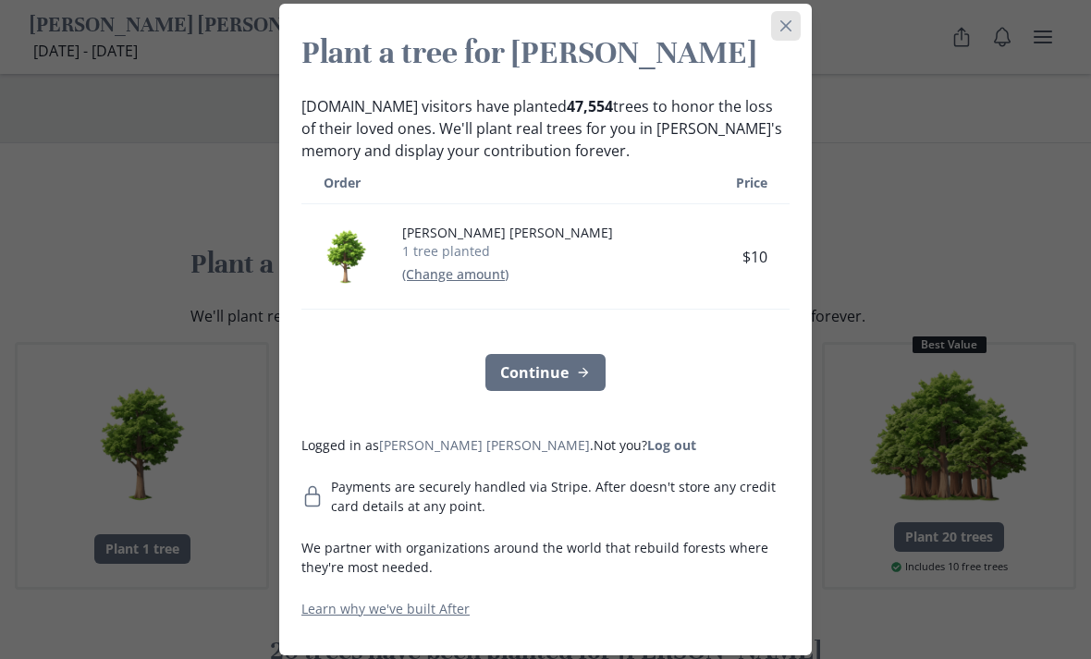
click at [796, 22] on button "Close" at bounding box center [786, 26] width 30 height 30
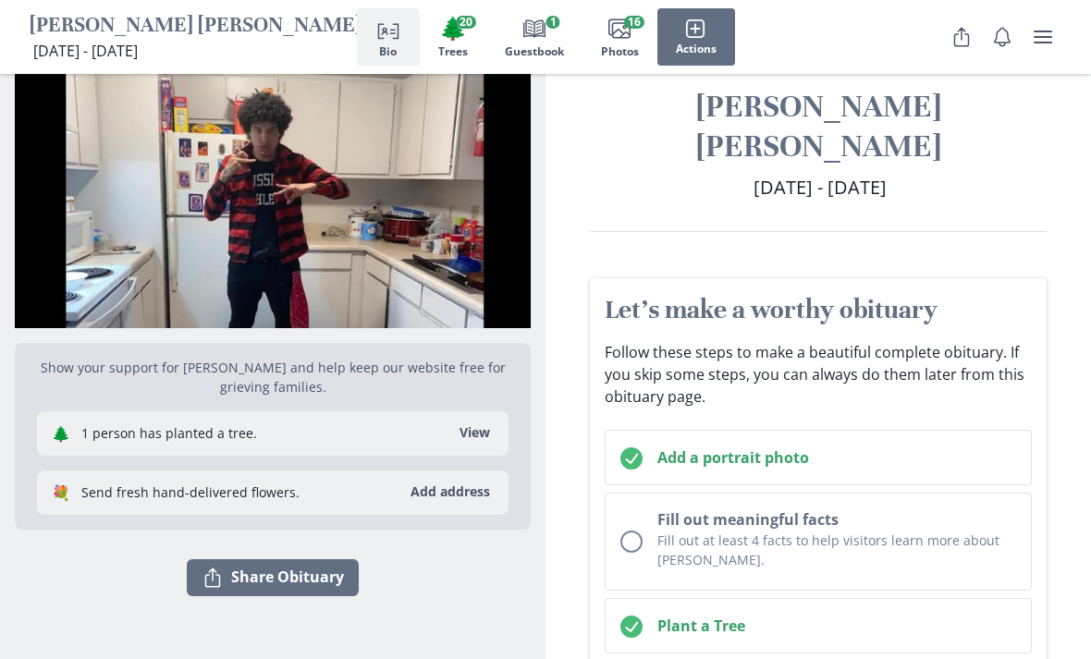
scroll to position [0, 0]
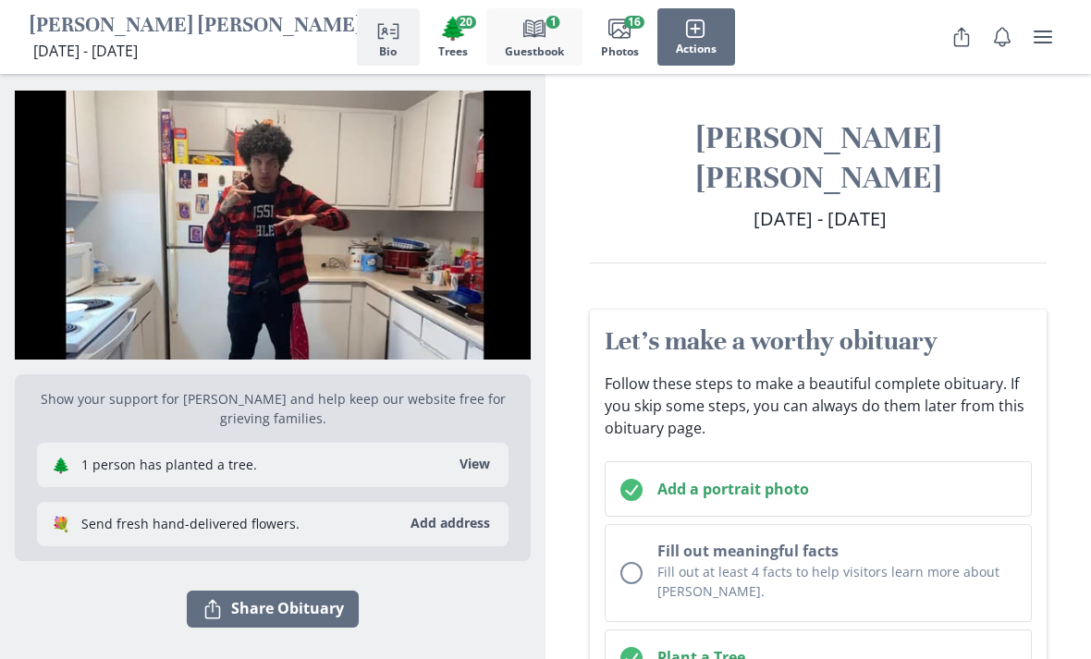
click at [551, 42] on button "Book Guestbook 1" at bounding box center [534, 36] width 96 height 57
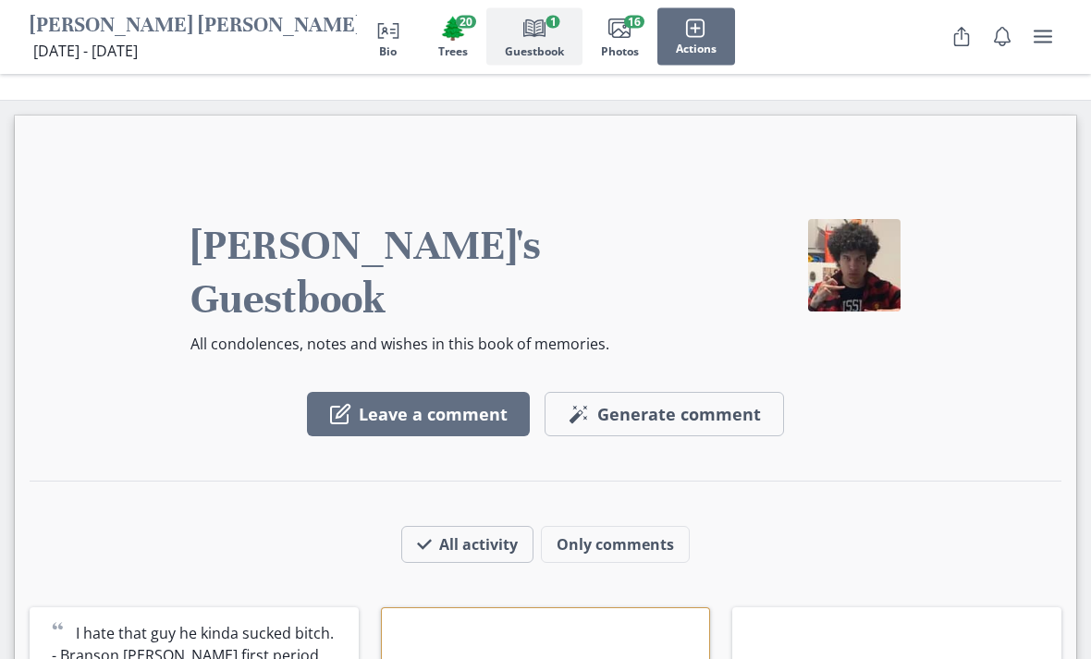
scroll to position [2791, 0]
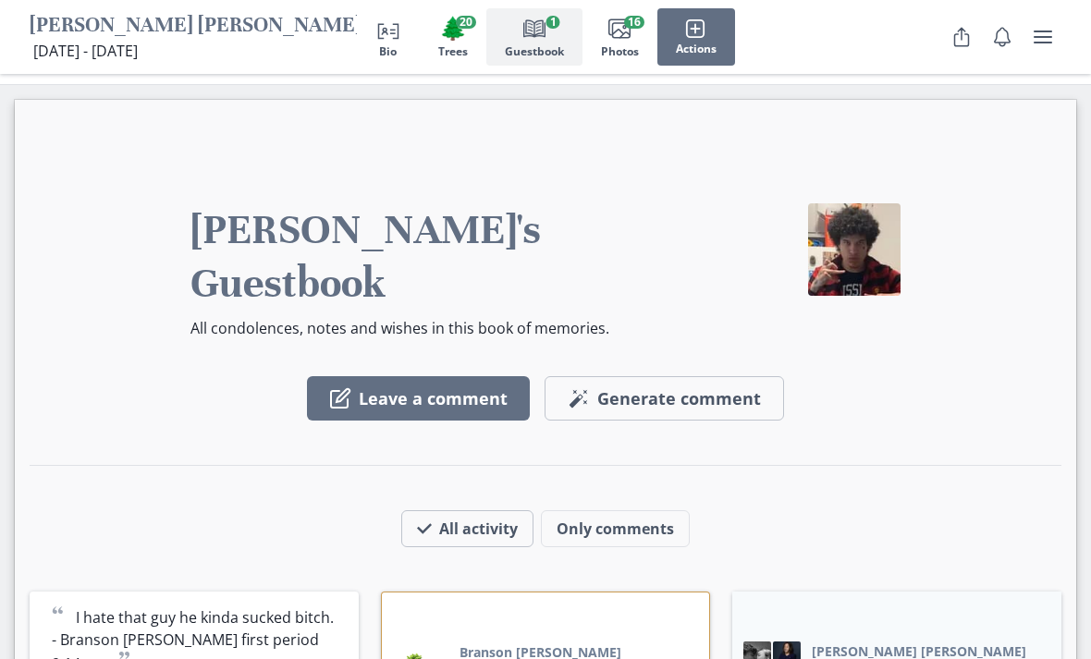
click at [958, 642] on button "[PERSON_NAME] [PERSON_NAME] added 16 photos" at bounding box center [931, 661] width 238 height 39
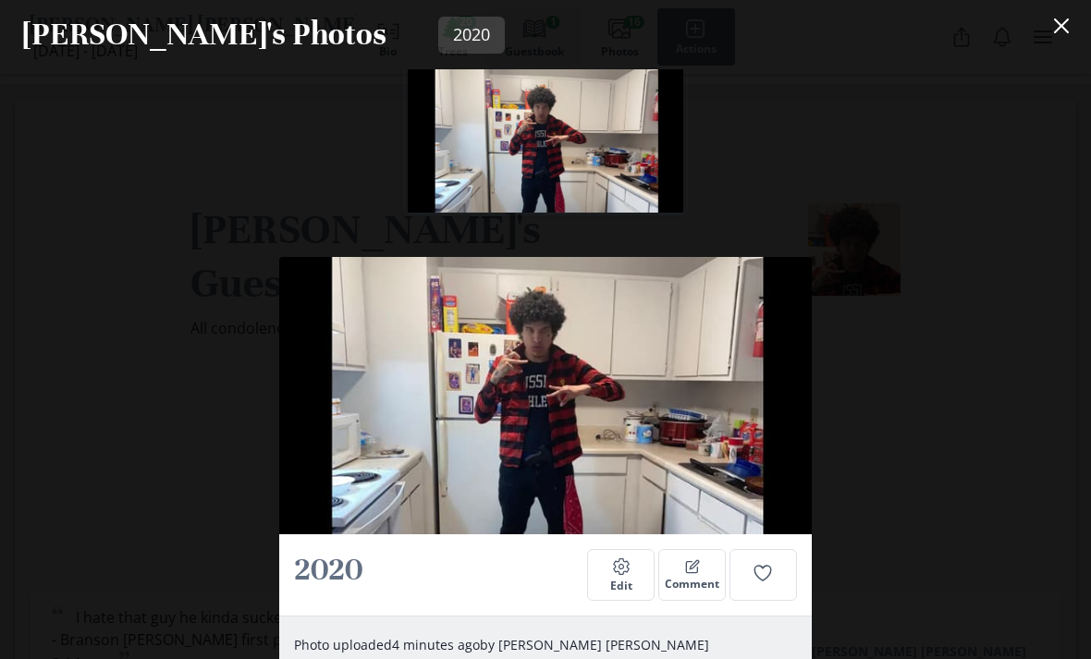
scroll to position [0, 0]
click at [1067, 25] on icon "Close" at bounding box center [1061, 25] width 15 height 15
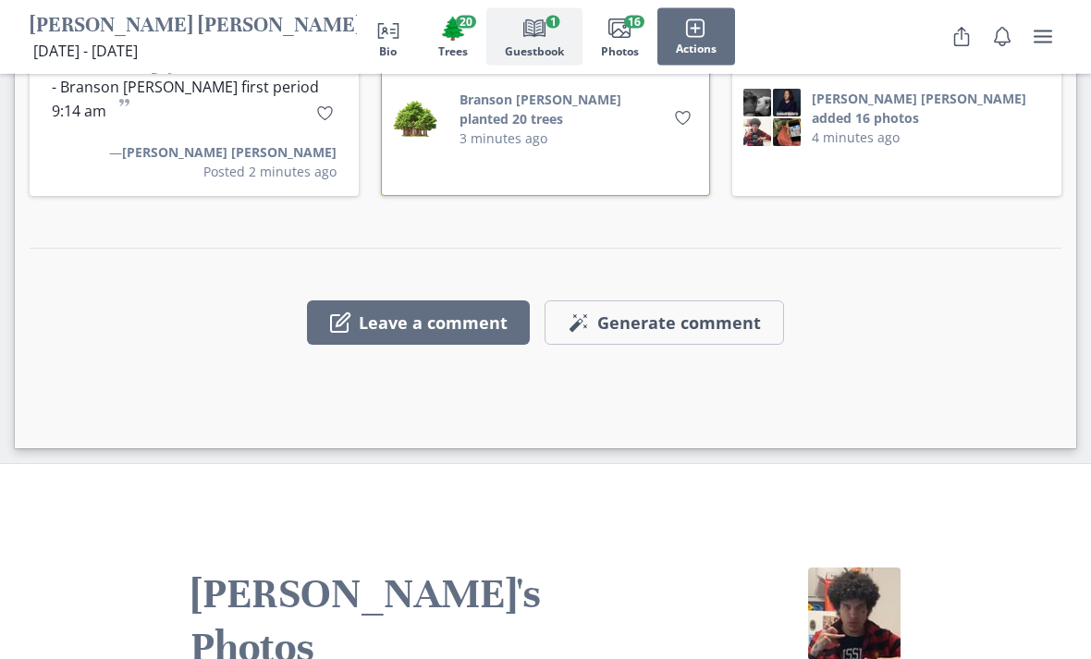
scroll to position [3344, 0]
click at [743, 313] on span "Generate comment" at bounding box center [679, 323] width 164 height 20
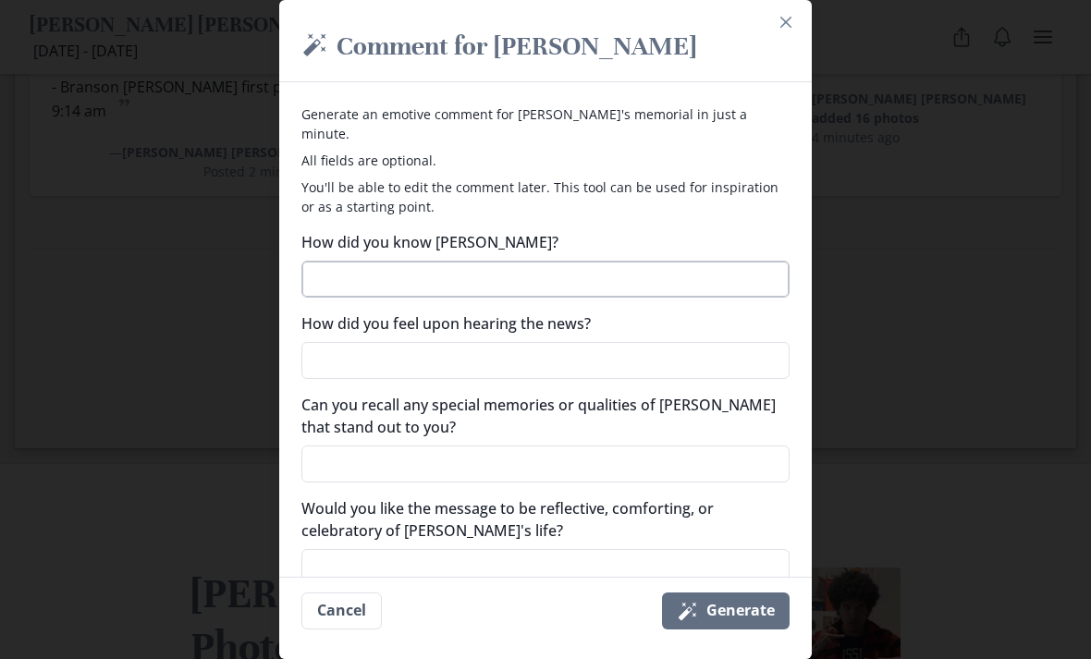
click at [720, 271] on textarea "How did you know [PERSON_NAME]?" at bounding box center [545, 279] width 488 height 37
click at [581, 312] on label "How did you feel upon hearing the news?" at bounding box center [539, 323] width 477 height 22
click at [581, 342] on textarea "How did you feel upon hearing the news?" at bounding box center [545, 360] width 488 height 37
click at [623, 342] on textarea "How did you feel upon hearing the news?" at bounding box center [545, 360] width 488 height 37
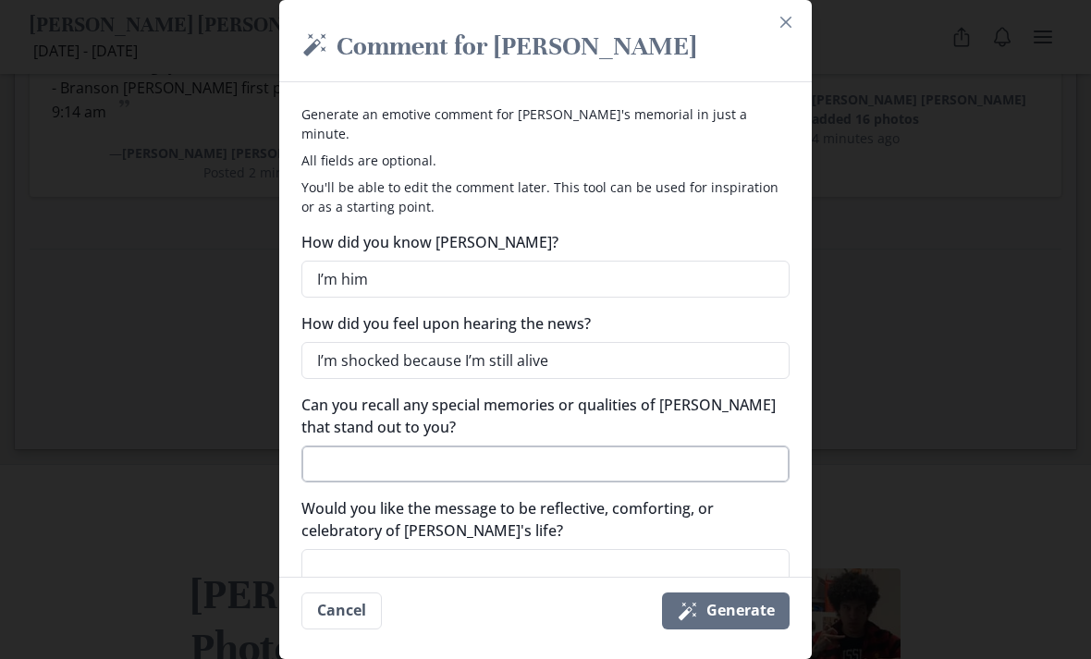
click at [621, 446] on textarea "Can you recall any special memories or qualities of [PERSON_NAME] that stand ou…" at bounding box center [545, 464] width 488 height 37
click at [599, 549] on textarea "Would you like the message to be reflective, comforting, or celebratory of [PER…" at bounding box center [545, 567] width 488 height 37
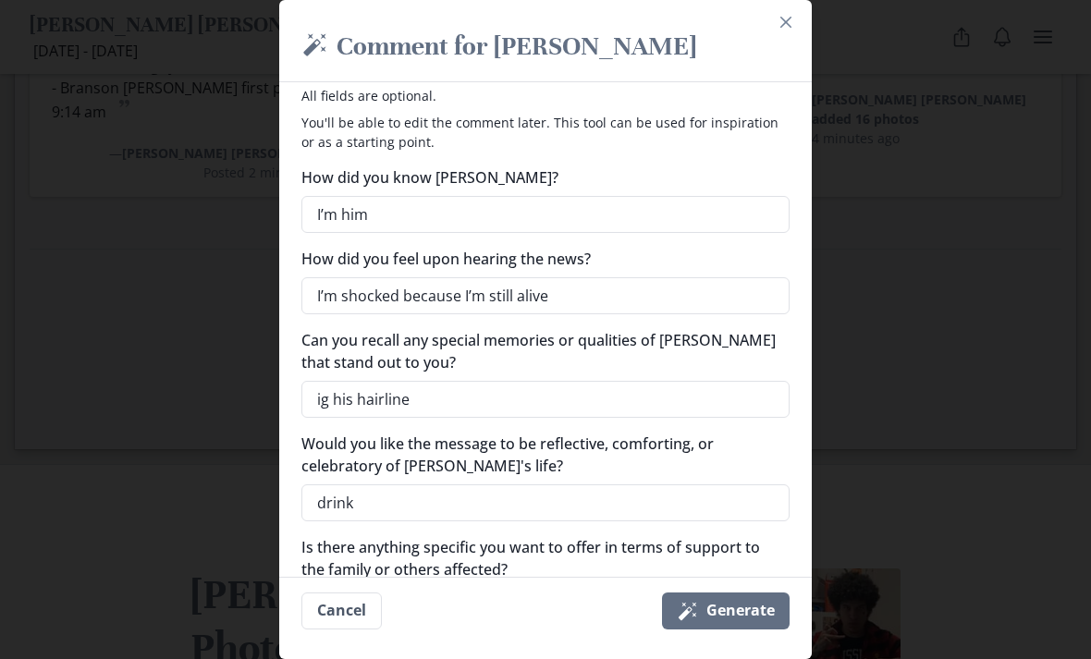
click at [581, 588] on textarea "Is there anything specific you want to offer in terms of support to the family …" at bounding box center [545, 606] width 488 height 37
click at [698, 488] on textarea "drink" at bounding box center [545, 503] width 488 height 37
click at [637, 597] on textarea "Is there anything specific you want to offer in terms of support to the family …" at bounding box center [545, 607] width 488 height 37
click at [789, 485] on textarea "Celebraitory" at bounding box center [545, 503] width 488 height 37
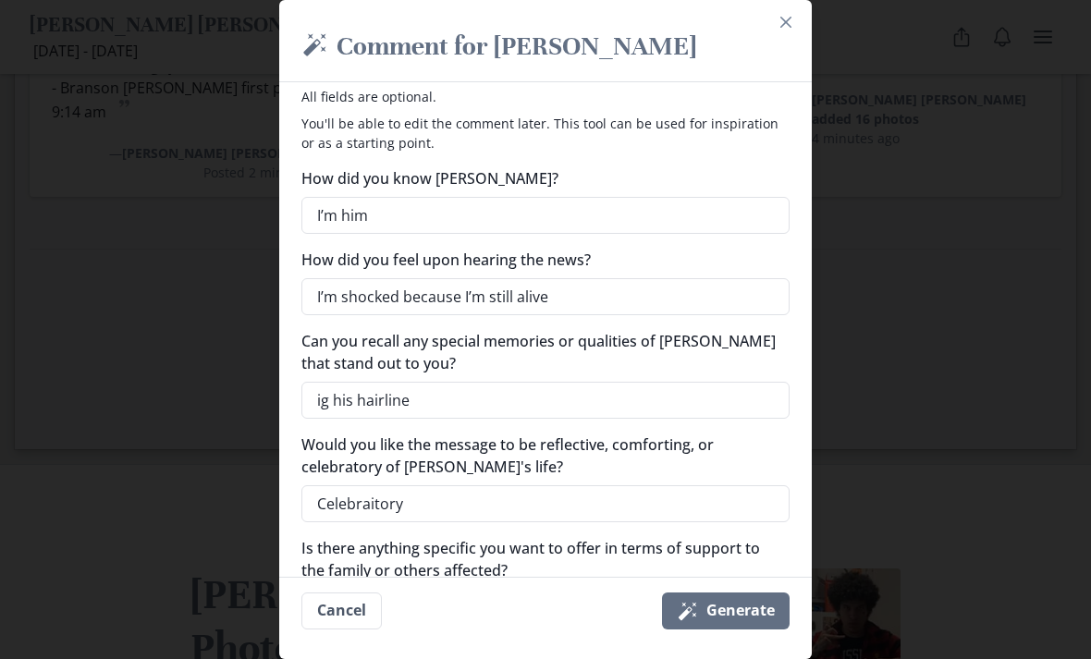
click at [688, 577] on div "Generate an emotive comment for [PERSON_NAME]'s memorial in just a minute. All …" at bounding box center [545, 329] width 532 height 495
click at [756, 630] on button "Magic wand Generate" at bounding box center [726, 611] width 128 height 37
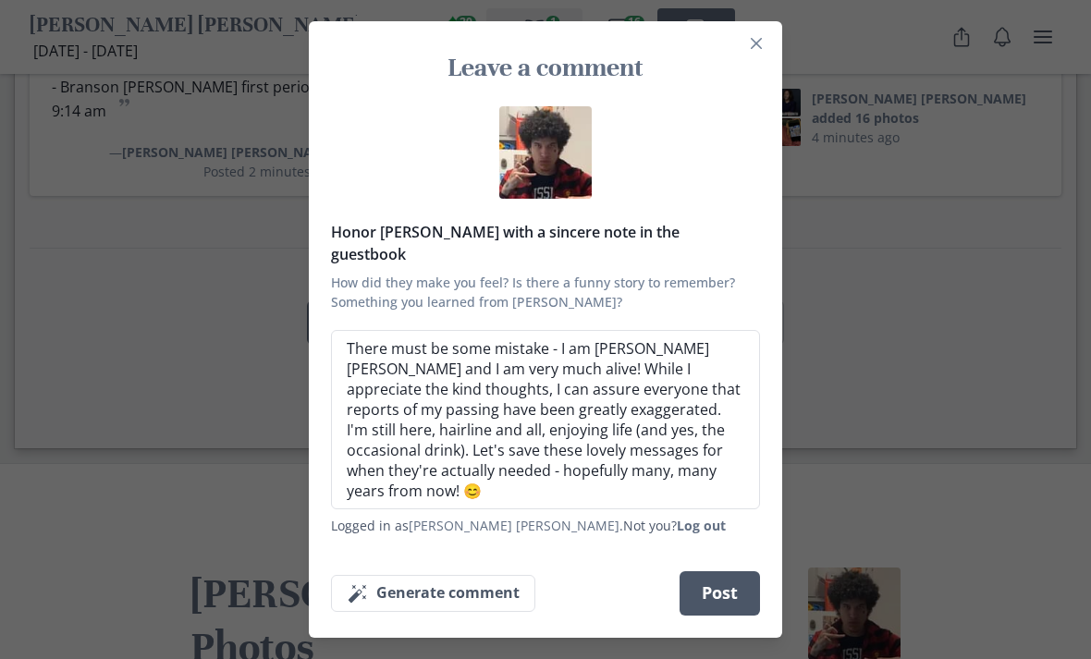
click at [747, 599] on button "Post" at bounding box center [719, 593] width 80 height 44
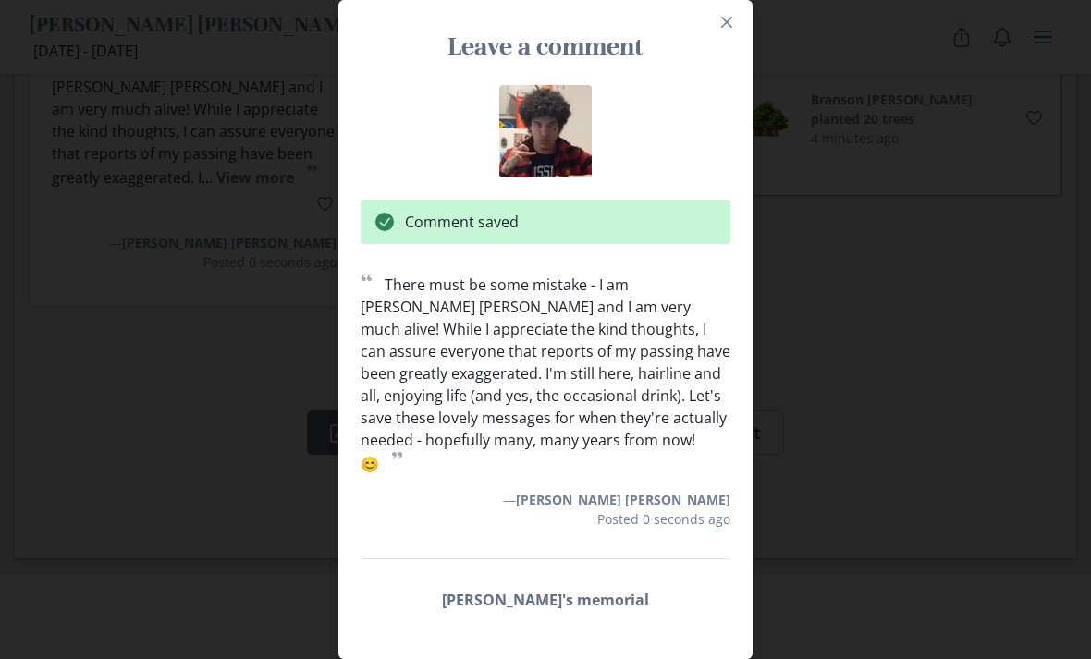
click at [959, 572] on div "Leave a comment Comment saved “ There must be some mistake - I am [PERSON_NAME]…" at bounding box center [545, 329] width 1091 height 659
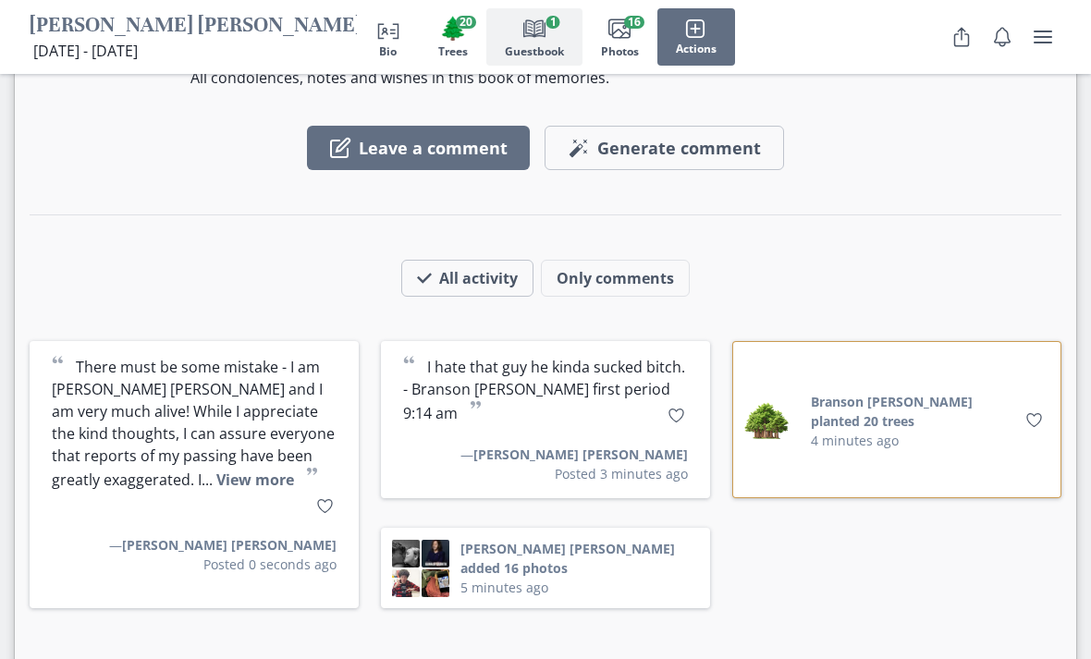
scroll to position [3043, 0]
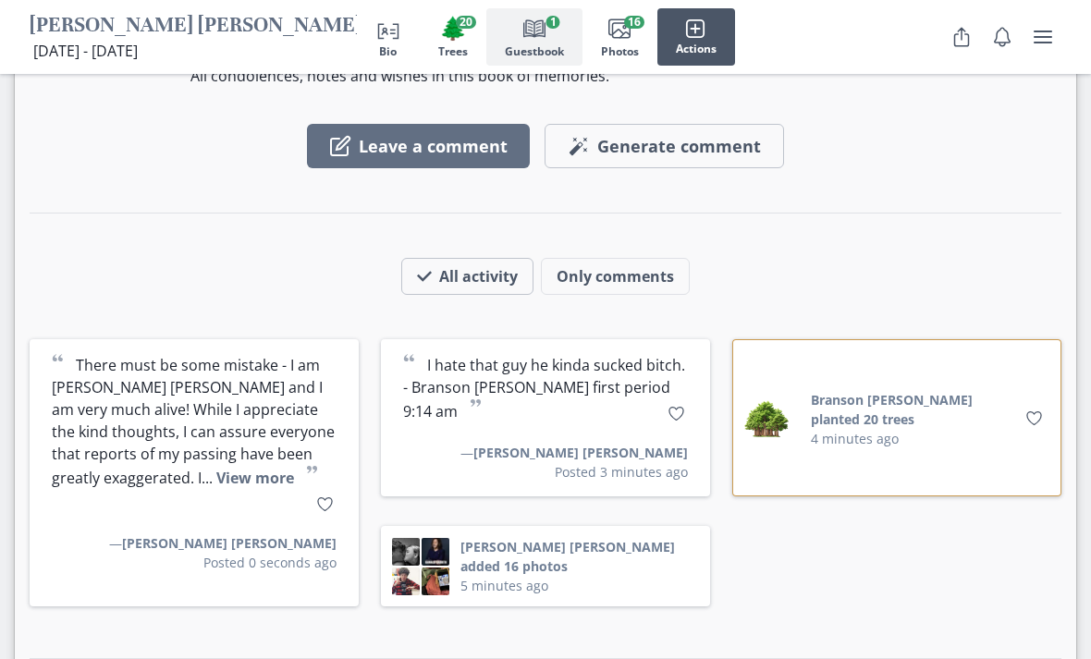
click at [706, 40] on button "Actions" at bounding box center [696, 36] width 78 height 57
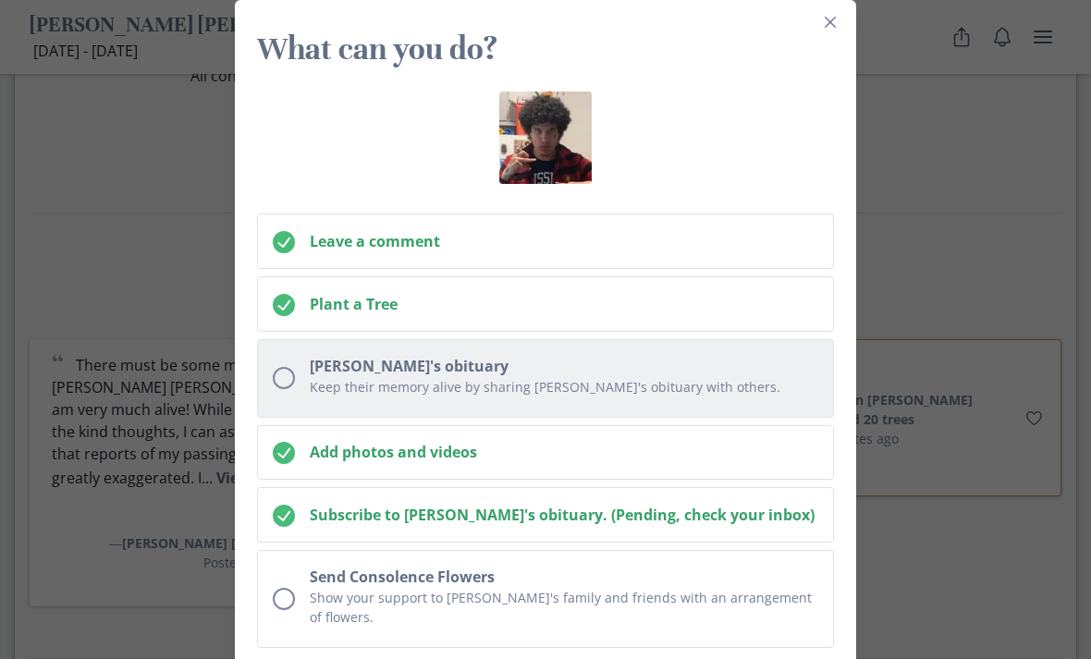
click at [778, 391] on p "Keep their memory alive by sharing [PERSON_NAME]'s obituary with others." at bounding box center [564, 386] width 508 height 19
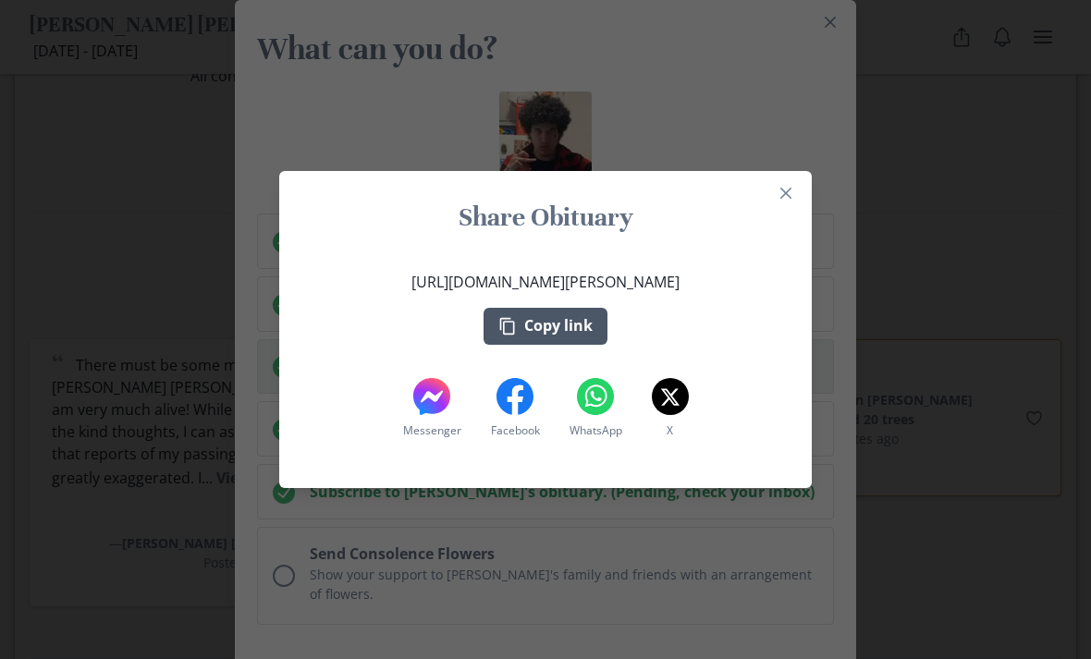
click at [589, 324] on button "Copy link" at bounding box center [545, 326] width 124 height 37
